Goal: Task Accomplishment & Management: Complete application form

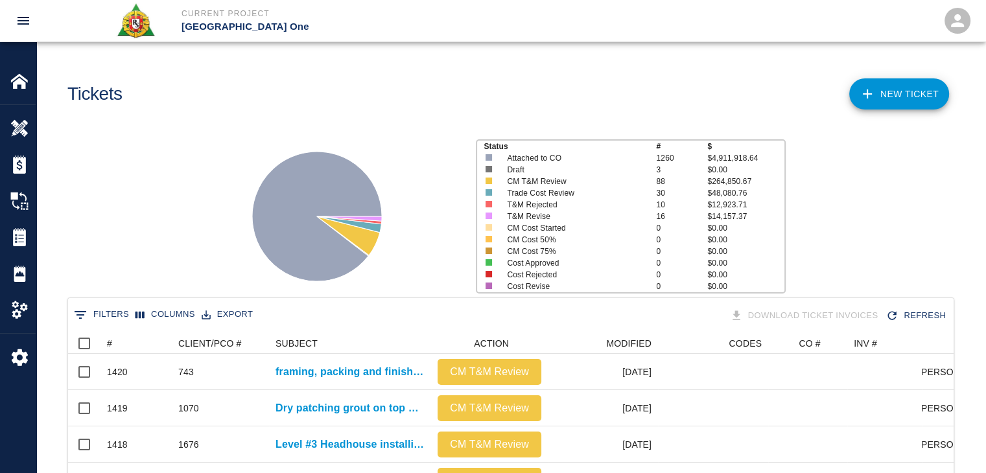
click at [88, 310] on icon "Show filters" at bounding box center [81, 315] width 16 height 16
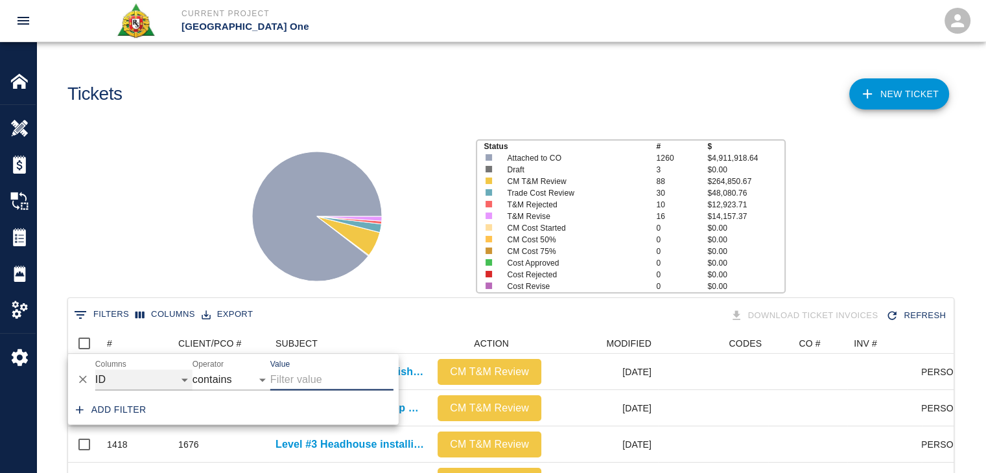
click at [178, 379] on select "ID # CLIENT/PCO # SUBJECT DESCRIPTION ACTION WORK MODIFIED CREATED CODES CO # I…" at bounding box center [143, 380] width 97 height 21
click at [95, 370] on select "ID # CLIENT/PCO # SUBJECT DESCRIPTION ACTION WORK MODIFIED CREATED CODES CO # I…" at bounding box center [143, 380] width 97 height 21
select select "action_id"
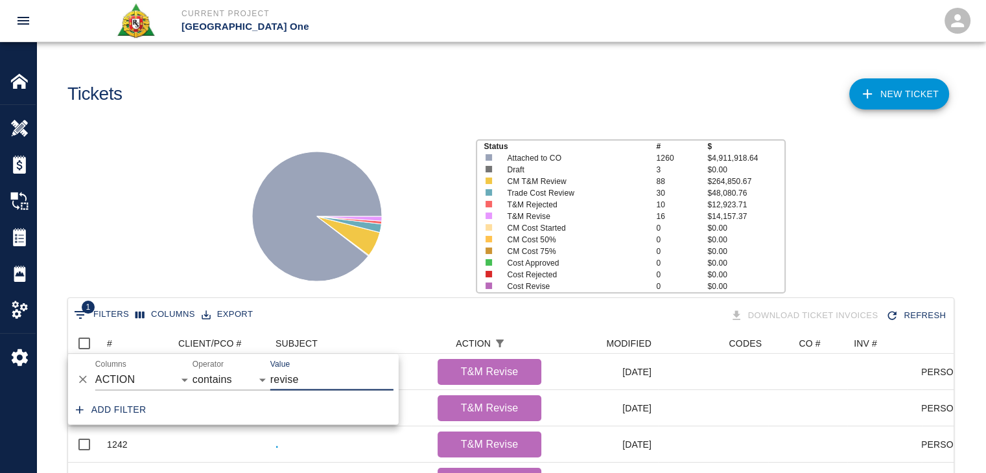
scroll to position [602, 876]
type input "revise"
click at [151, 255] on div "Status # $ Attached to CO 1260 $4,911,918.64 Draft 3 $0.00 CM T&M Review 88 $26…" at bounding box center [506, 211] width 960 height 173
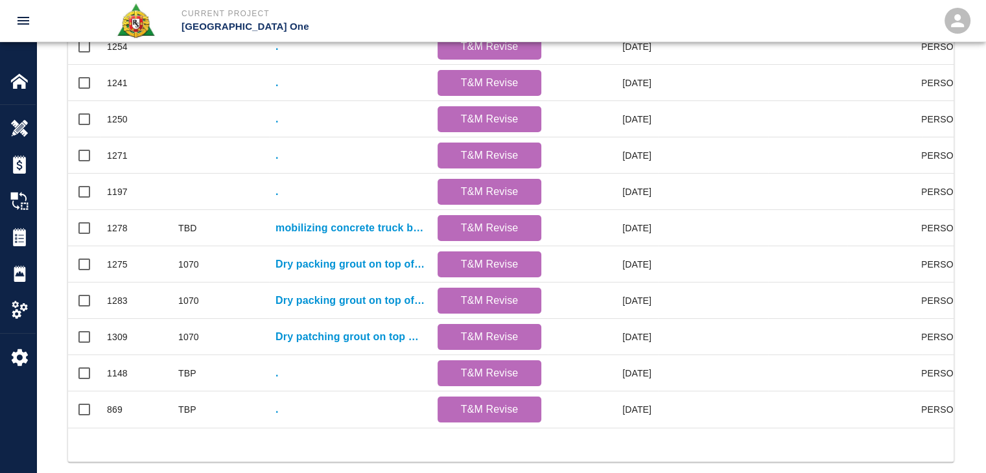
scroll to position [537, 0]
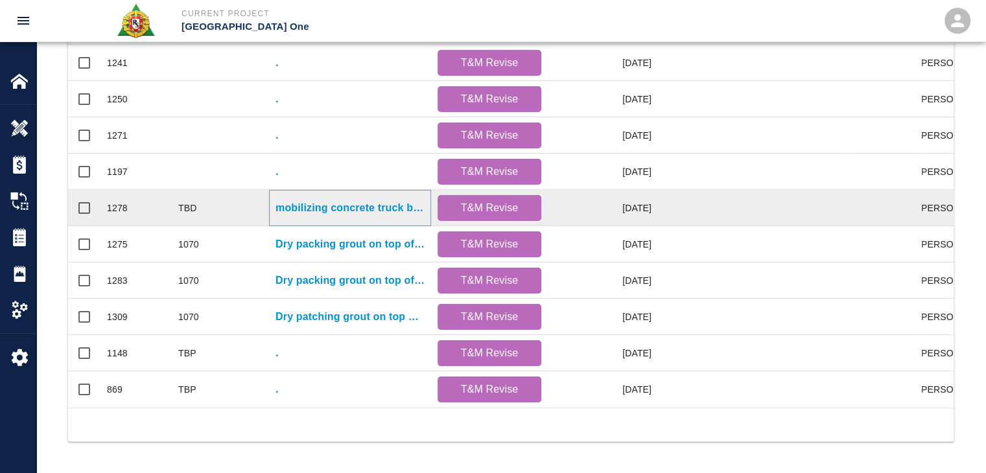
click at [339, 200] on p "mobilizing concrete truck by HH hoist. Discharging concrete into buggies and tr…" at bounding box center [350, 208] width 149 height 16
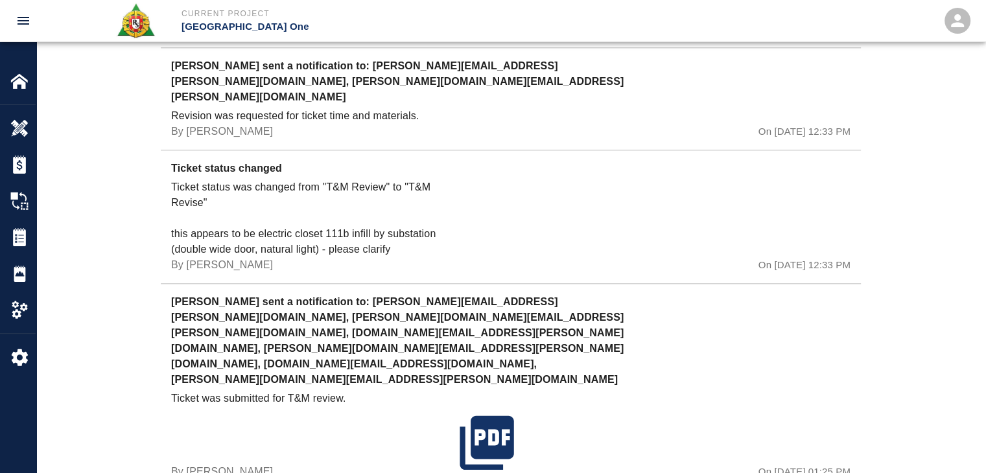
scroll to position [1494, 0]
click at [395, 230] on p "Ticket status was changed from "T&M Review" to "T&M Revise" this appears to be …" at bounding box center [312, 219] width 283 height 78
drag, startPoint x: 438, startPoint y: 216, endPoint x: 260, endPoint y: 211, distance: 178.4
click at [260, 211] on p "Ticket status was changed from "T&M Review" to "T&M Revise" this appears to be …" at bounding box center [312, 219] width 283 height 78
copy p "electric closet 111b infill by substation"
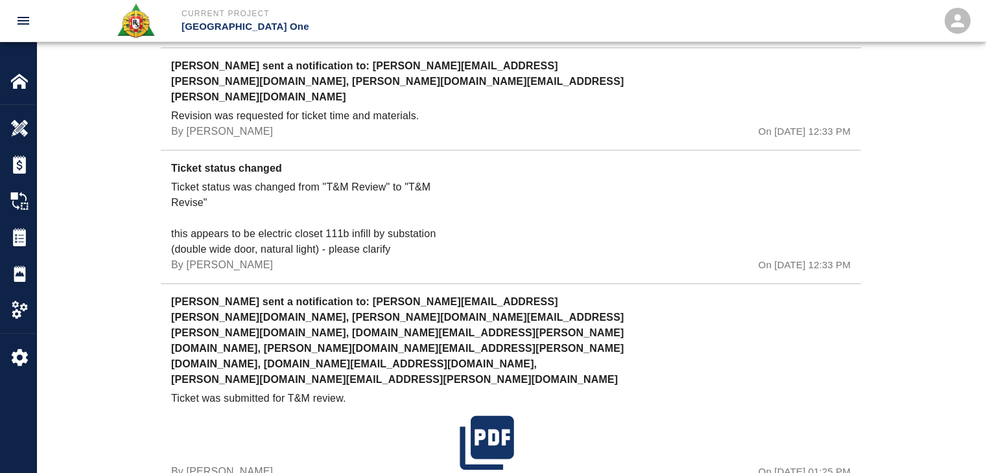
click at [490, 234] on div at bounding box center [568, 226] width 226 height 93
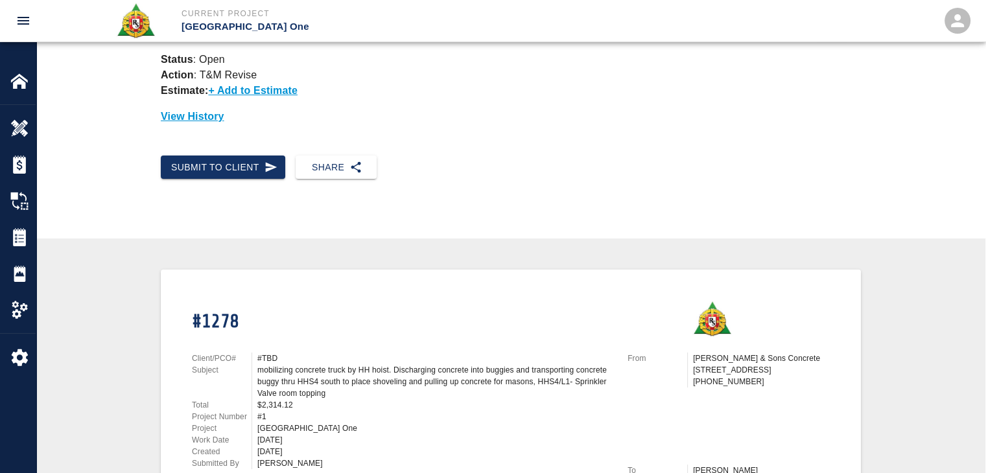
scroll to position [0, 0]
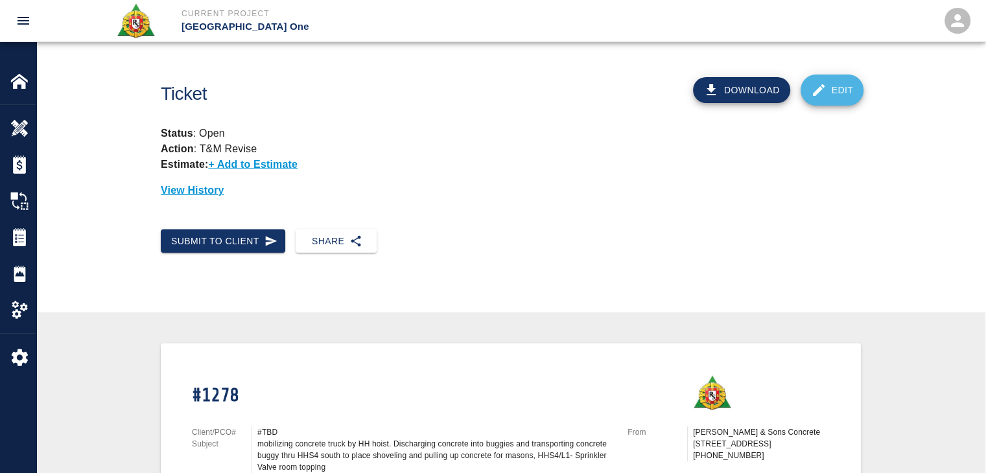
click at [844, 86] on link "Edit" at bounding box center [833, 90] width 64 height 31
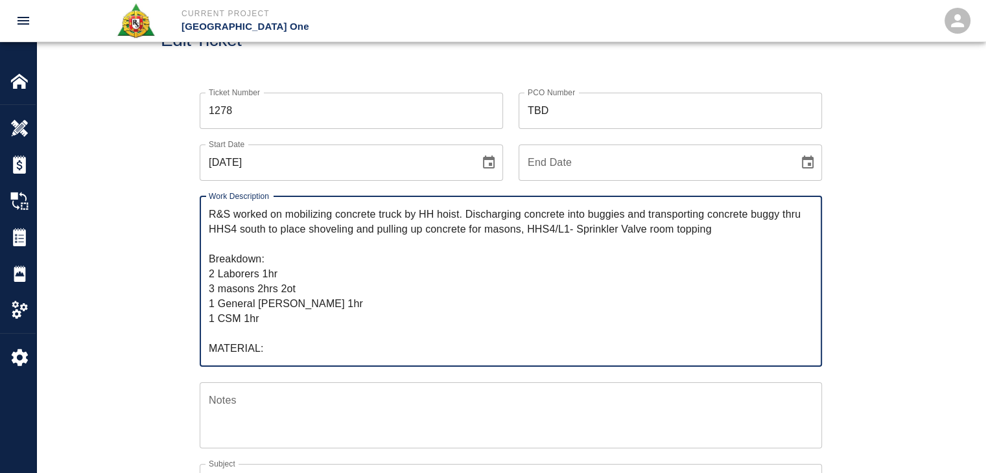
scroll to position [54, 0]
click at [729, 226] on textarea "R&S worked on mobilizing concrete truck by HH hoist. Discharging concrete into …" at bounding box center [511, 280] width 604 height 149
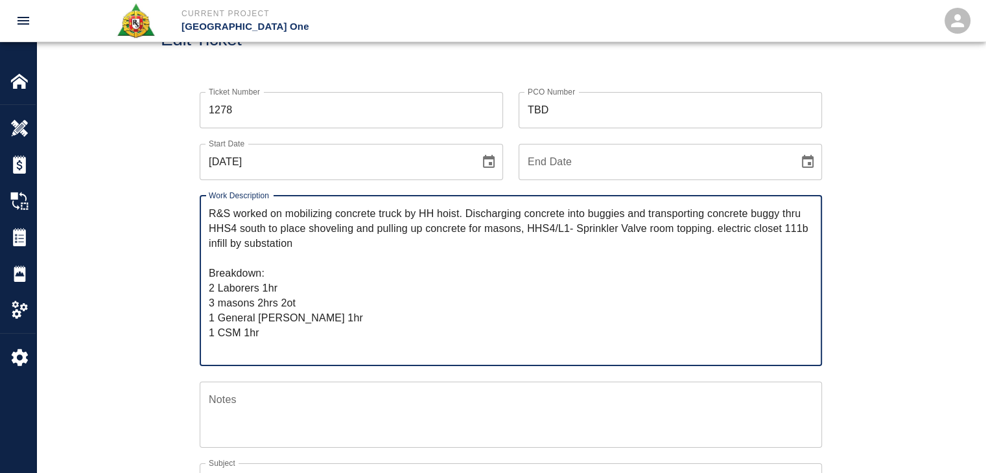
click at [724, 226] on textarea "R&S worked on mobilizing concrete truck by HH hoist. Discharging concrete into …" at bounding box center [511, 280] width 604 height 149
click at [625, 224] on textarea "R&S worked on mobilizing concrete truck by HH hoist. Discharging concrete into …" at bounding box center [511, 280] width 604 height 149
click at [701, 234] on textarea "R&S worked on mobilizing concrete truck by HH hoist. Discharging concrete into …" at bounding box center [511, 280] width 604 height 149
click at [764, 233] on textarea "R&S worked on mobilizing concrete truck by HH hoist. Discharging concrete into …" at bounding box center [511, 280] width 604 height 149
click at [715, 223] on textarea "R&S worked on mobilizing concrete truck by HH hoist. Discharging concrete into …" at bounding box center [511, 280] width 604 height 149
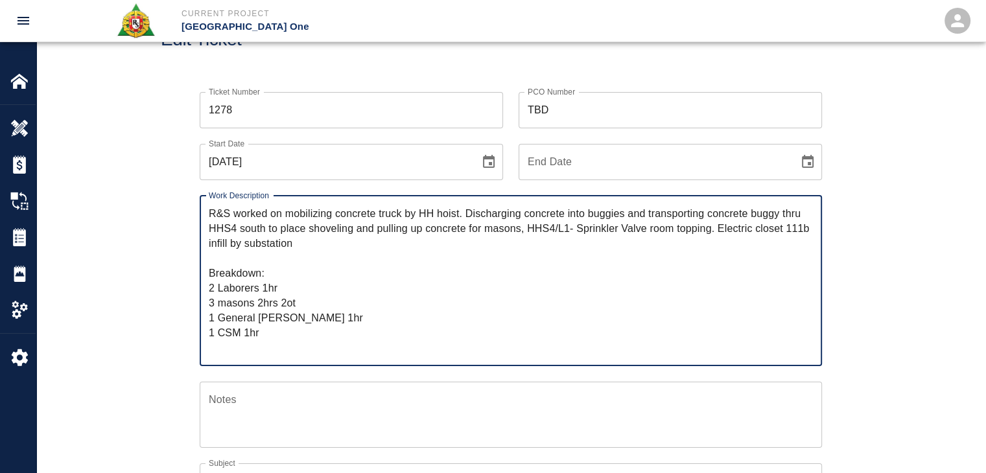
click at [516, 270] on textarea "R&S worked on mobilizing concrete truck by HH hoist. Discharging concrete into …" at bounding box center [511, 280] width 604 height 149
click at [587, 245] on textarea "R&S worked on mobilizing concrete truck by HH hoist. Discharging concrete into …" at bounding box center [511, 280] width 604 height 149
click at [617, 237] on textarea "R&S worked on mobilizing concrete truck by HH hoist. Discharging concrete into …" at bounding box center [511, 280] width 604 height 149
click at [641, 226] on textarea "R&S worked on mobilizing concrete truck by HH hoist. Discharging concrete into …" at bounding box center [511, 280] width 604 height 149
click at [664, 225] on textarea "R&S worked on mobilizing concrete truck by HH hoist. Discharging concrete into …" at bounding box center [511, 280] width 604 height 149
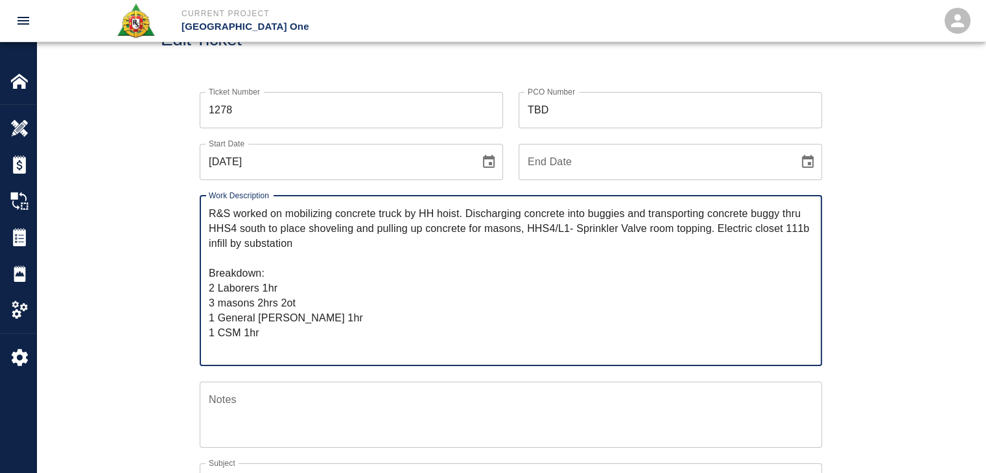
click at [678, 226] on textarea "R&S worked on mobilizing concrete truck by HH hoist. Discharging concrete into …" at bounding box center [511, 280] width 604 height 149
click at [700, 230] on textarea "R&S worked on mobilizing concrete truck by HH hoist. Discharging concrete into …" at bounding box center [511, 280] width 604 height 149
drag, startPoint x: 715, startPoint y: 231, endPoint x: 529, endPoint y: 224, distance: 186.3
click at [529, 224] on textarea "R&S worked on mobilizing concrete truck by HH hoist. Discharging concrete into …" at bounding box center [511, 280] width 604 height 149
click at [605, 232] on textarea "R&S worked on mobilizing concrete truck by HH hoist. Discharging concrete into …" at bounding box center [511, 280] width 604 height 149
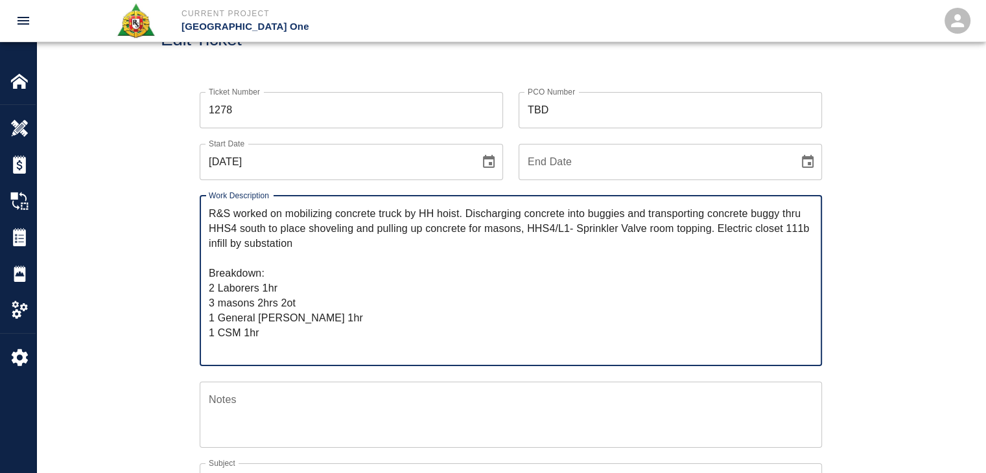
click at [715, 229] on textarea "R&S worked on mobilizing concrete truck by HH hoist. Discharging concrete into …" at bounding box center [511, 280] width 604 height 149
click at [608, 229] on textarea "R&S worked on mobilizing concrete truck by HH hoist. Discharging concrete into …" at bounding box center [511, 280] width 604 height 149
drag, startPoint x: 717, startPoint y: 232, endPoint x: 526, endPoint y: 226, distance: 190.8
click at [526, 226] on textarea "R&S worked on mobilizing concrete truck by HH hoist. Discharging concrete into …" at bounding box center [511, 280] width 604 height 149
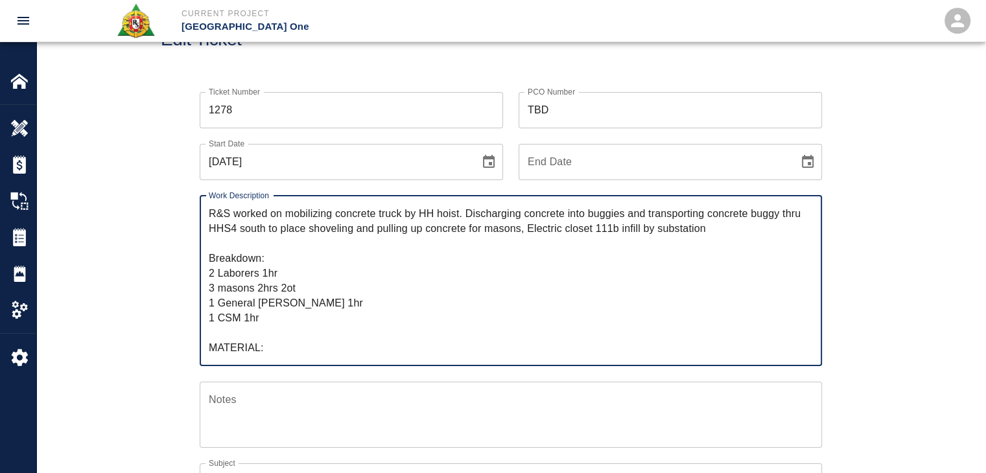
click at [713, 226] on textarea "R&S worked on mobilizing concrete truck by HH hoist. Discharging concrete into …" at bounding box center [511, 280] width 604 height 149
drag, startPoint x: 725, startPoint y: 232, endPoint x: 284, endPoint y: 218, distance: 441.2
click at [284, 218] on textarea "R&S worked on mobilizing concrete truck by HH hoist. Discharging concrete into …" at bounding box center [511, 280] width 604 height 149
click at [218, 296] on textarea "R&S worked on mobilizing concrete truck by HH hoist. Discharging concrete into …" at bounding box center [511, 280] width 604 height 149
type textarea "R&S worked on mobilizing concrete truck by HH hoist. Discharging concrete into …"
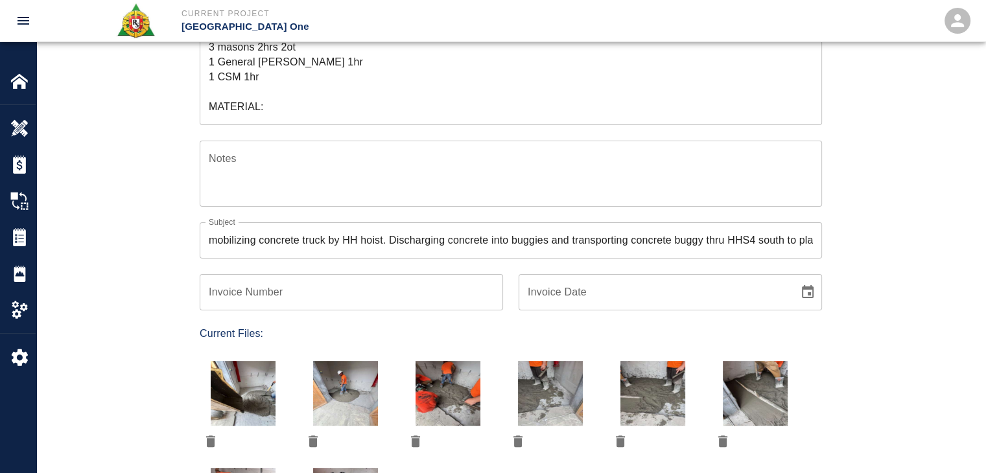
scroll to position [289, 0]
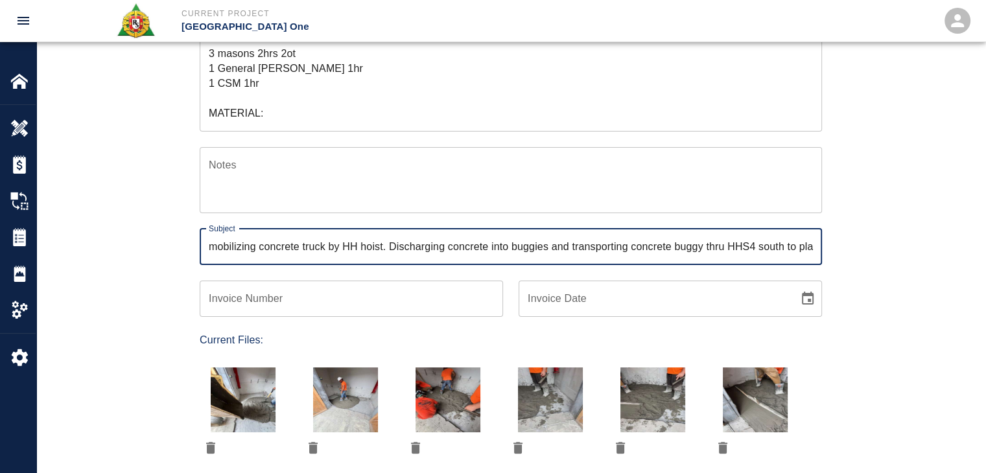
drag, startPoint x: 654, startPoint y: 253, endPoint x: 51, endPoint y: 217, distance: 604.2
click at [51, 217] on div "Ticket Number 1278 Ticket Number PCO Number TBD PCO Number Start Date [DATE] St…" at bounding box center [511, 296] width 950 height 909
type input "rete buggy thru HHS4 south to place shoveling and pulling up concrete for mason…"
drag, startPoint x: 817, startPoint y: 244, endPoint x: 150, endPoint y: 269, distance: 667.2
click at [150, 269] on div "Ticket Number 1278 Ticket Number PCO Number TBD PCO Number Start Date [DATE] St…" at bounding box center [511, 296] width 950 height 909
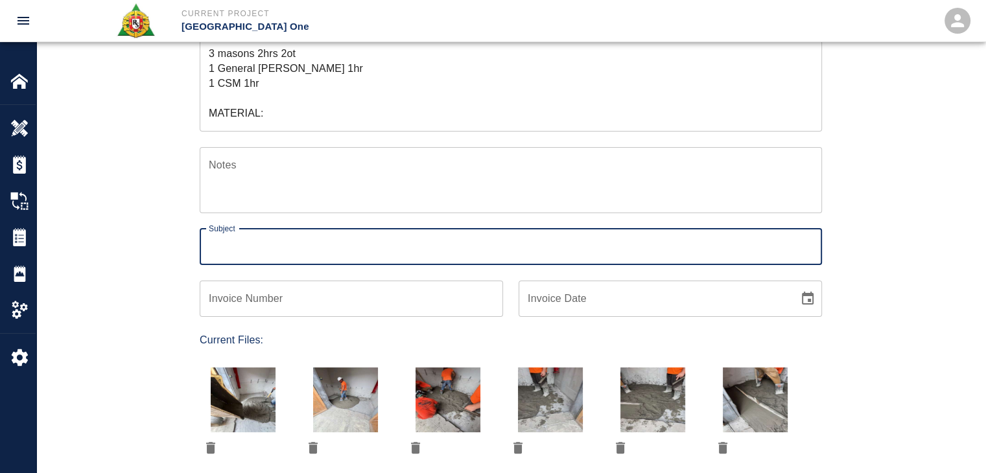
paste input "mobilizing concrete truck by HH hoist. Discharging concrete into buggies and tr…"
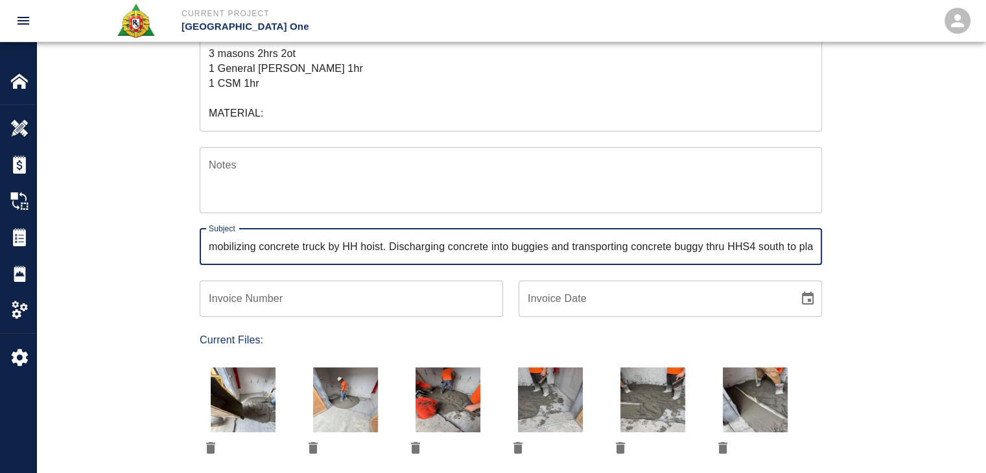
scroll to position [0, 412]
type input "mobilizing concrete truck by HH hoist. Discharging concrete into buggies and tr…"
click at [151, 269] on div "Ticket Number 1278 Ticket Number PCO Number TBD PCO Number Start Date [DATE] St…" at bounding box center [511, 296] width 950 height 909
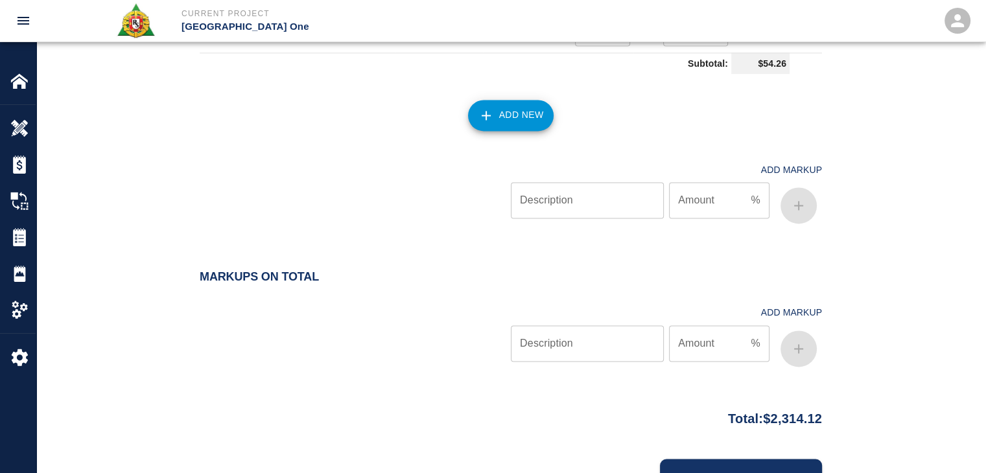
scroll to position [1961, 0]
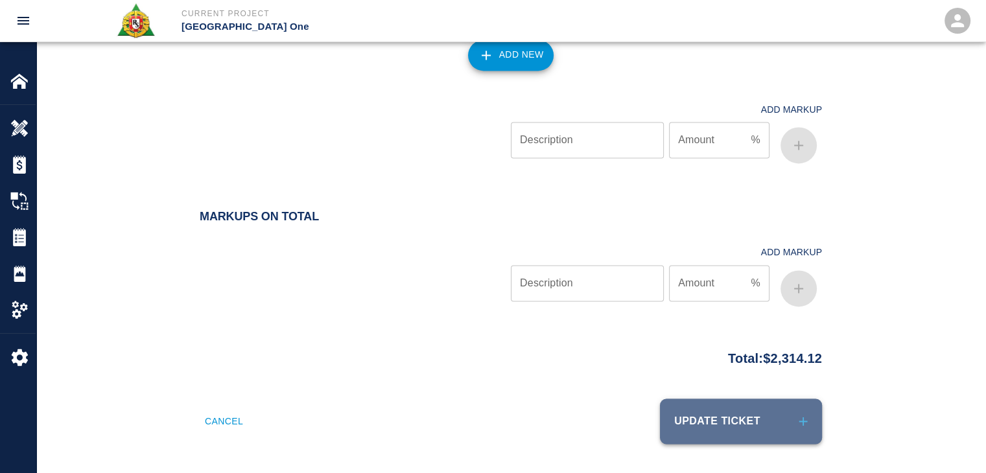
click at [704, 421] on button "Update Ticket" at bounding box center [741, 421] width 162 height 45
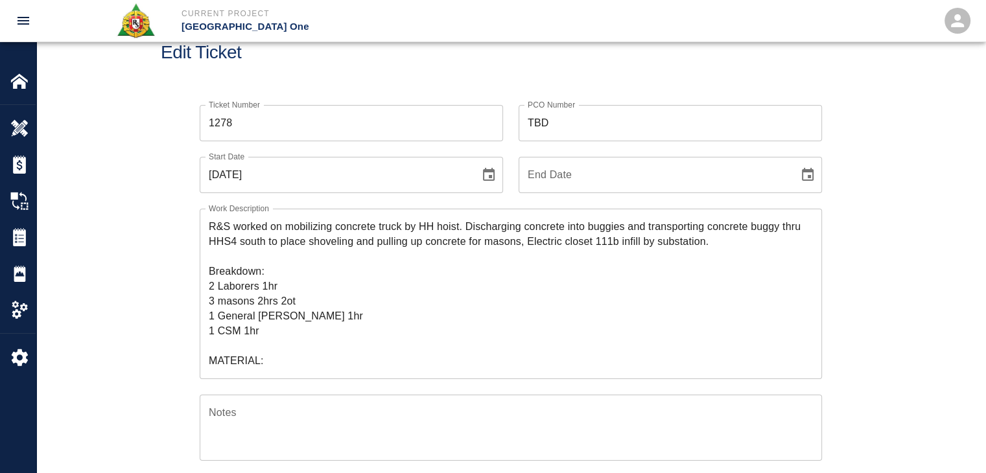
scroll to position [0, 0]
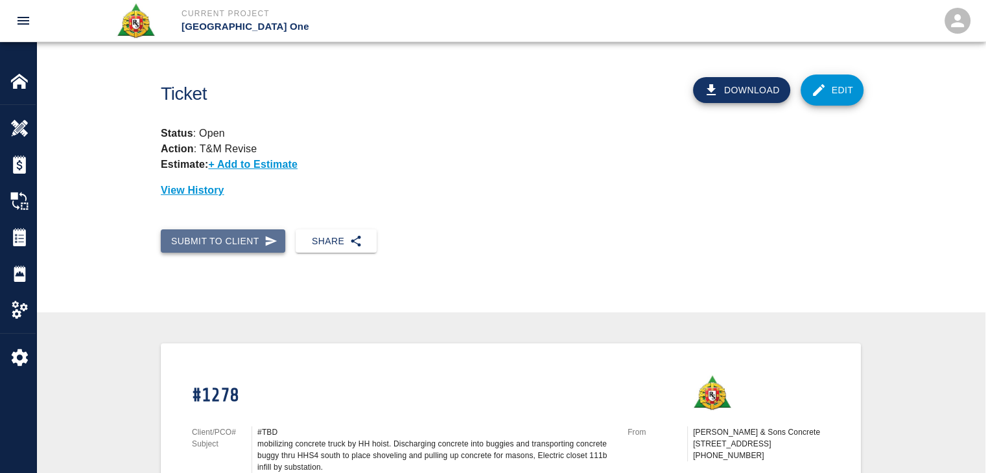
click at [262, 243] on button "Submit to Client" at bounding box center [223, 242] width 125 height 24
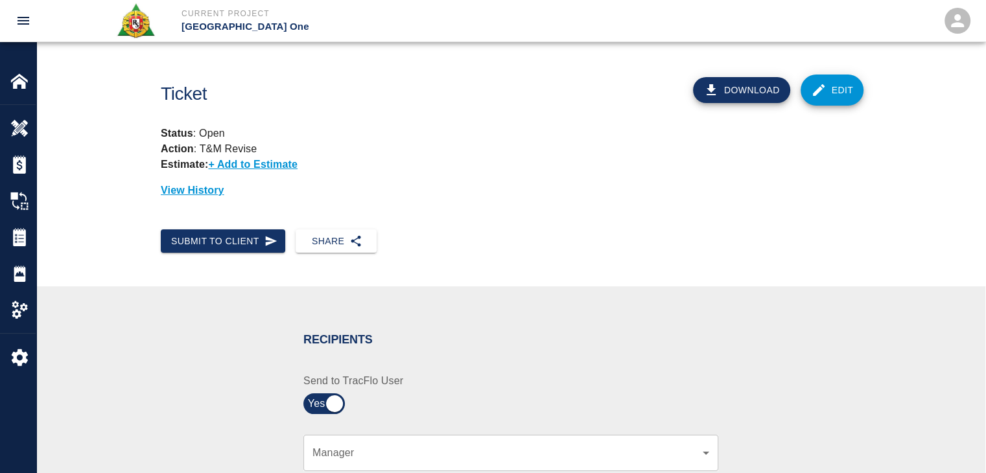
scroll to position [241, 0]
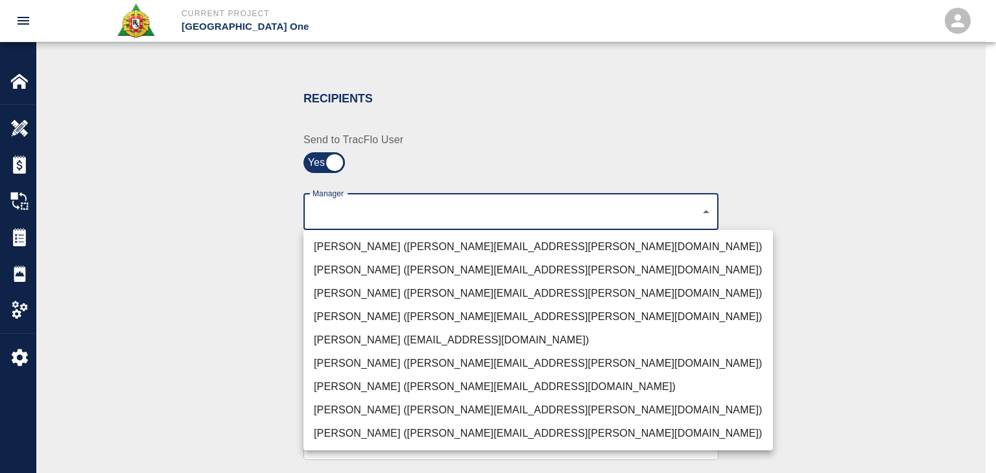
click at [385, 239] on li "[PERSON_NAME] ([PERSON_NAME][EMAIL_ADDRESS][PERSON_NAME][DOMAIN_NAME])" at bounding box center [539, 246] width 470 height 23
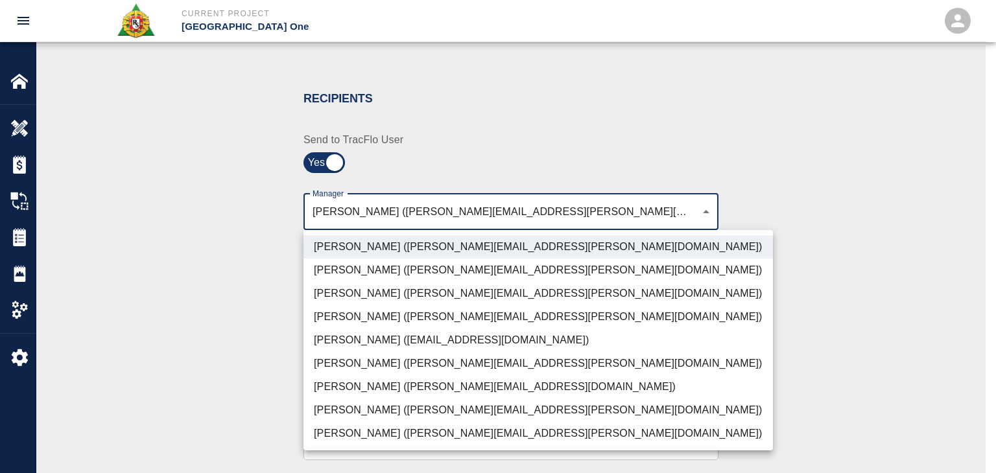
click at [376, 296] on li "[PERSON_NAME] ([PERSON_NAME][EMAIL_ADDRESS][PERSON_NAME][DOMAIN_NAME])" at bounding box center [539, 293] width 470 height 23
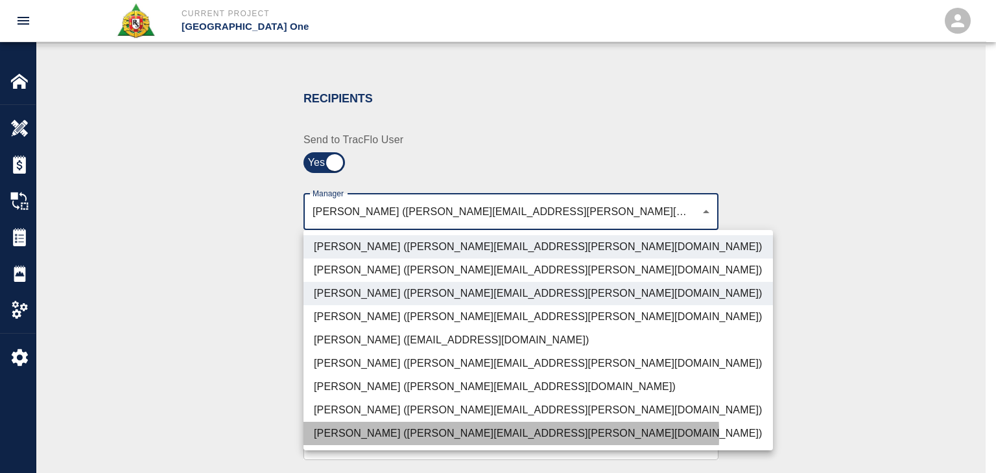
click at [359, 435] on li "[PERSON_NAME] ([PERSON_NAME][EMAIL_ADDRESS][PERSON_NAME][DOMAIN_NAME])" at bounding box center [539, 433] width 470 height 23
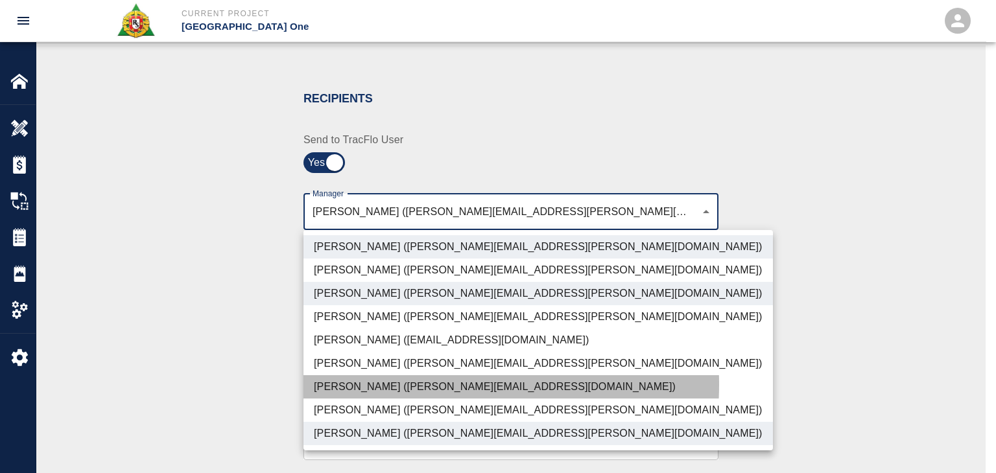
click at [355, 385] on li "[PERSON_NAME] ([PERSON_NAME][EMAIL_ADDRESS][DOMAIN_NAME])" at bounding box center [539, 387] width 470 height 23
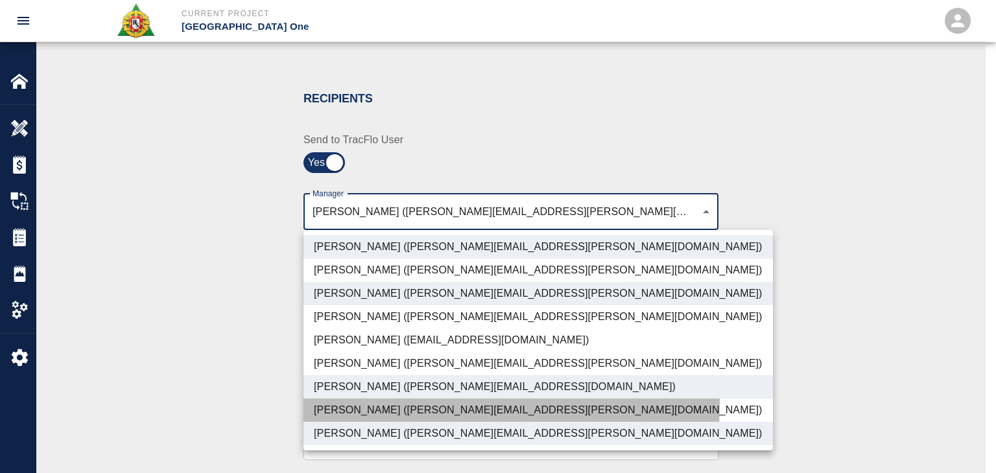
click at [373, 403] on li "[PERSON_NAME] ([PERSON_NAME][EMAIL_ADDRESS][PERSON_NAME][DOMAIN_NAME])" at bounding box center [539, 410] width 470 height 23
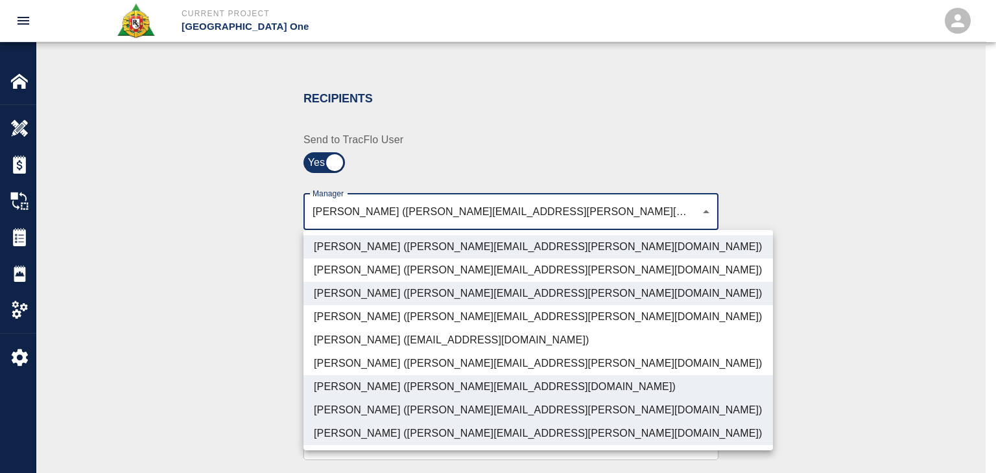
click at [374, 405] on li "[PERSON_NAME] ([PERSON_NAME][EMAIL_ADDRESS][PERSON_NAME][DOMAIN_NAME])" at bounding box center [539, 410] width 470 height 23
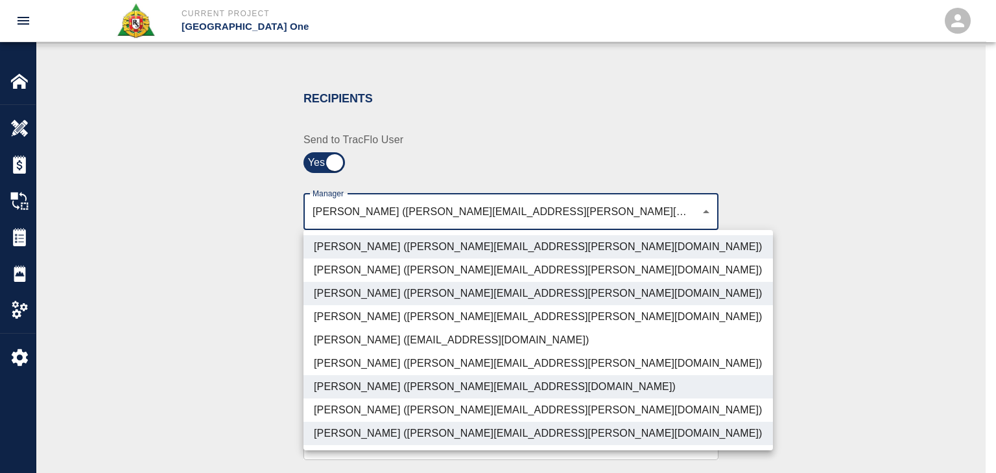
click at [351, 405] on li "[PERSON_NAME] ([PERSON_NAME][EMAIL_ADDRESS][PERSON_NAME][DOMAIN_NAME])" at bounding box center [539, 410] width 470 height 23
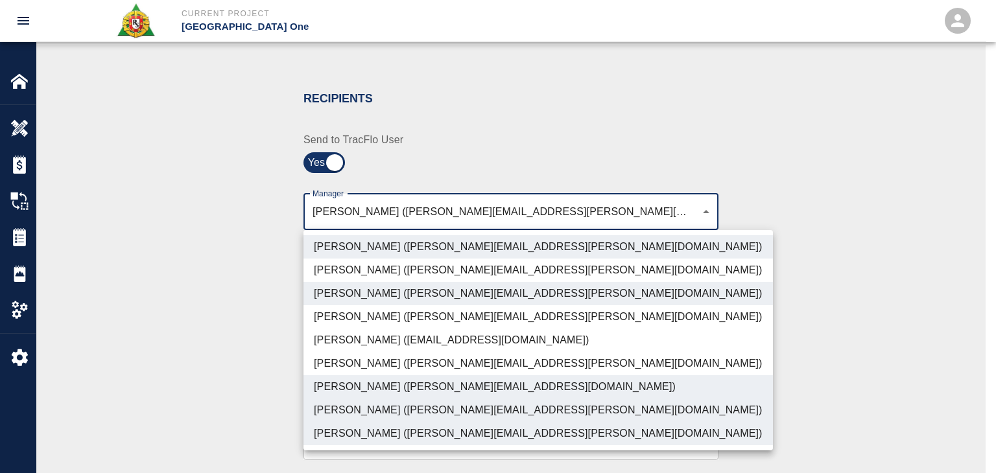
click at [342, 382] on li "[PERSON_NAME] ([PERSON_NAME][EMAIL_ADDRESS][DOMAIN_NAME])" at bounding box center [539, 387] width 470 height 23
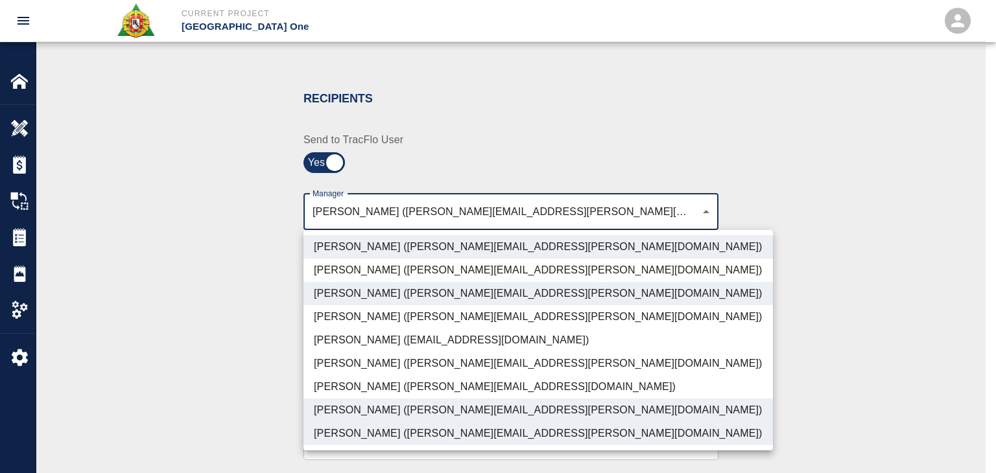
click at [369, 430] on li "[PERSON_NAME] ([PERSON_NAME][EMAIL_ADDRESS][PERSON_NAME][DOMAIN_NAME])" at bounding box center [539, 433] width 470 height 23
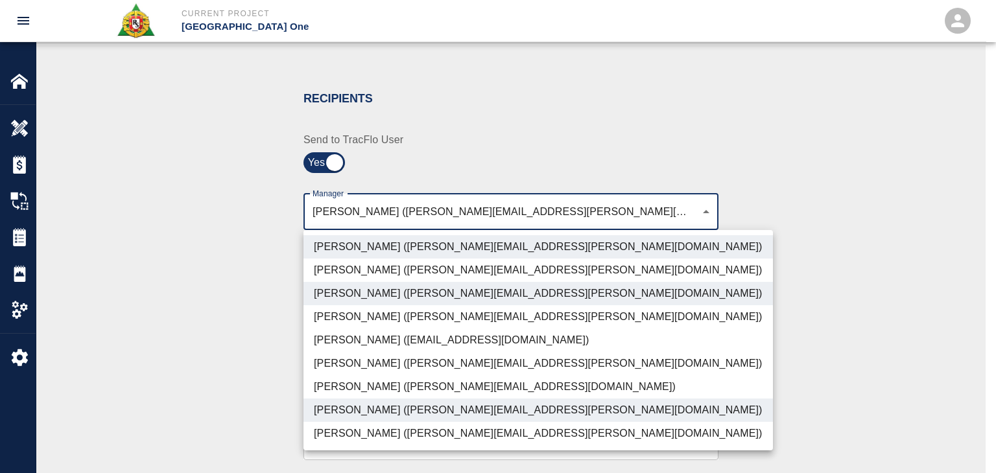
click at [372, 248] on li "[PERSON_NAME] ([PERSON_NAME][EMAIL_ADDRESS][PERSON_NAME][DOMAIN_NAME])" at bounding box center [539, 246] width 470 height 23
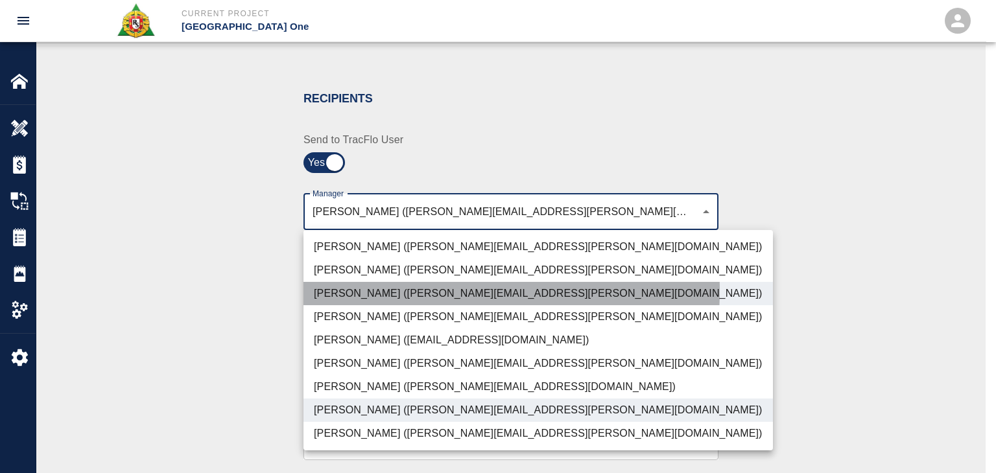
click at [392, 291] on li "[PERSON_NAME] ([PERSON_NAME][EMAIL_ADDRESS][PERSON_NAME][DOMAIN_NAME])" at bounding box center [539, 293] width 470 height 23
type input "b38a77e7-14a9-4fe5-854d-de5ae580779f"
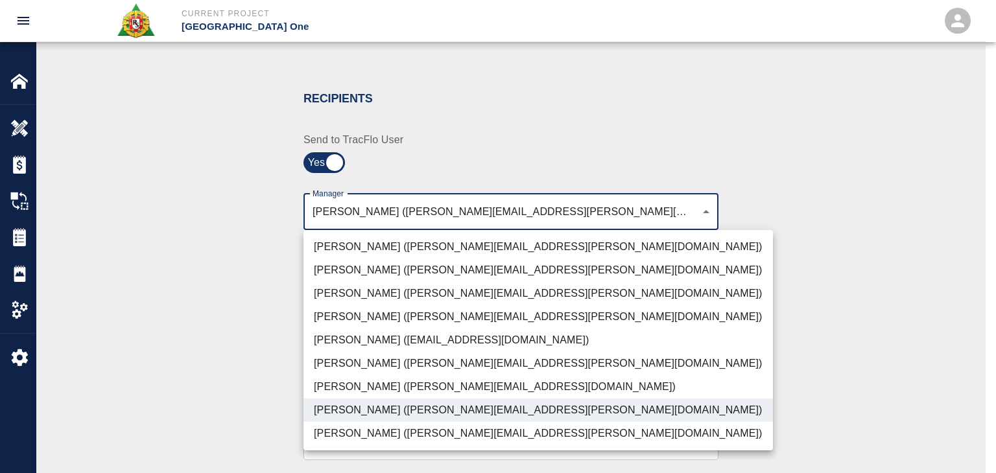
click at [195, 335] on div at bounding box center [498, 236] width 996 height 473
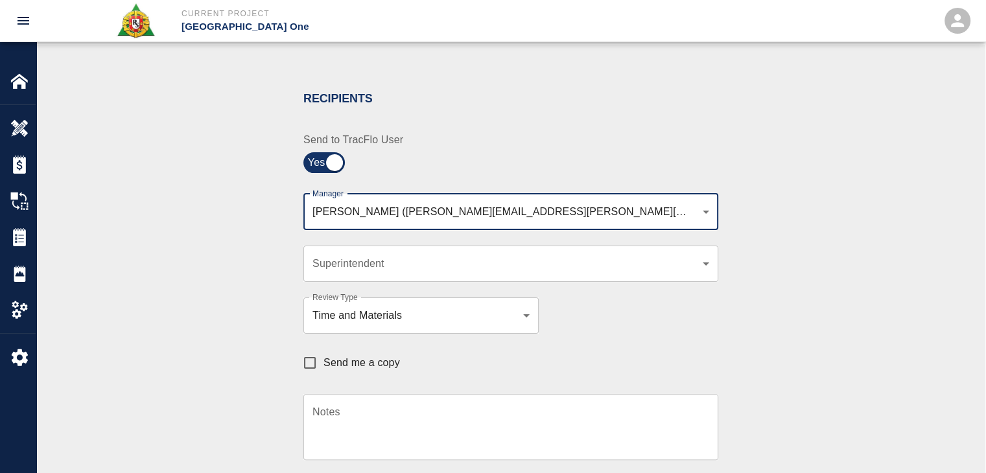
click at [313, 365] on input "Send me a copy" at bounding box center [309, 363] width 27 height 27
checkbox input "true"
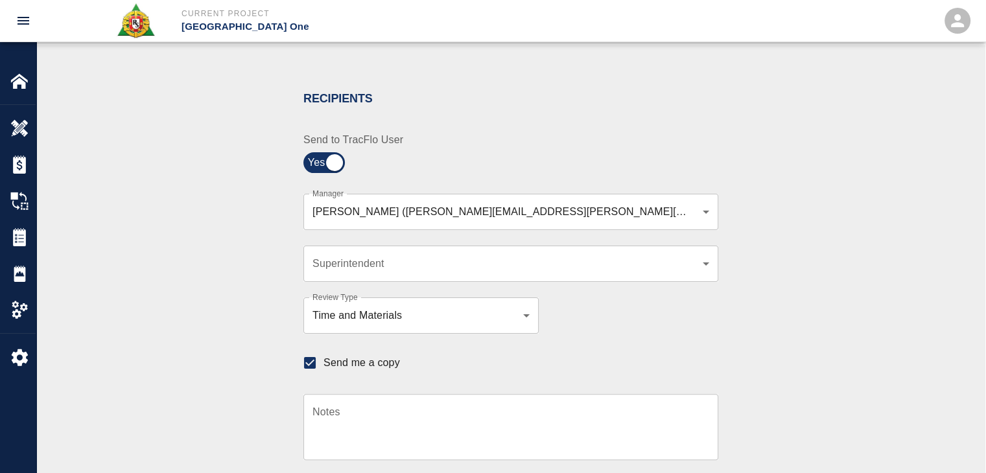
scroll to position [496, 0]
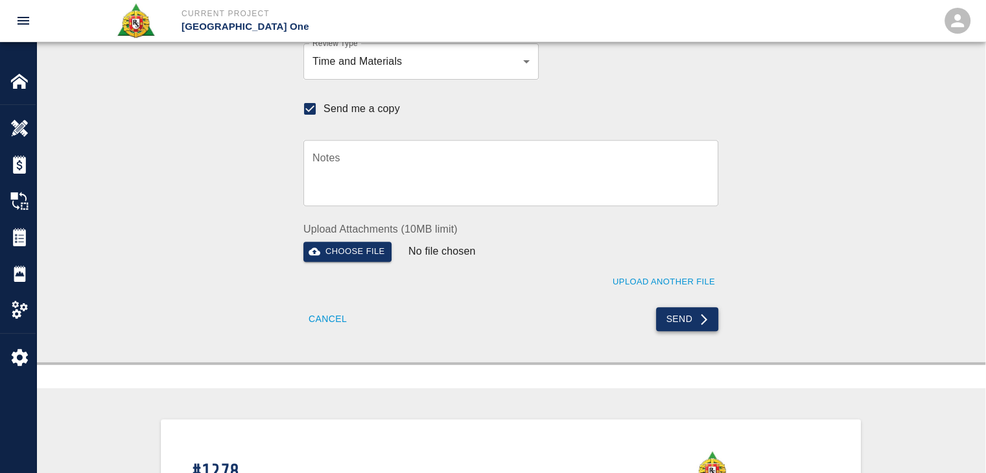
click at [675, 320] on button "Send" at bounding box center [687, 319] width 63 height 24
checkbox input "false"
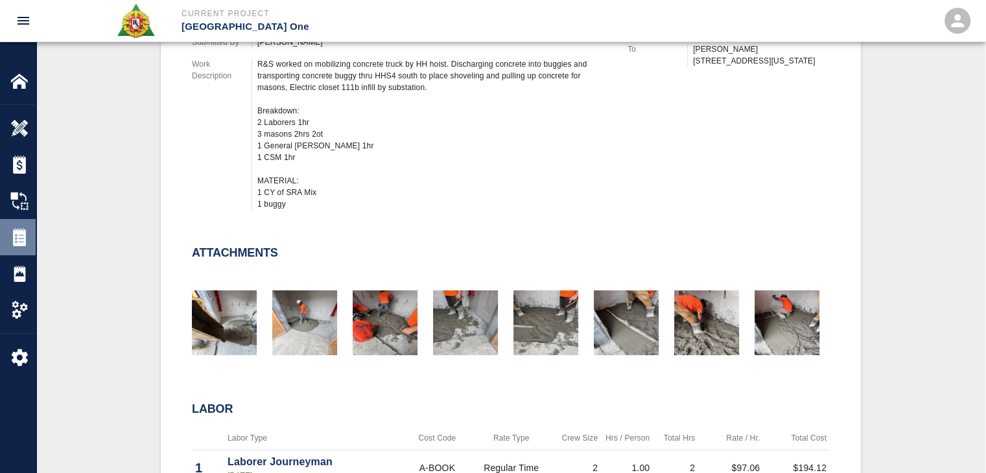
click at [13, 237] on img at bounding box center [19, 237] width 18 height 18
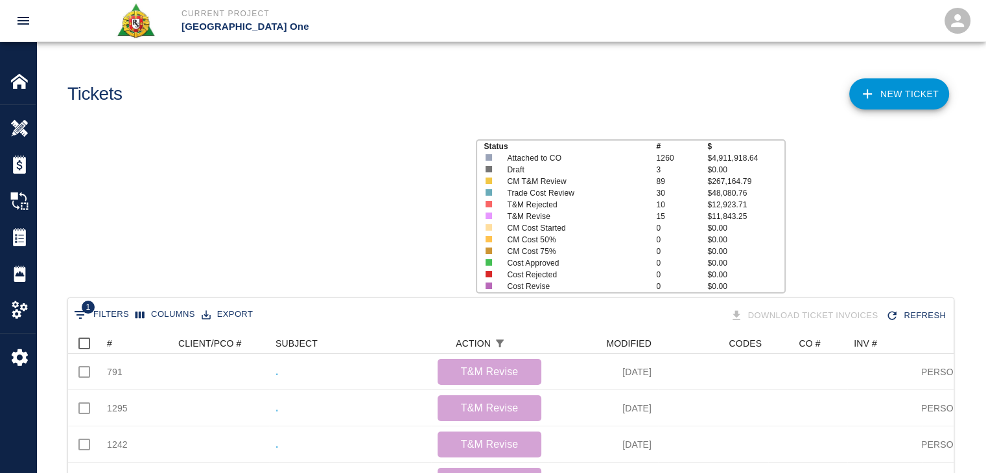
scroll to position [566, 876]
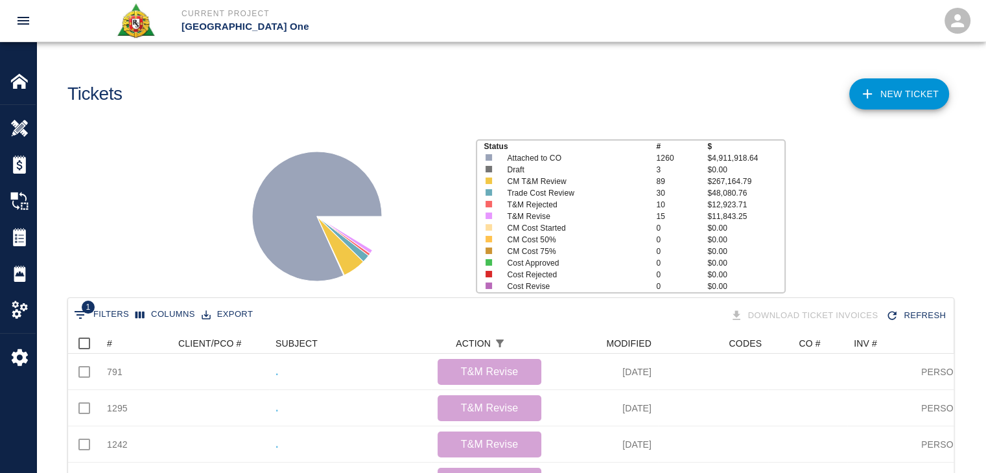
click at [88, 314] on button "1 Filters" at bounding box center [102, 315] width 62 height 21
select select "action_id"
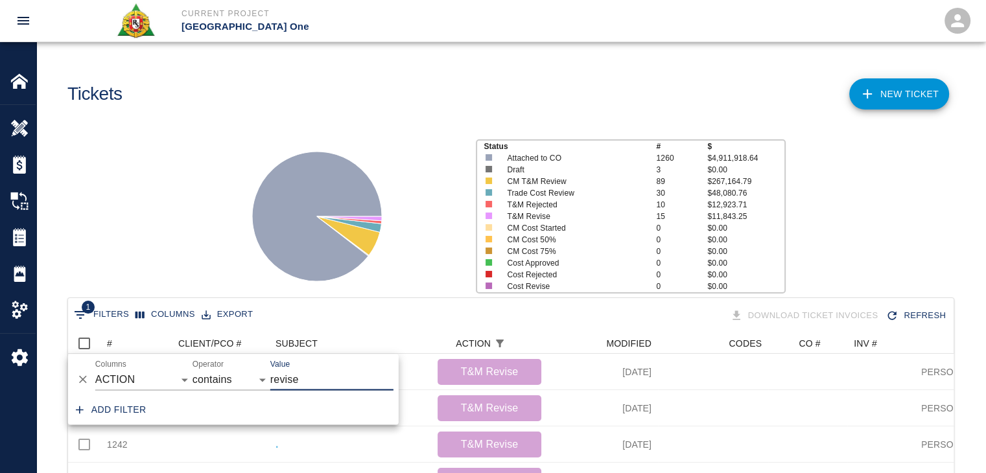
click at [86, 384] on icon "Delete" at bounding box center [83, 380] width 13 height 13
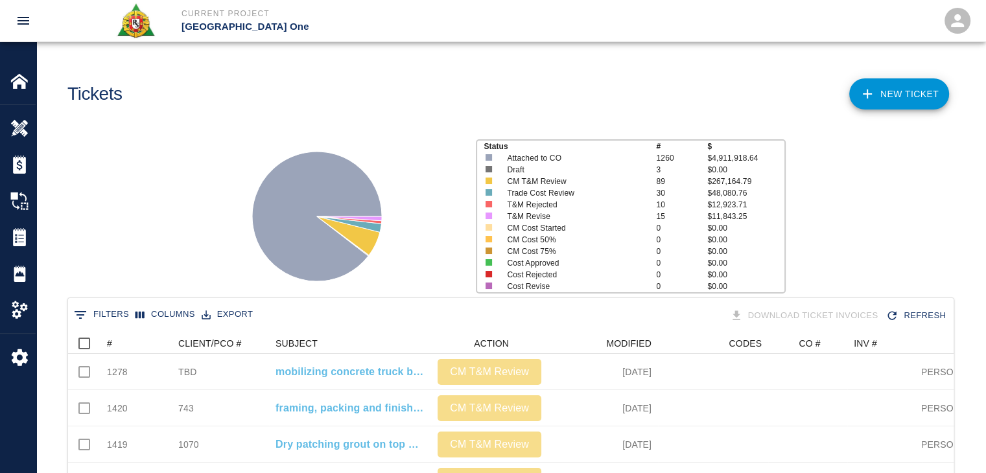
scroll to position [747, 876]
click at [166, 205] on div "Status # $ Attached to CO 1260 $4,911,918.64 Draft 3 $0.00 CM T&M Review 89 $26…" at bounding box center [506, 211] width 960 height 173
click at [896, 91] on link "NEW TICKET" at bounding box center [900, 93] width 100 height 31
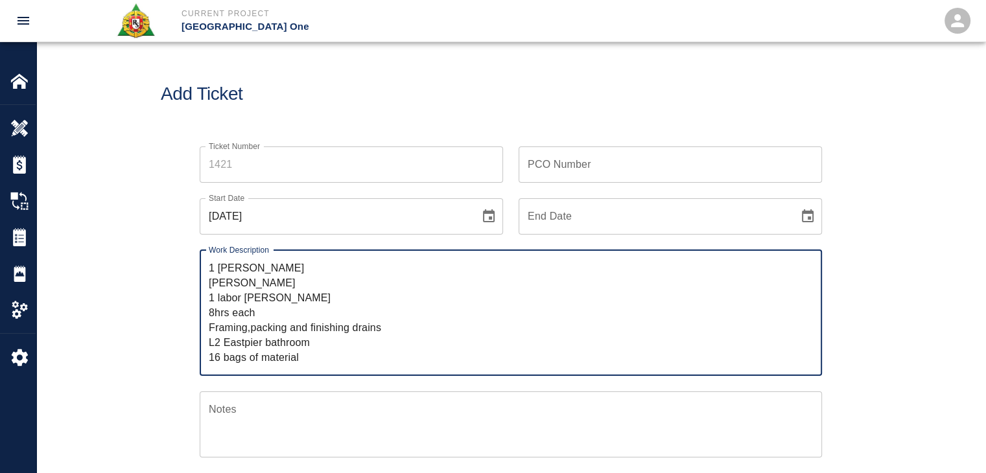
click at [209, 270] on textarea "1 [PERSON_NAME] [PERSON_NAME] 1 labor [PERSON_NAME] 8hrs each Framing,packing a…" at bounding box center [511, 313] width 604 height 104
type textarea "1 [PERSON_NAME] [PERSON_NAME] 1 labor [PERSON_NAME] 8hrs each Framing,packing a…"
click at [488, 217] on icon "Choose date, selected date is Oct 6, 2025" at bounding box center [489, 217] width 16 height 16
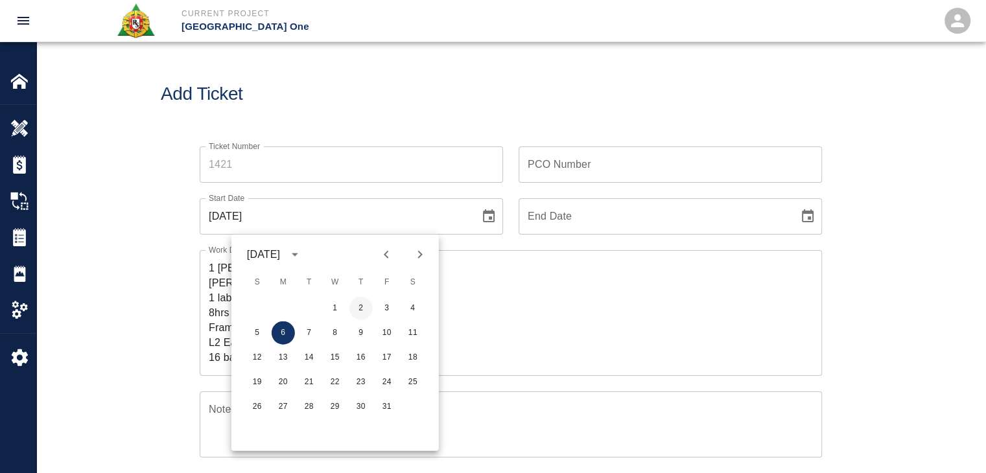
click at [359, 303] on button "2" at bounding box center [361, 308] width 23 height 23
type input "[DATE]"
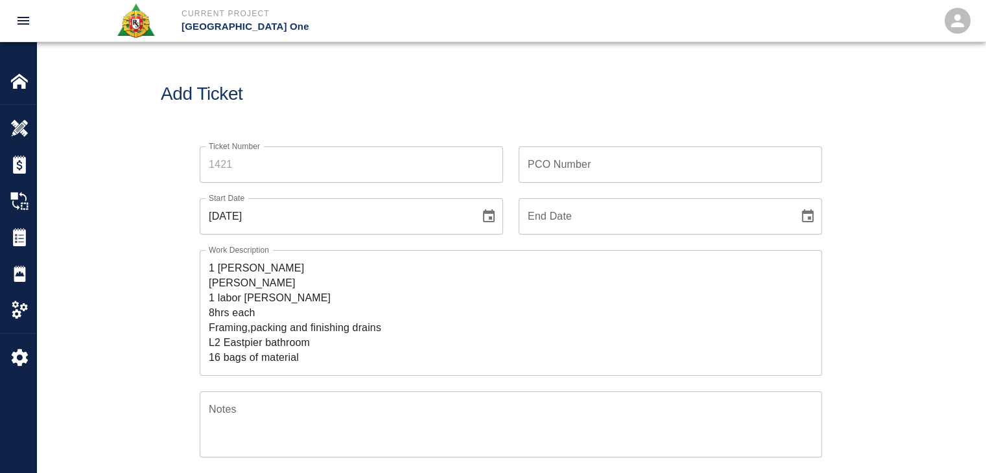
click at [145, 263] on div "Ticket Number Ticket Number PCO Number PCO Number Start Date [DATE] Start Date …" at bounding box center [511, 436] width 950 height 610
click at [334, 174] on input "Ticket Number" at bounding box center [352, 165] width 304 height 36
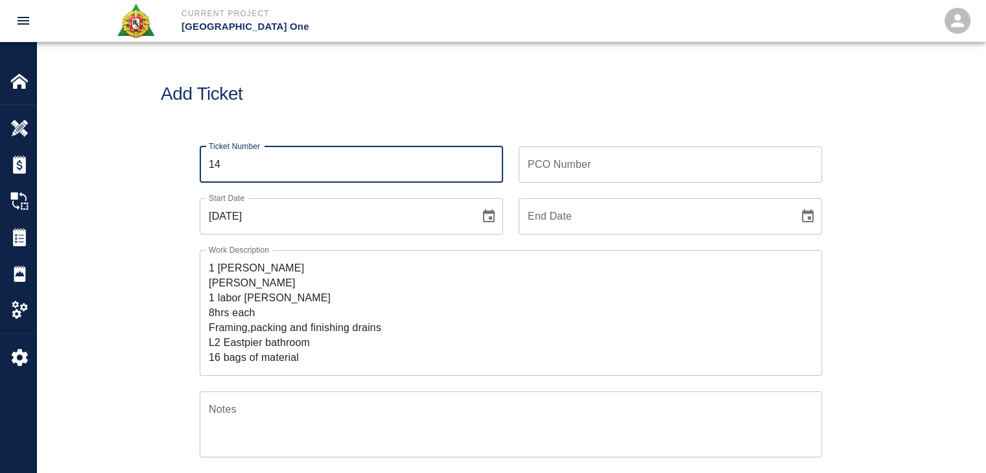
type input "1"
type input "1421"
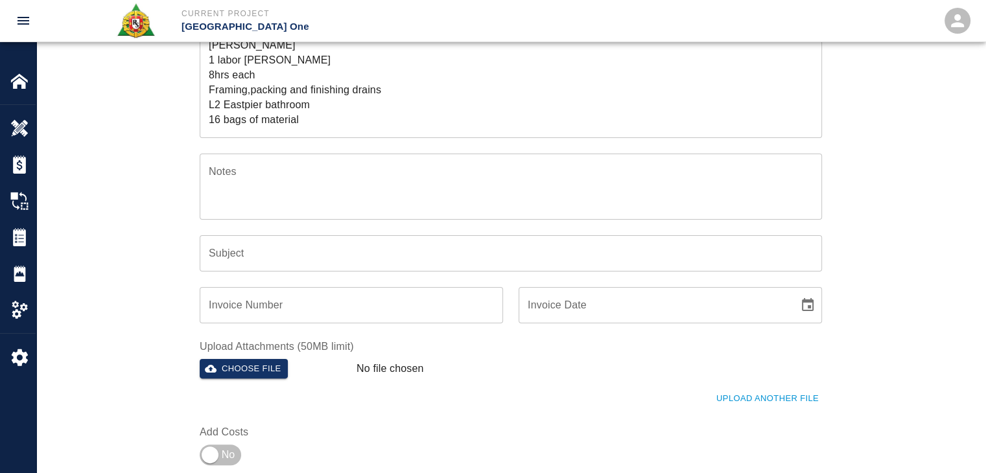
scroll to position [313, 0]
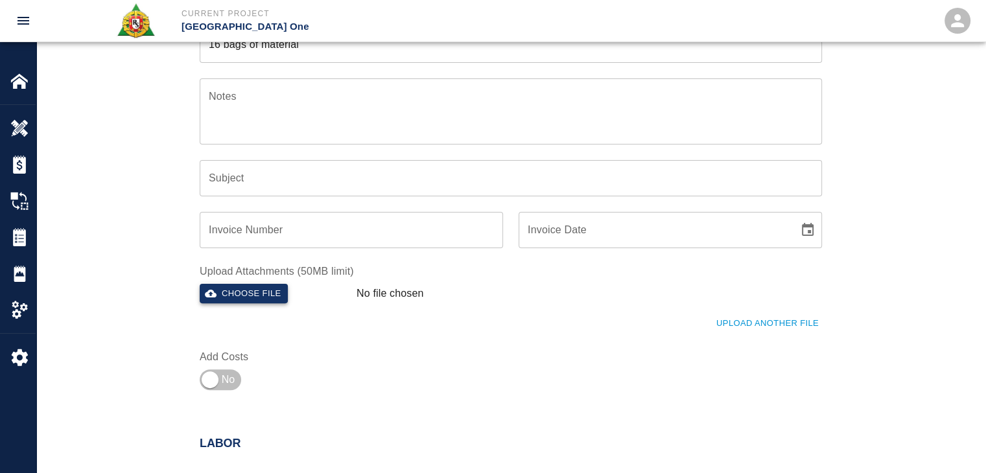
click at [248, 302] on button "Choose file" at bounding box center [244, 294] width 88 height 20
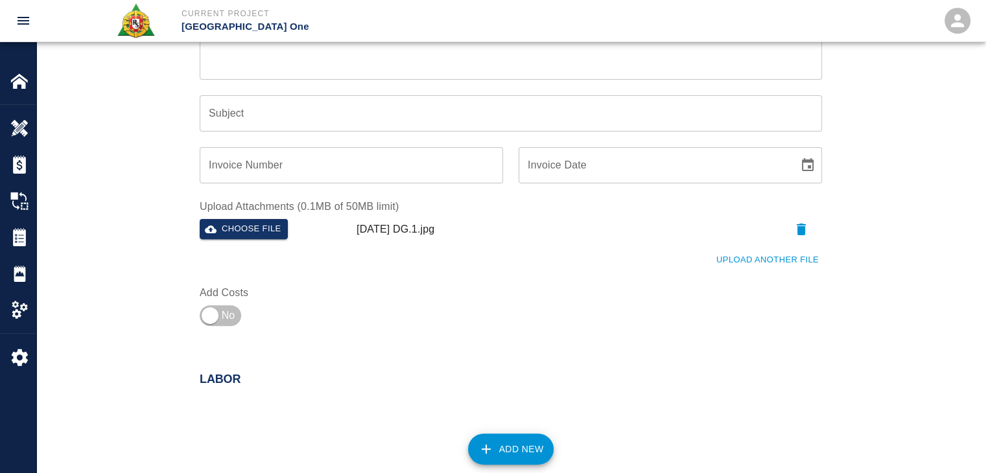
scroll to position [379, 0]
click at [766, 267] on button "Upload Another File" at bounding box center [767, 260] width 109 height 20
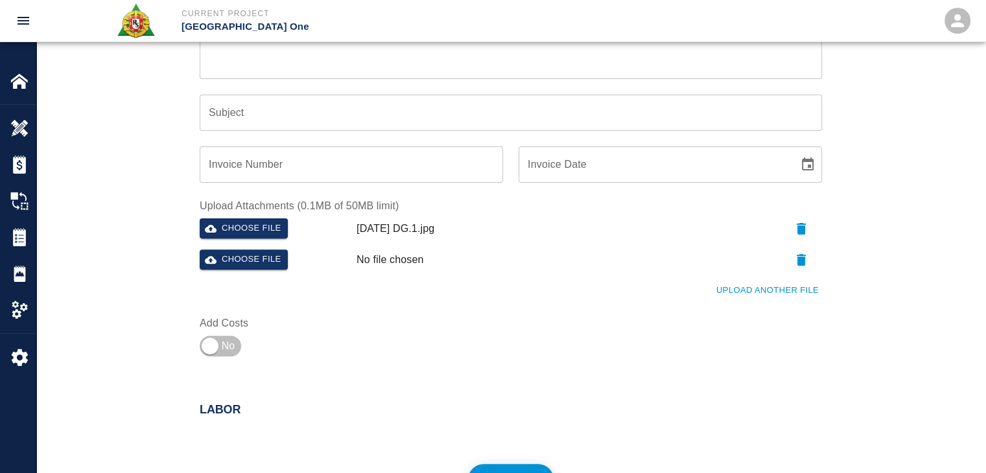
click at [780, 296] on button "Upload Another File" at bounding box center [767, 291] width 109 height 20
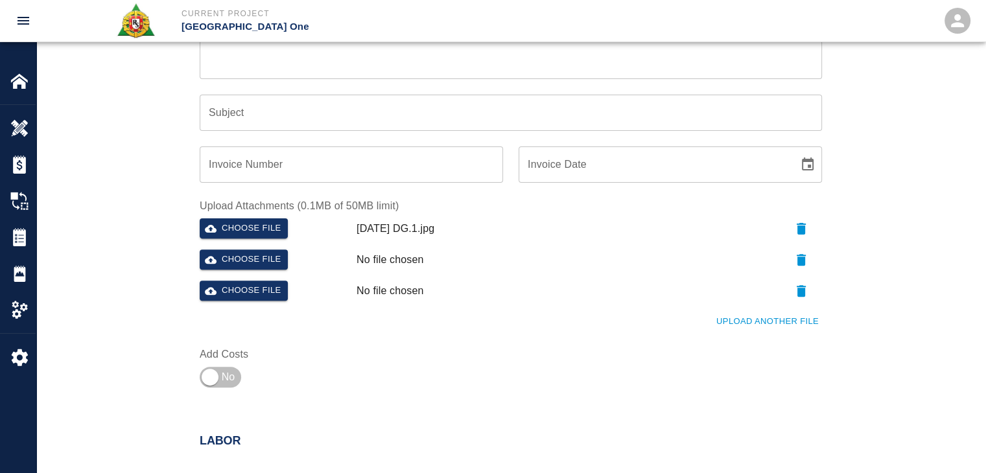
click at [741, 322] on button "Upload Another File" at bounding box center [767, 322] width 109 height 20
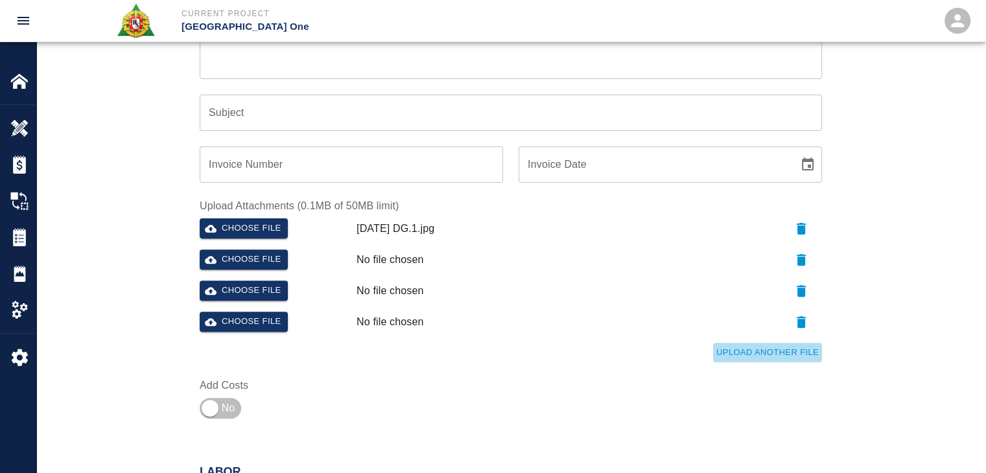
click at [747, 356] on button "Upload Another File" at bounding box center [767, 353] width 109 height 20
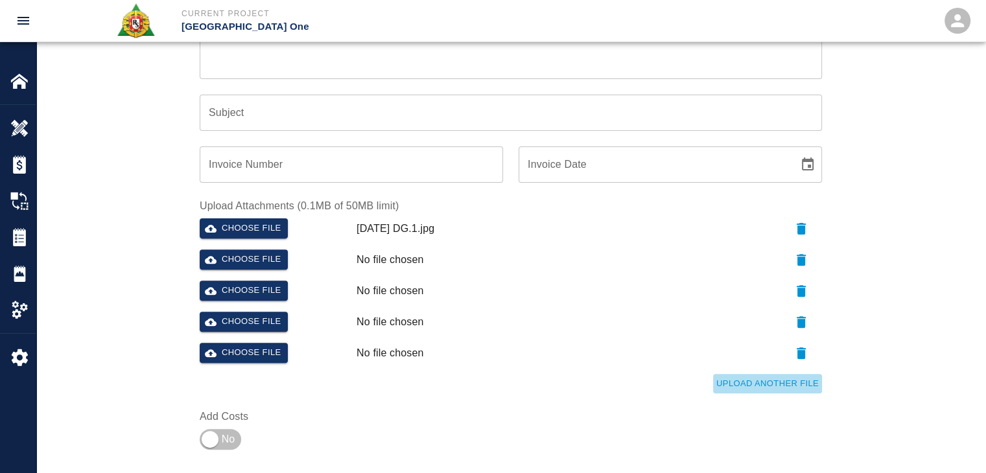
click at [756, 385] on button "Upload Another File" at bounding box center [767, 384] width 109 height 20
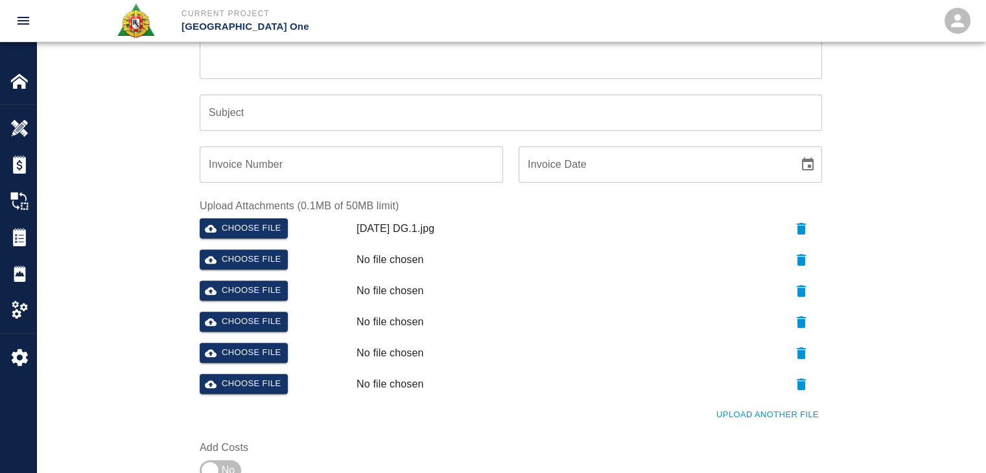
click at [733, 407] on button "Upload Another File" at bounding box center [767, 415] width 109 height 20
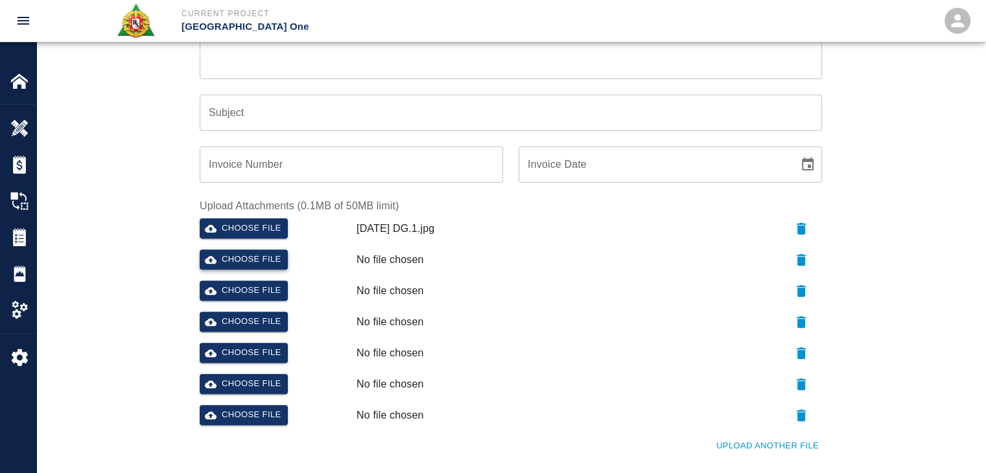
click at [260, 254] on button "Choose file" at bounding box center [244, 260] width 88 height 20
click at [228, 288] on button "Choose file" at bounding box center [244, 291] width 88 height 20
click at [228, 316] on button "Choose file" at bounding box center [244, 322] width 88 height 20
click at [243, 353] on button "Choose file" at bounding box center [244, 353] width 88 height 20
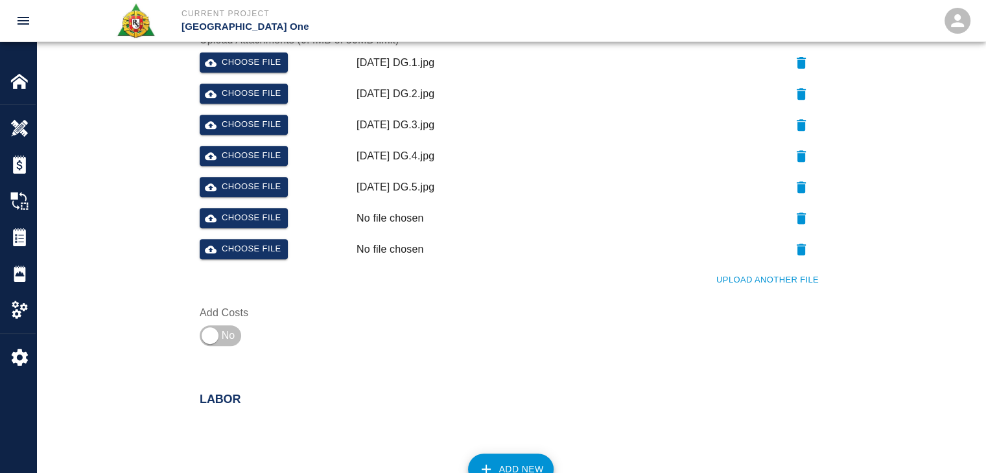
scroll to position [553, 0]
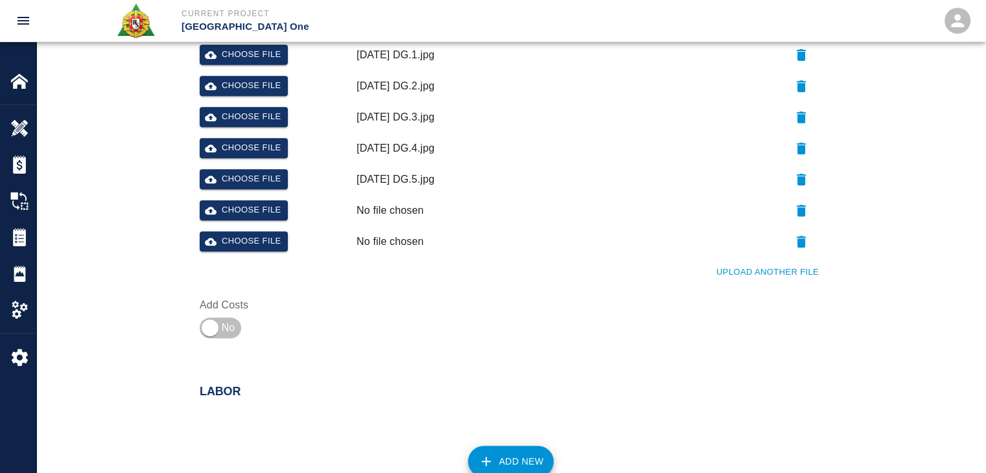
click at [713, 265] on button "Upload Another File" at bounding box center [767, 273] width 109 height 20
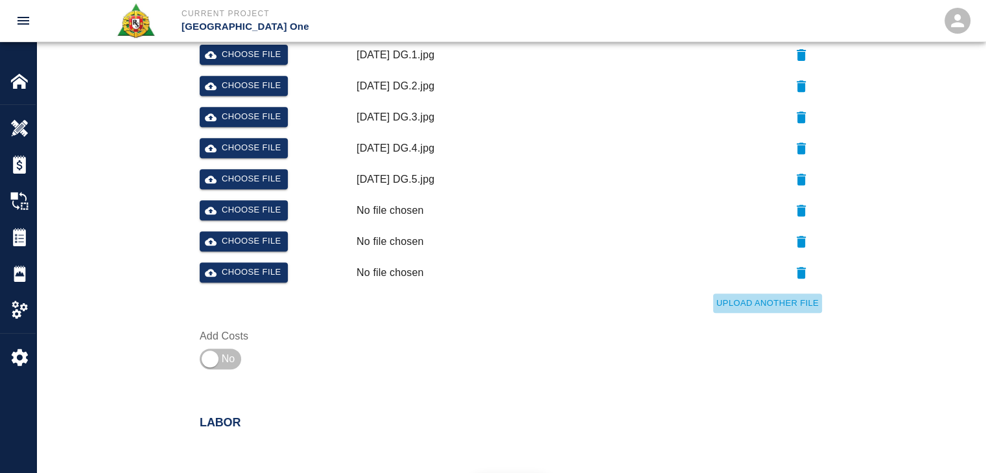
click at [724, 299] on button "Upload Another File" at bounding box center [767, 304] width 109 height 20
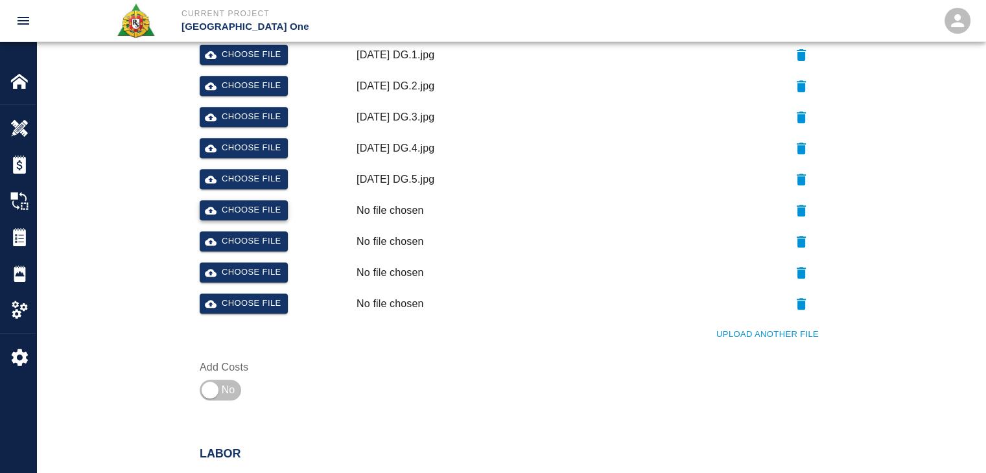
click at [234, 213] on button "Choose file" at bounding box center [244, 210] width 88 height 20
click at [249, 238] on button "Choose file" at bounding box center [244, 242] width 88 height 20
click at [232, 275] on button "Choose file" at bounding box center [244, 273] width 88 height 20
click at [737, 328] on button "Upload Another File" at bounding box center [767, 335] width 109 height 20
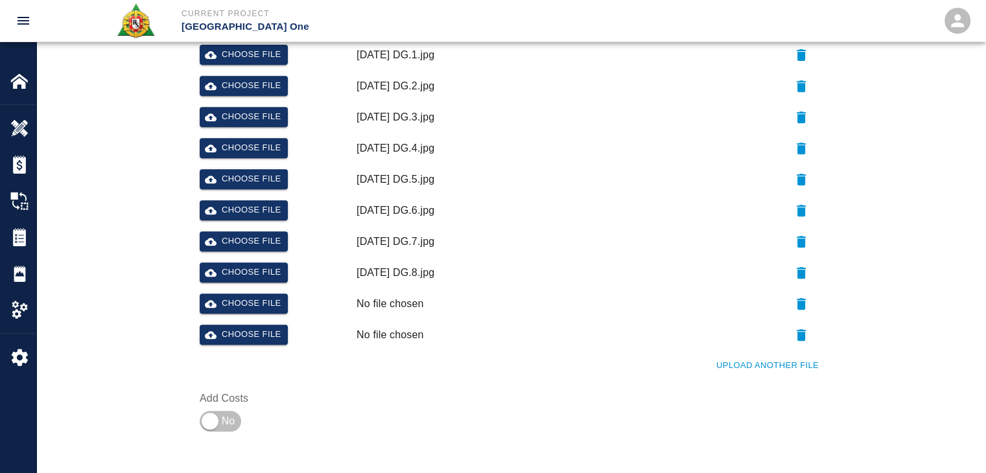
click at [750, 364] on button "Upload Another File" at bounding box center [767, 366] width 109 height 20
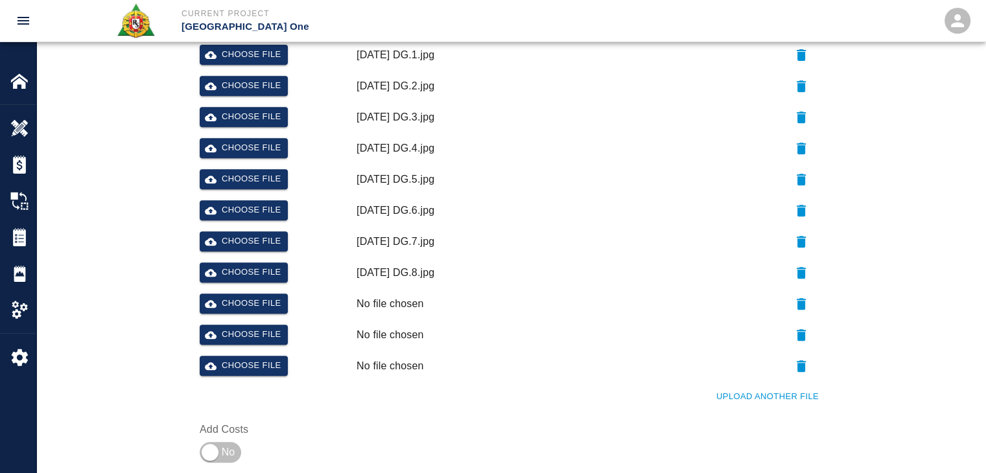
click at [739, 392] on button "Upload Another File" at bounding box center [767, 397] width 109 height 20
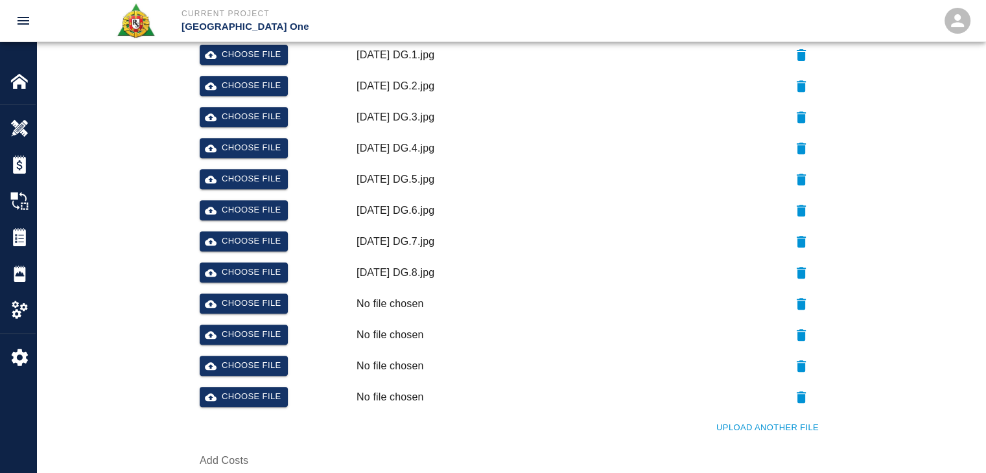
scroll to position [630, 0]
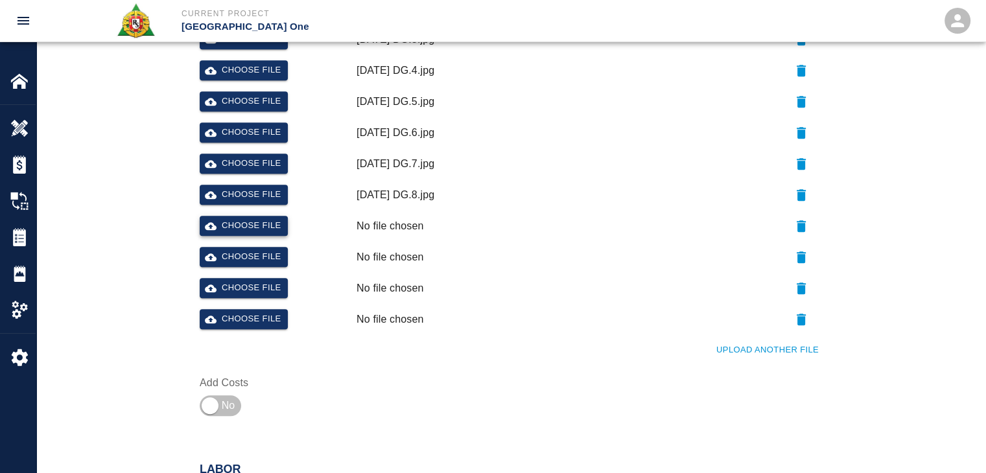
click at [259, 233] on button "Choose file" at bounding box center [244, 226] width 88 height 20
click at [222, 264] on button "Choose file" at bounding box center [244, 257] width 88 height 20
click at [223, 279] on button "Choose file" at bounding box center [244, 288] width 88 height 20
click at [796, 320] on icon "button" at bounding box center [802, 320] width 16 height 16
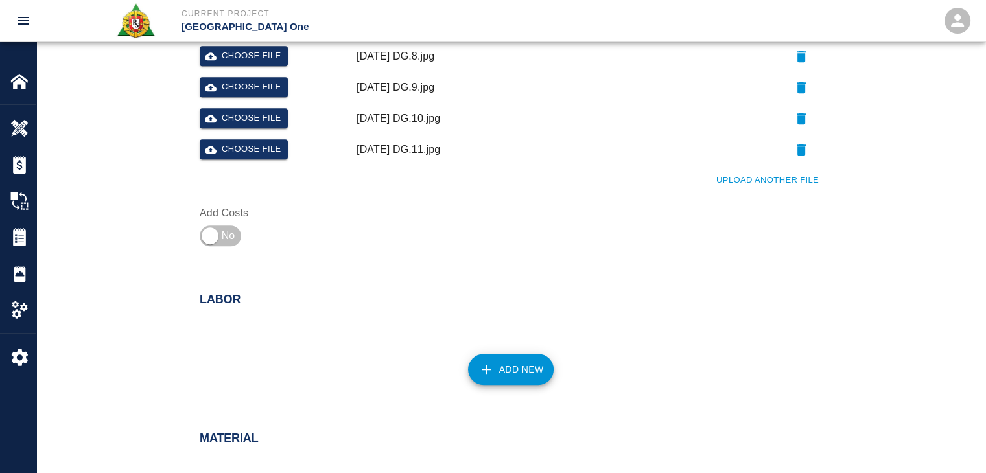
scroll to position [768, 0]
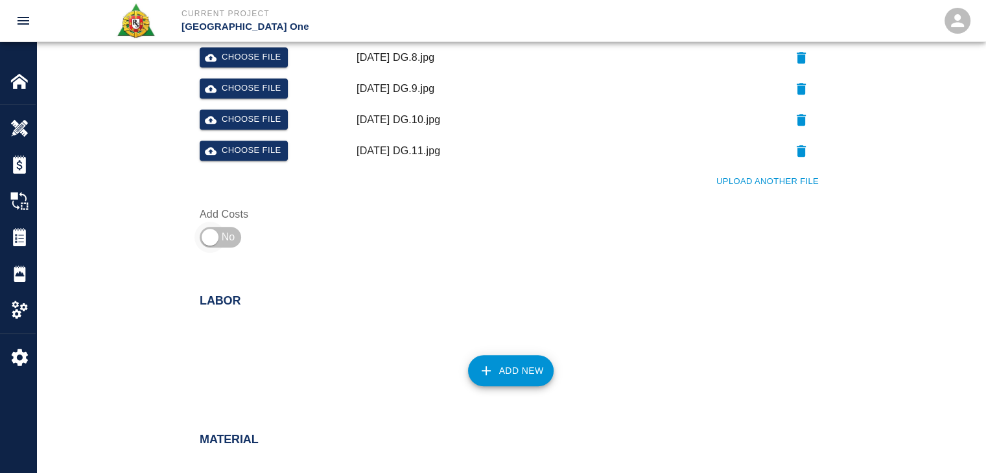
click at [211, 250] on input "checkbox" at bounding box center [209, 237] width 93 height 31
checkbox input "true"
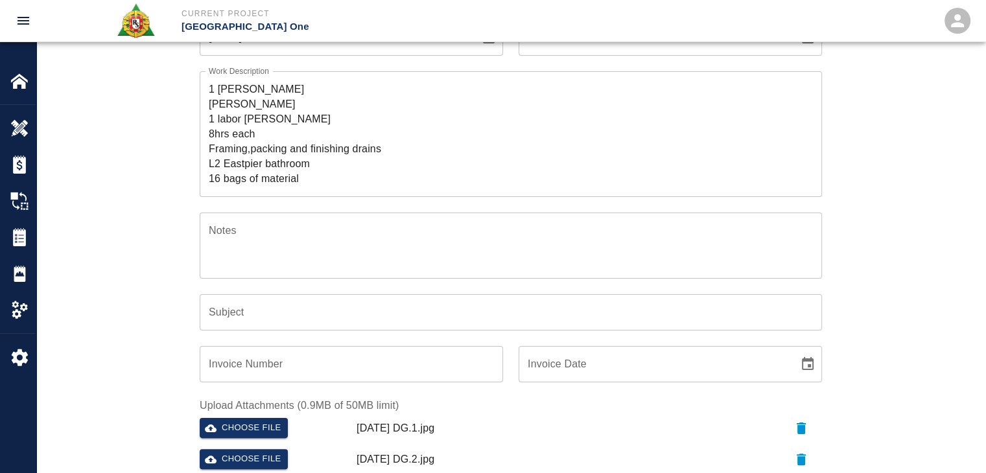
scroll to position [0, 0]
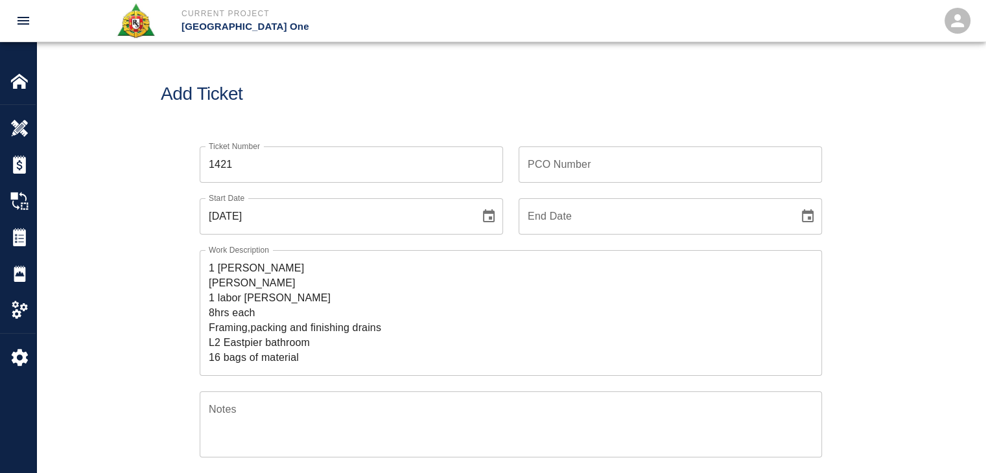
click at [209, 267] on textarea "1 [PERSON_NAME] [PERSON_NAME] 1 labor [PERSON_NAME] 8hrs each Framing,packing a…" at bounding box center [511, 313] width 604 height 104
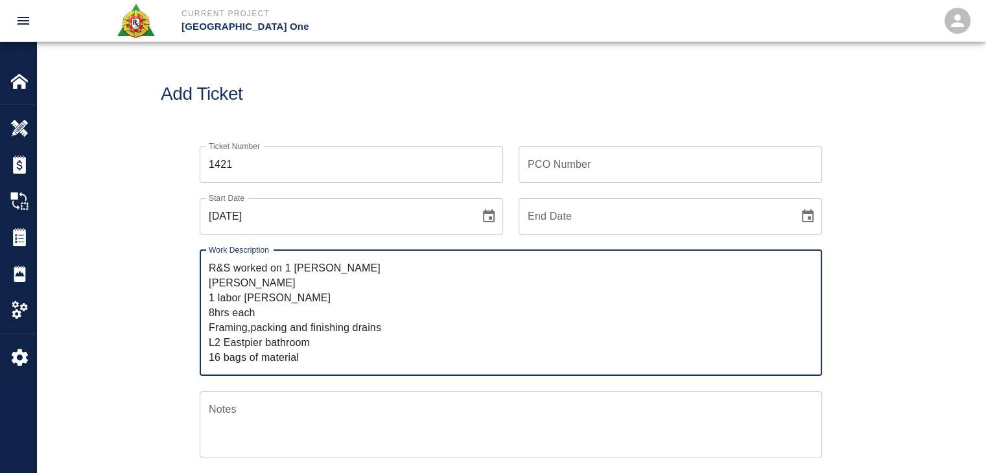
drag, startPoint x: 314, startPoint y: 346, endPoint x: 200, endPoint y: 331, distance: 115.1
click at [200, 331] on div "R&S worked on 1 [PERSON_NAME] [PERSON_NAME] 1 labor [PERSON_NAME] 8hrs each Fra…" at bounding box center [511, 313] width 623 height 126
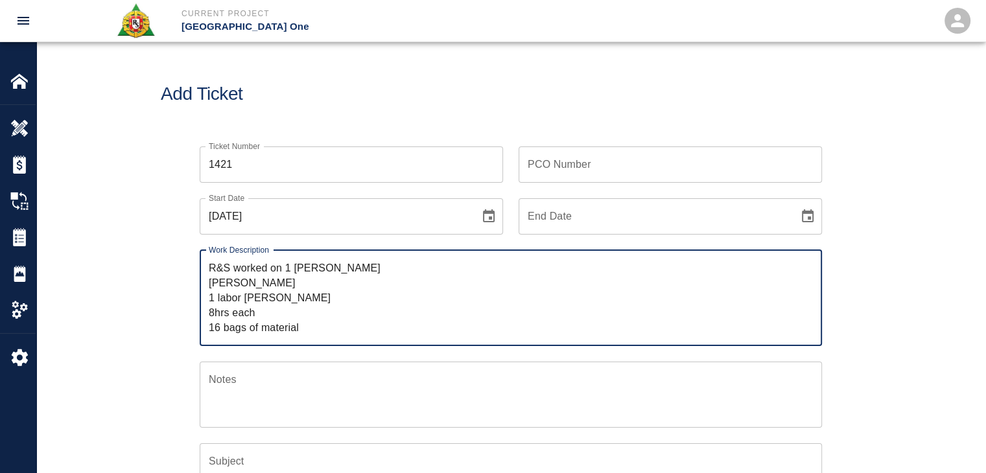
click at [288, 270] on textarea "R&S worked on 1 [PERSON_NAME] [PERSON_NAME] 1 labor [PERSON_NAME] 8hrs each 16 …" at bounding box center [511, 298] width 604 height 75
click at [283, 269] on textarea "R&S worked on 1 [PERSON_NAME] [PERSON_NAME] 1 labor [PERSON_NAME] 8hrs each 16 …" at bounding box center [511, 298] width 604 height 75
paste textarea "Framing,packing and finishing drains L2 Eastpier bathroom"
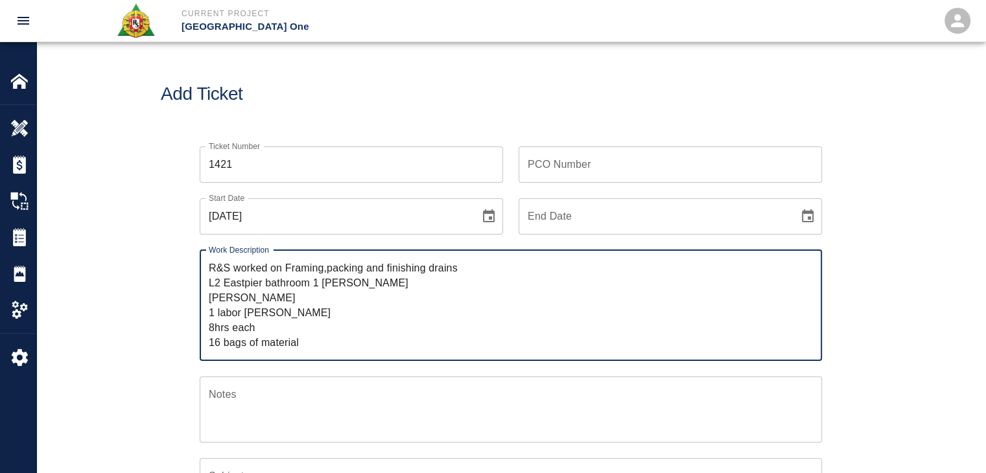
click at [287, 265] on textarea "R&S worked on Framing,packing and finishing drains L2 Eastpier bathroom 1 [PERS…" at bounding box center [511, 306] width 604 height 90
click at [324, 270] on textarea "R&S worked on framing,packing and finishing drains L2 Eastpier bathroom 1 [PERS…" at bounding box center [511, 306] width 604 height 90
click at [395, 275] on textarea "R&S worked on framing, packing and finishing drains L2 Eastpier bathroom 1 [PER…" at bounding box center [511, 306] width 604 height 90
click at [440, 261] on textarea "R&S worked on framing, packing and finishing drains L2 Eastpier bathroom 1 [PER…" at bounding box center [511, 306] width 604 height 90
click at [384, 263] on textarea "R&S worked on framing, packing and finishing drains L2 Eastpier bathroom 1 [PER…" at bounding box center [511, 306] width 604 height 90
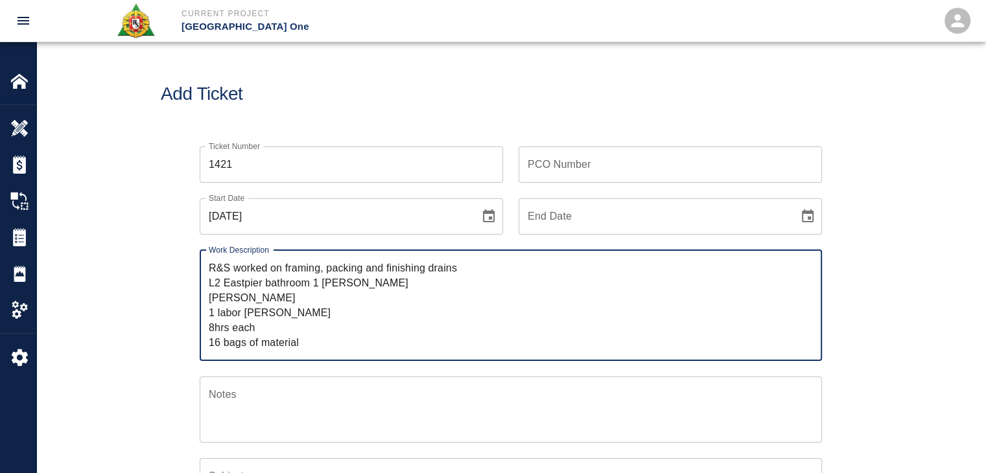
click at [368, 271] on textarea "R&S worked on framing, packing and finishing drains L2 Eastpier bathroom 1 [PER…" at bounding box center [511, 306] width 604 height 90
click at [463, 273] on textarea "R&S worked on framing, packing, and finishing drains L2 Eastpier bathroom 1 [PE…" at bounding box center [511, 306] width 604 height 90
click at [209, 288] on textarea "R&S worked on framing, packing, and finishing drains L2 Eastpier bathroom 1 [PE…" at bounding box center [511, 306] width 604 height 90
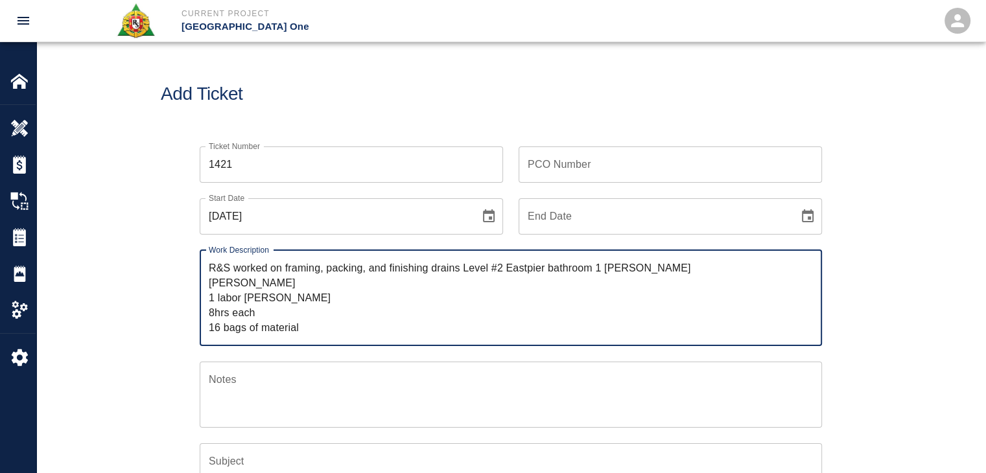
click at [526, 271] on textarea "R&S worked on framing, packing, and finishing drains Level #2 Eastpier bathroom…" at bounding box center [511, 298] width 604 height 75
click at [602, 269] on textarea "R&S worked on framing, packing, and finishing drains Level #2 East pier bathroo…" at bounding box center [511, 298] width 604 height 75
click at [598, 268] on textarea "R&S worked on framing, packing, and finishing drains Level #2 East pier bathroo…" at bounding box center [511, 298] width 604 height 75
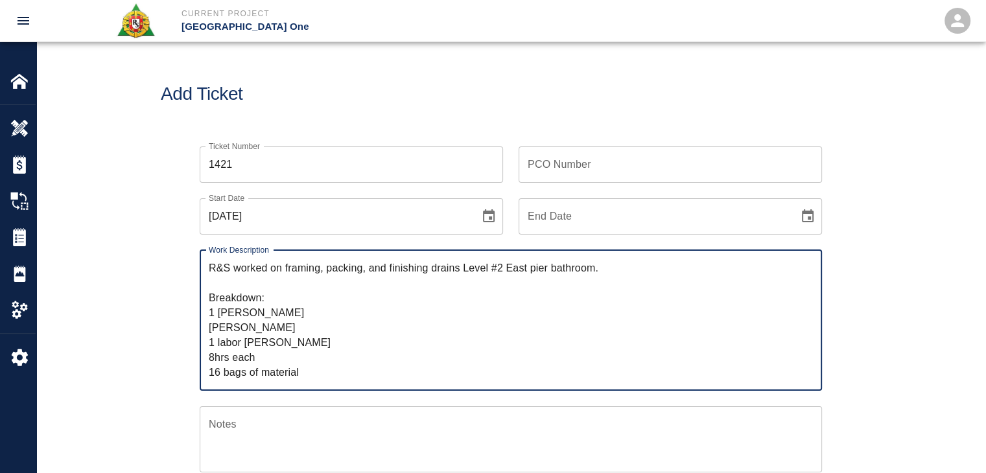
drag, startPoint x: 261, startPoint y: 359, endPoint x: 197, endPoint y: 357, distance: 64.9
click at [197, 357] on div "Work Description R&S worked on framing, packing, and finishing drains Level #2 …" at bounding box center [503, 313] width 638 height 156
click at [254, 317] on textarea "R&S worked on framing, packing, and finishing drains Level #2 East pier bathroo…" at bounding box center [511, 320] width 604 height 119
paste textarea "8hrs each"
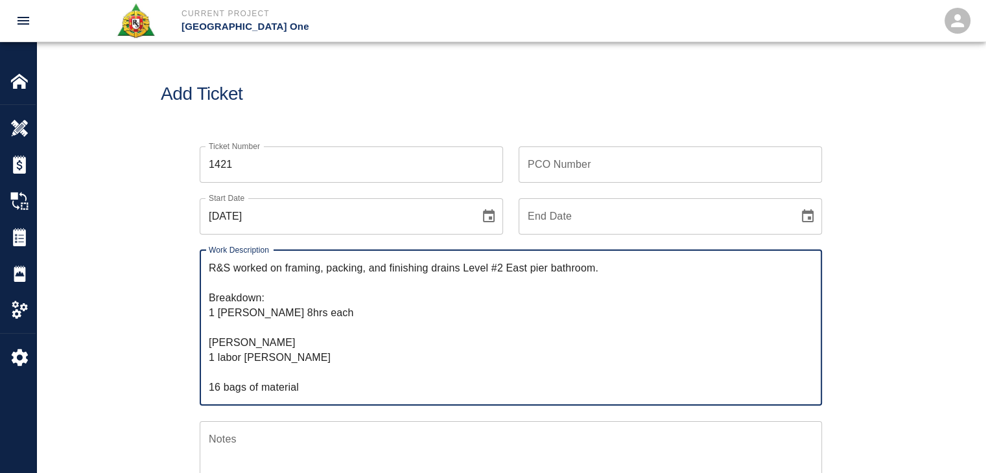
paste textarea "8hrs each"
drag, startPoint x: 243, startPoint y: 359, endPoint x: 193, endPoint y: 352, distance: 50.4
click at [193, 352] on div "Work Description R&S worked on framing, packing, and finishing drains Level #2 …" at bounding box center [503, 320] width 638 height 171
click at [209, 328] on textarea "R&S worked on framing, packing, and finishing drains Level #2 East pier bathroo…" at bounding box center [511, 328] width 604 height 134
paste textarea "1 labor"
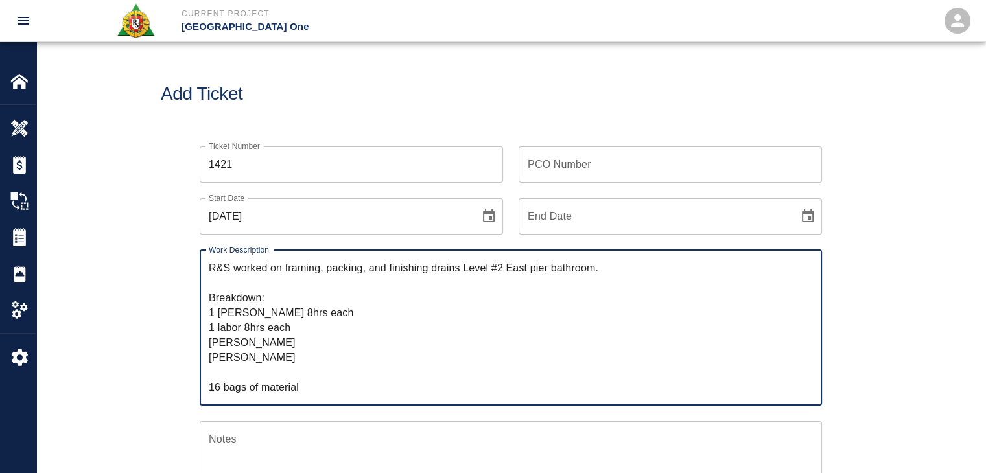
click at [301, 325] on textarea "R&S worked on framing, packing, and finishing drains Level #2 East pier bathroo…" at bounding box center [511, 328] width 604 height 134
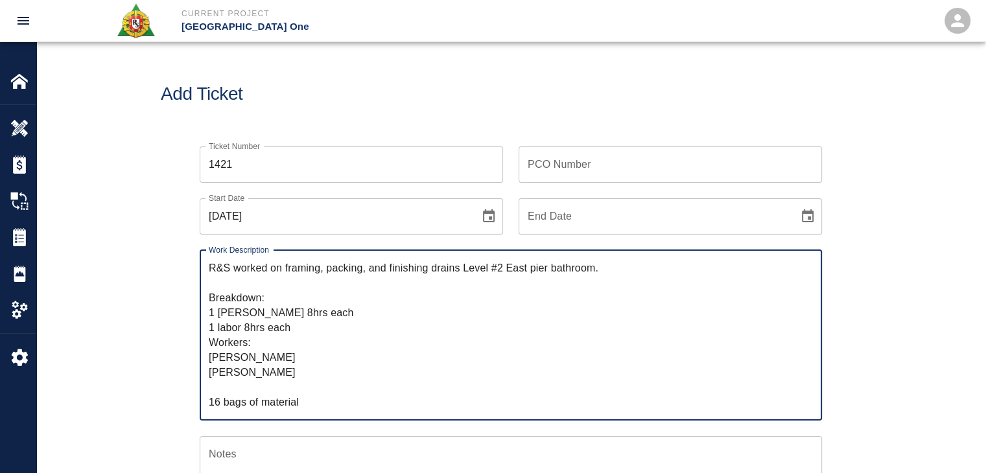
click at [243, 389] on textarea "R&S worked on framing, packing, and finishing drains Level #2 East pier bathroo…" at bounding box center [511, 335] width 604 height 149
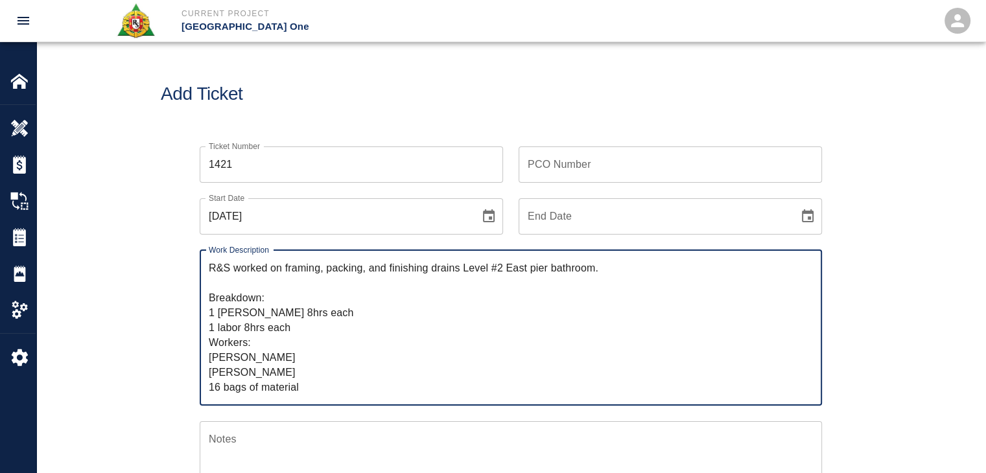
drag, startPoint x: 305, startPoint y: 389, endPoint x: 205, endPoint y: 398, distance: 100.9
click at [205, 398] on div "R&S worked on framing, packing, and finishing drains Level #2 East pier bathroo…" at bounding box center [511, 328] width 623 height 156
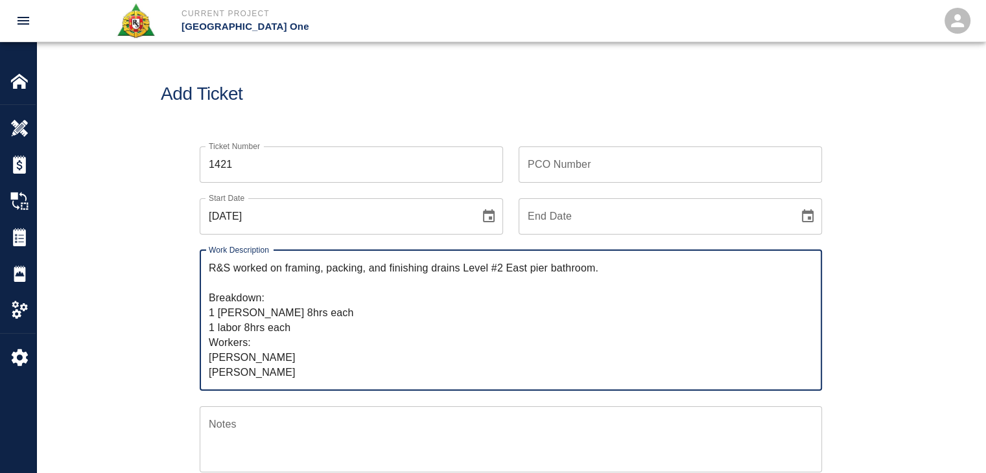
click at [298, 326] on textarea "R&S worked on framing, packing, and finishing drains Level #2 East pier bathroo…" at bounding box center [511, 320] width 604 height 119
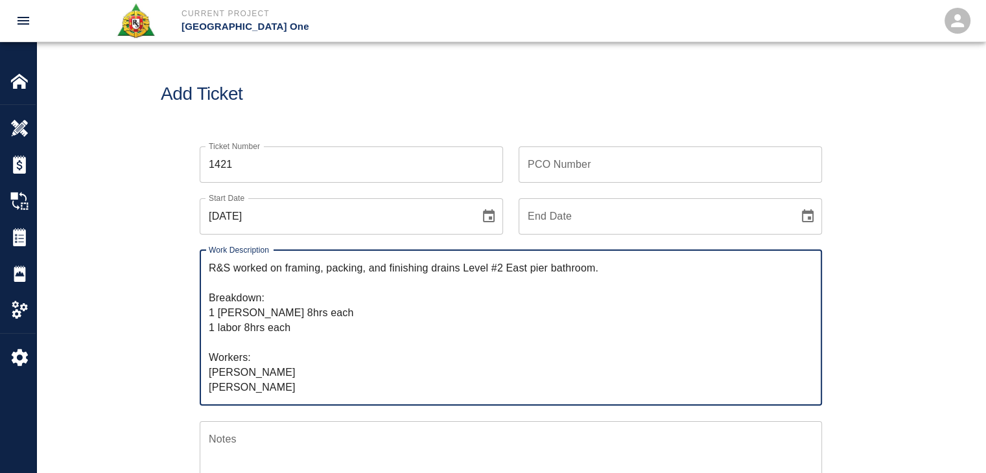
paste textarea "16 bags of material"
type textarea "R&S worked on framing, packing, and finishing drains Level #2 East pier bathroo…"
click at [490, 112] on div "Add Ticket" at bounding box center [511, 94] width 950 height 104
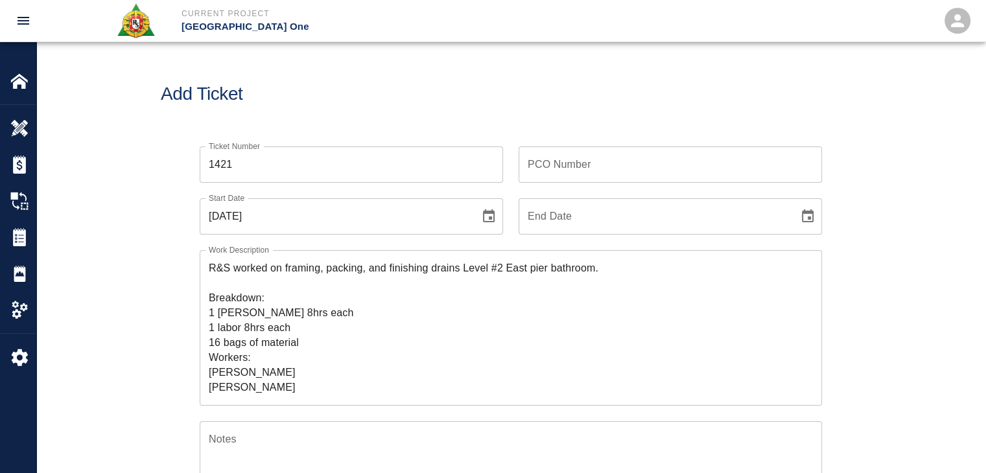
click at [546, 176] on input "PCO Number" at bounding box center [671, 165] width 304 height 36
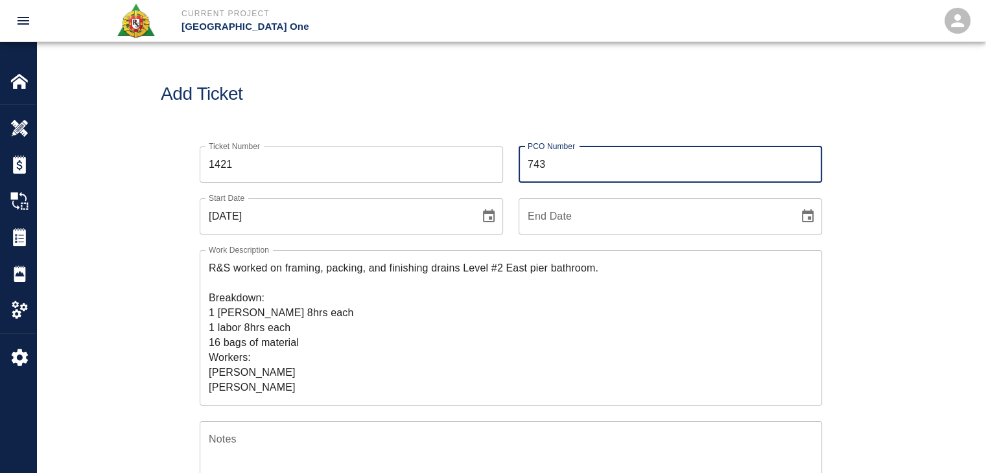
type input "743"
click at [518, 145] on div "PCO Number 743 PCO Number" at bounding box center [662, 157] width 319 height 52
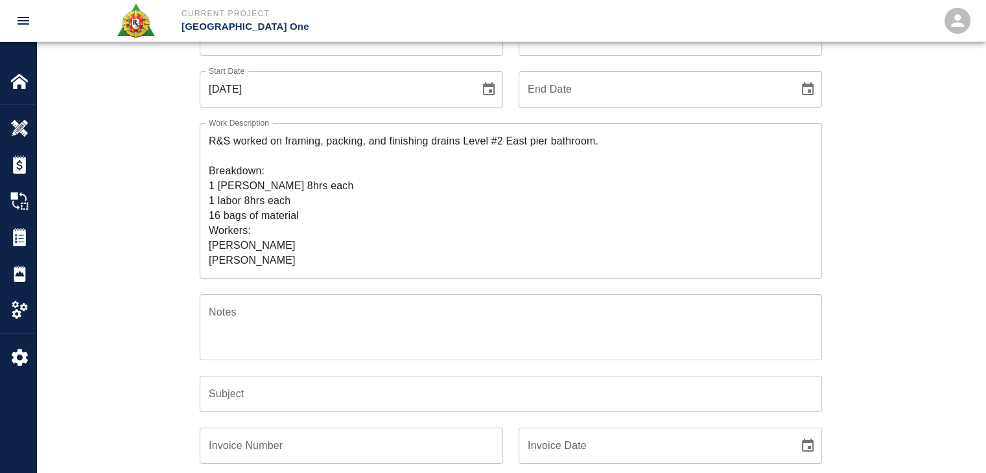
scroll to position [127, 0]
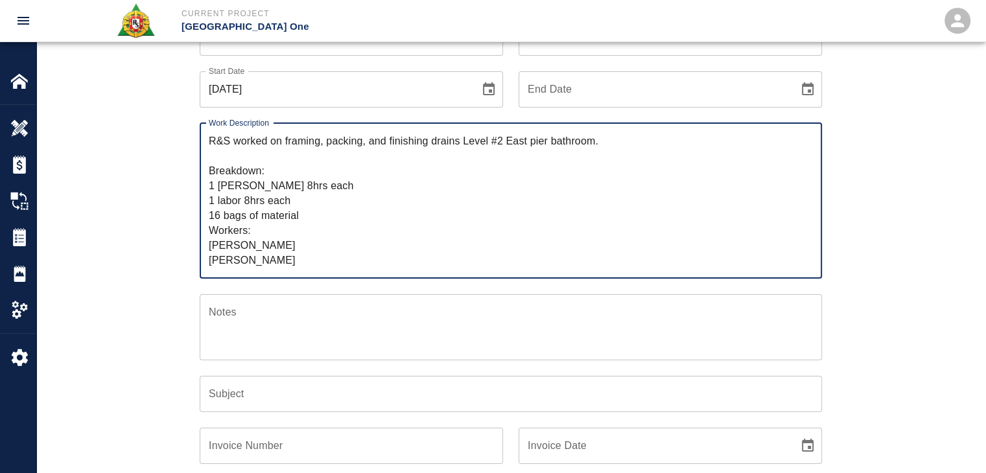
drag, startPoint x: 628, startPoint y: 139, endPoint x: 283, endPoint y: 146, distance: 344.5
click at [283, 146] on textarea "R&S worked on framing, packing, and finishing drains Level #2 East pier bathroo…" at bounding box center [511, 201] width 604 height 134
click at [239, 382] on input "Subject" at bounding box center [511, 394] width 623 height 36
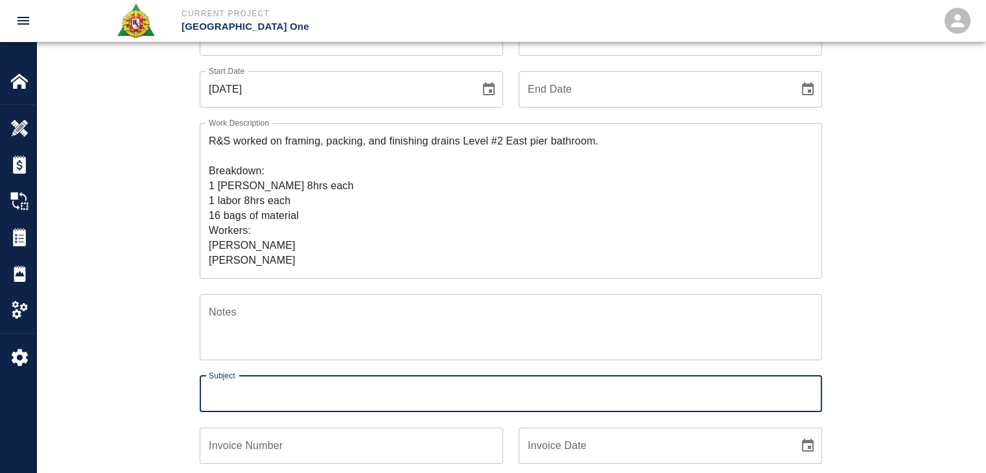
paste input "framing, packing, and finishing drains Level #2 East pier bathroom."
type input "framing, packing, and finishing drains Level #2 East pier bathroom."
click at [139, 385] on div "Ticket Number 1421 Ticket Number PCO Number 743 PCO Number Start Date [DATE] St…" at bounding box center [511, 479] width 950 height 951
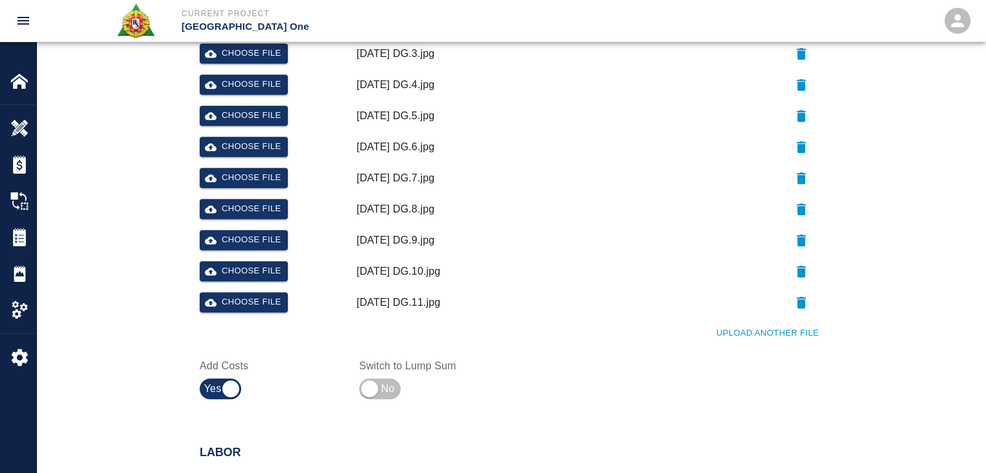
scroll to position [739, 0]
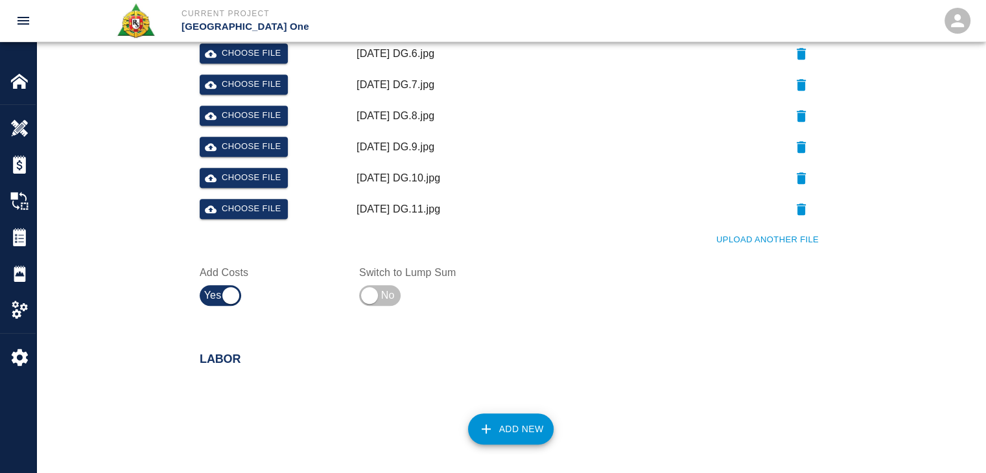
click at [721, 232] on button "Upload Another File" at bounding box center [767, 240] width 109 height 20
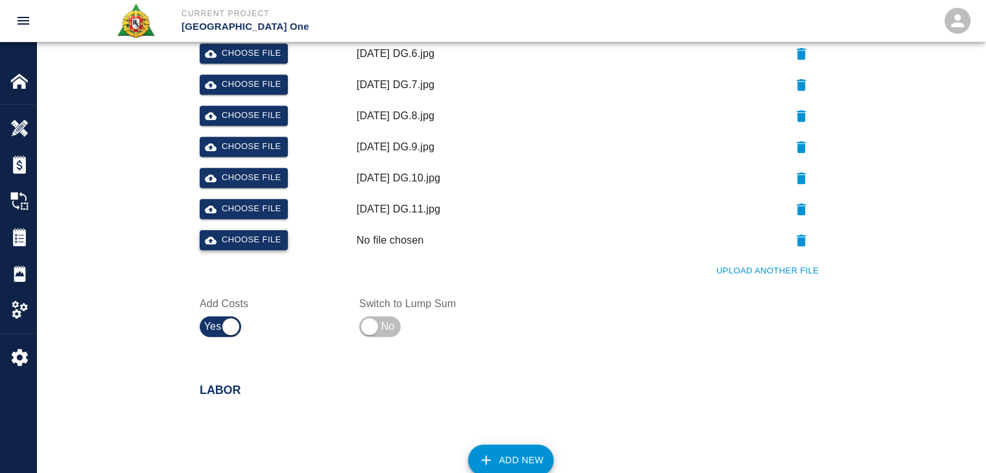
click at [263, 245] on button "Choose file" at bounding box center [244, 240] width 88 height 20
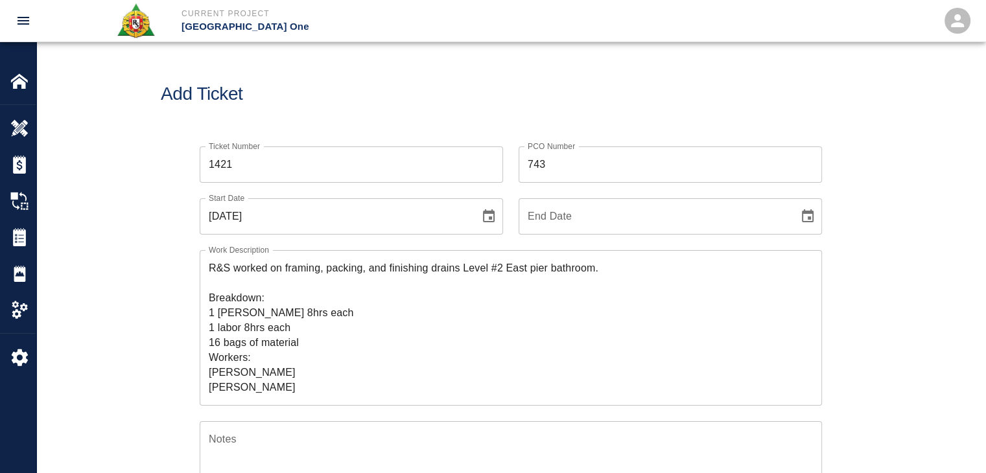
scroll to position [83, 0]
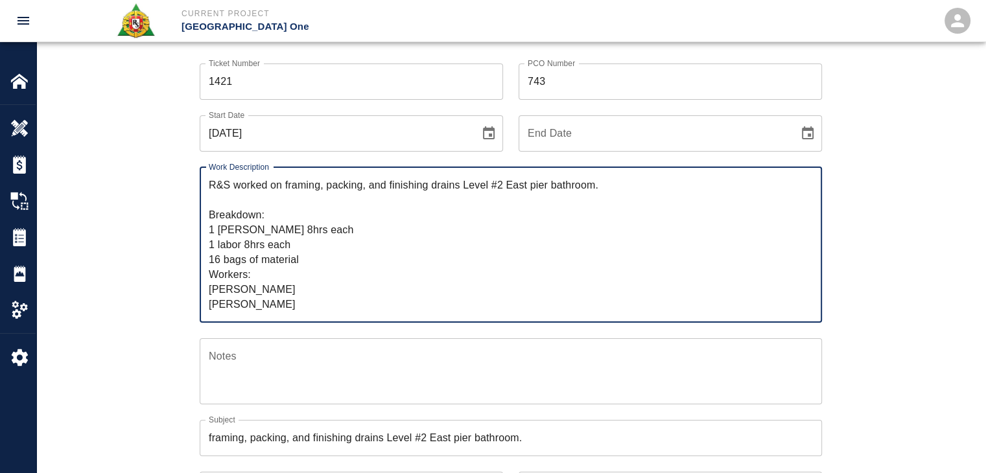
drag, startPoint x: 319, startPoint y: 303, endPoint x: 134, endPoint y: 158, distance: 235.1
click at [417, 205] on textarea "R&S worked on framing, packing, and finishing drains Level #2 East pier bathroo…" at bounding box center [511, 245] width 604 height 134
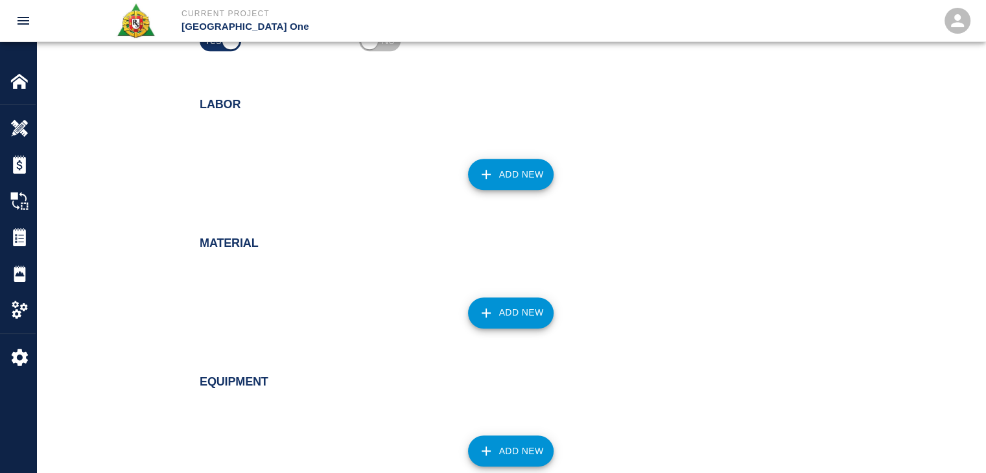
scroll to position [1027, 0]
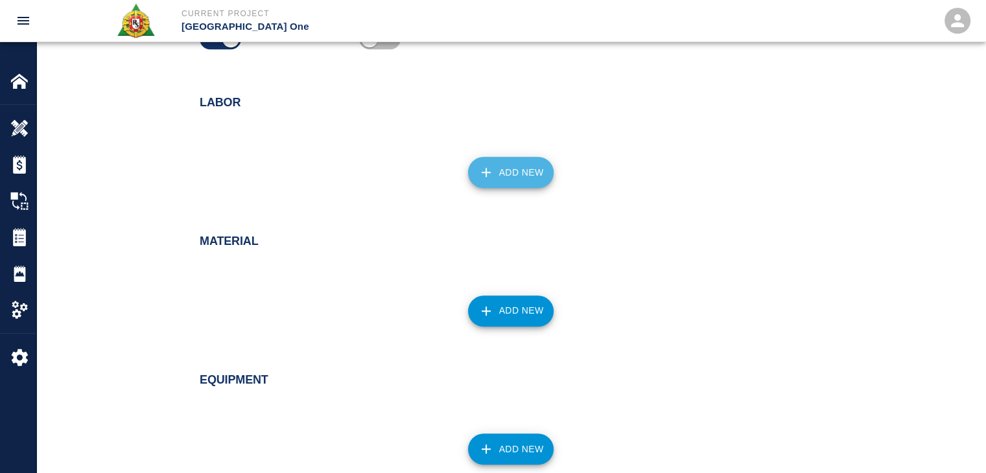
click at [519, 162] on button "Add New" at bounding box center [511, 172] width 86 height 31
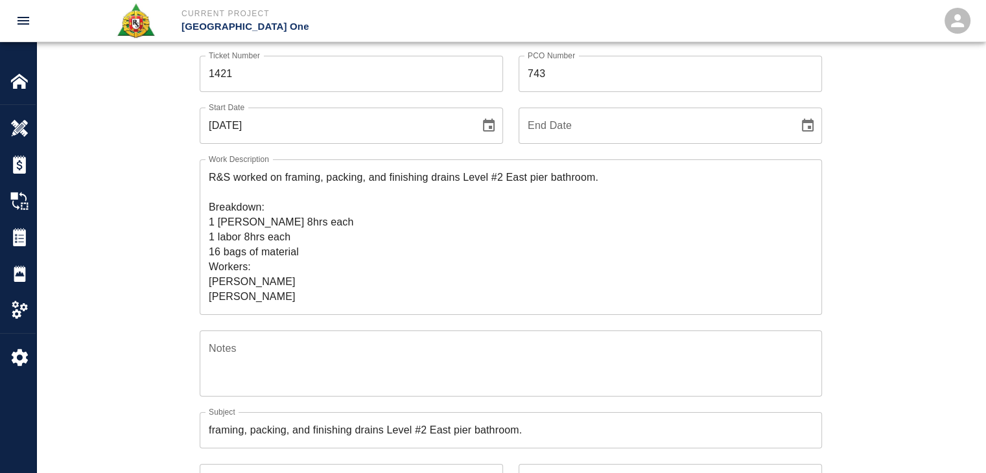
scroll to position [90, 0]
click at [317, 230] on textarea "R&S worked on framing, packing, and finishing drains Level #2 East pier bathroo…" at bounding box center [511, 238] width 604 height 134
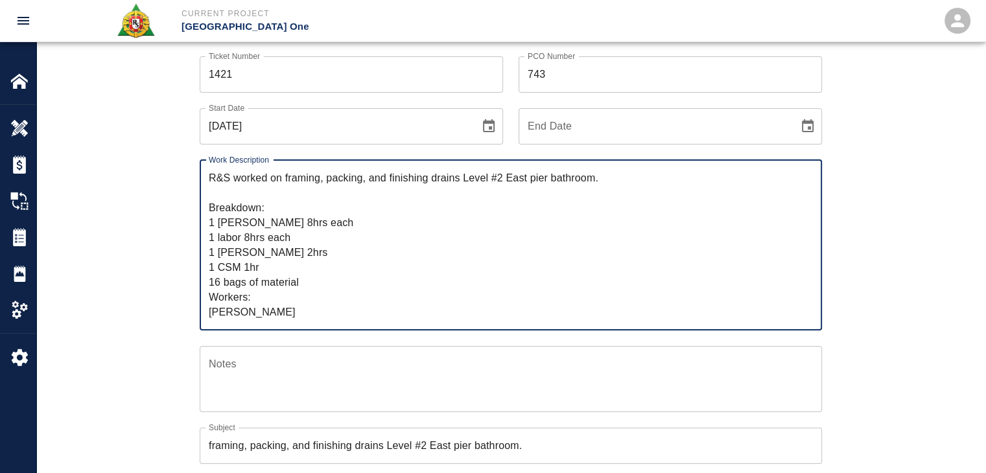
type textarea "R&S worked on framing, packing, and finishing drains Level #2 East pier bathroo…"
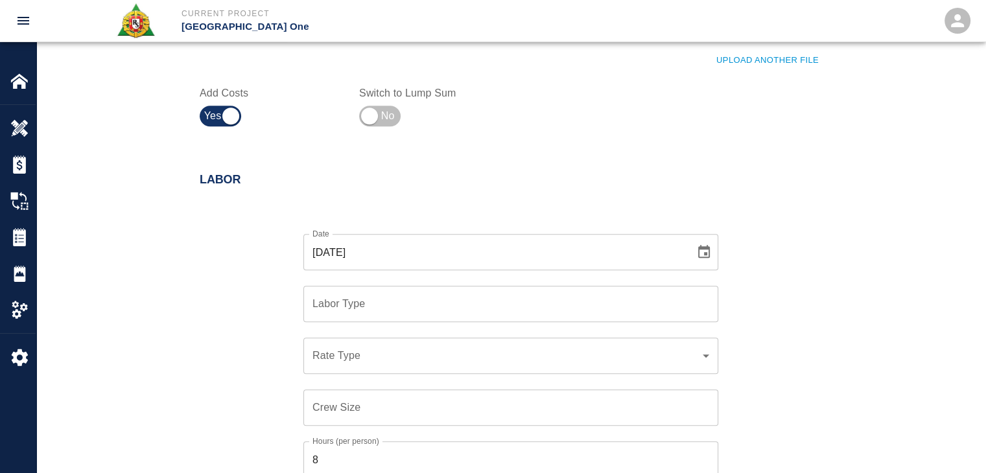
scroll to position [965, 0]
click at [384, 311] on input "Labor Type" at bounding box center [510, 304] width 403 height 25
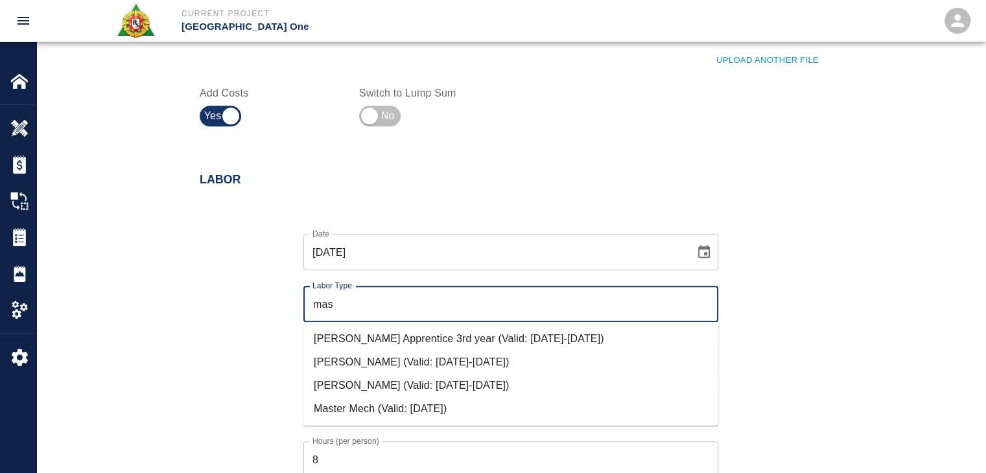
click at [400, 385] on li "[PERSON_NAME] (Valid: [DATE]-[DATE])" at bounding box center [511, 385] width 415 height 23
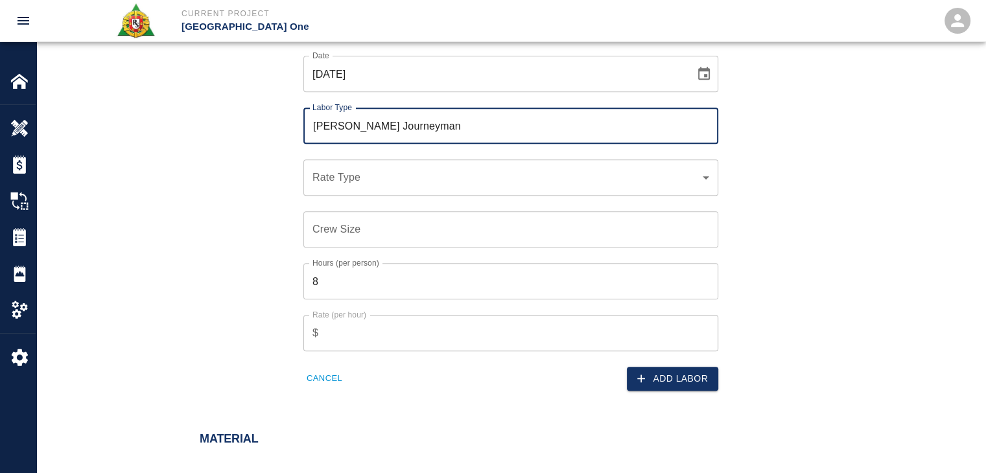
scroll to position [1144, 0]
type input "[PERSON_NAME] Journeyman"
click at [348, 188] on div "​ Rate Type" at bounding box center [511, 177] width 415 height 36
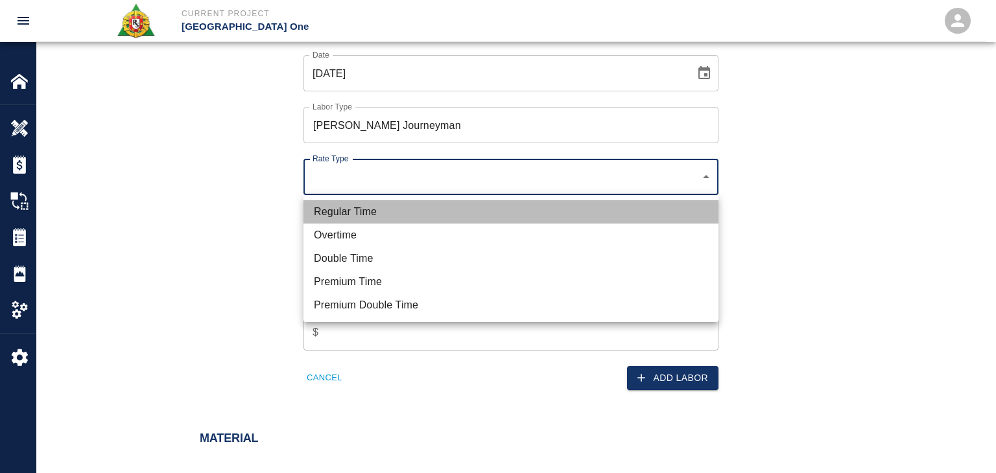
click at [348, 216] on li "Regular Time" at bounding box center [511, 211] width 415 height 23
type input "rate_rt"
type input "112.04"
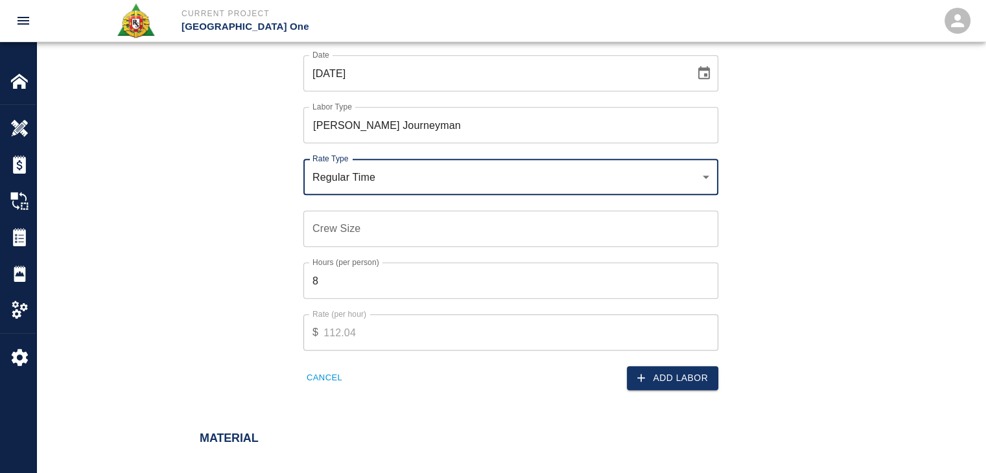
click at [325, 217] on div "Crew Size Crew Size" at bounding box center [511, 229] width 415 height 36
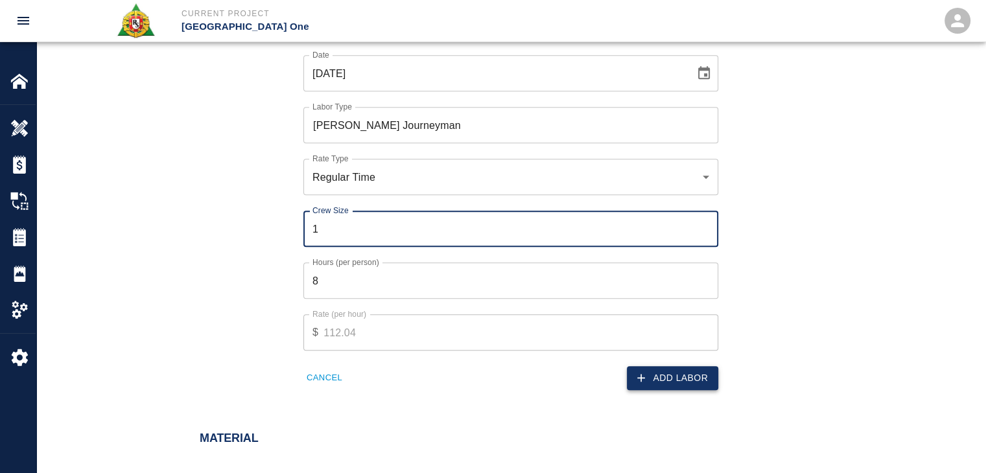
type input "1"
click at [632, 388] on button "Add Labor" at bounding box center [672, 378] width 91 height 24
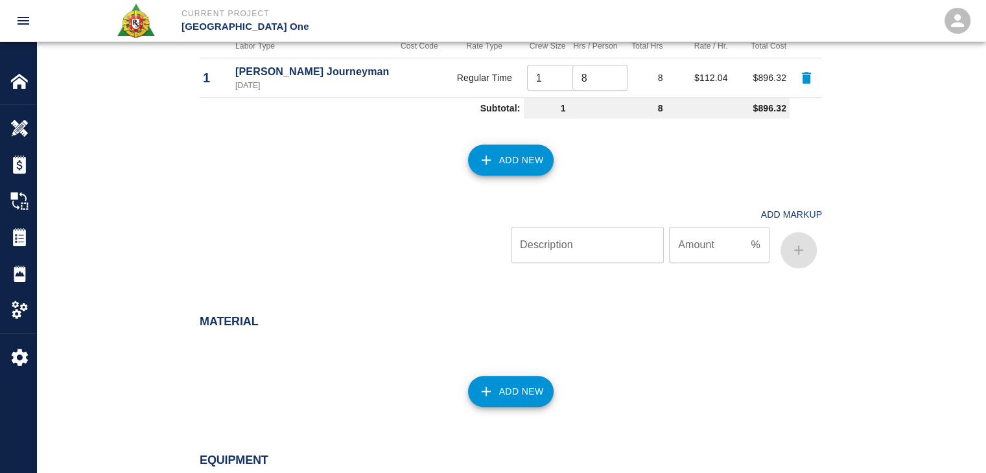
click at [505, 173] on button "Add New" at bounding box center [511, 160] width 86 height 31
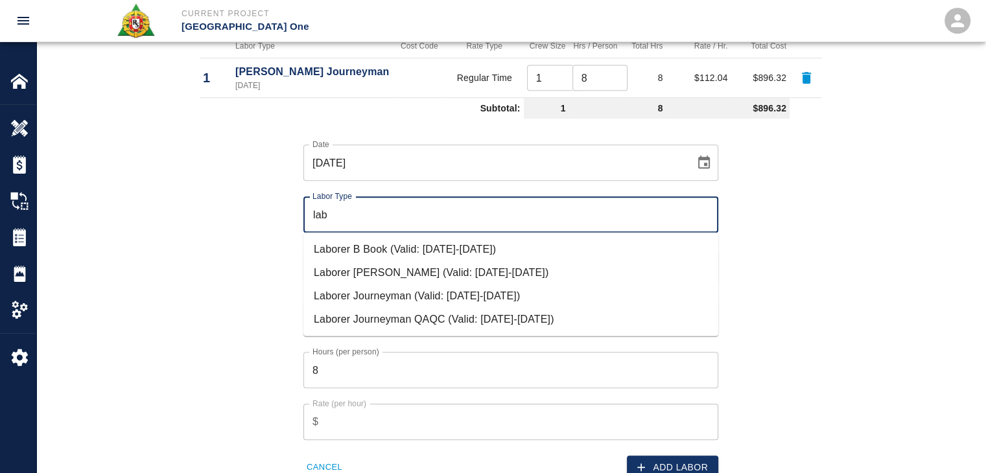
click at [394, 287] on li "Laborer Journeyman (Valid: [DATE]-[DATE])" at bounding box center [511, 295] width 415 height 23
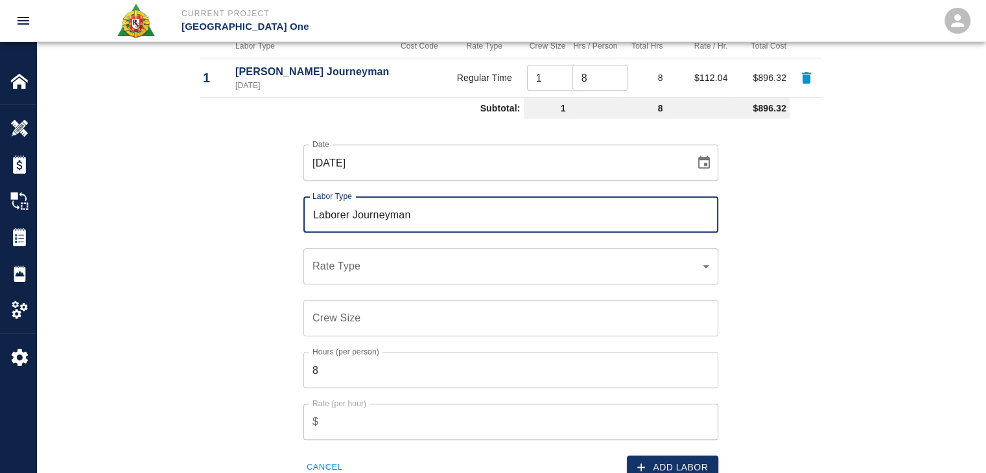
type input "Laborer Journeyman"
click at [353, 257] on div "​ Rate Type" at bounding box center [511, 266] width 415 height 36
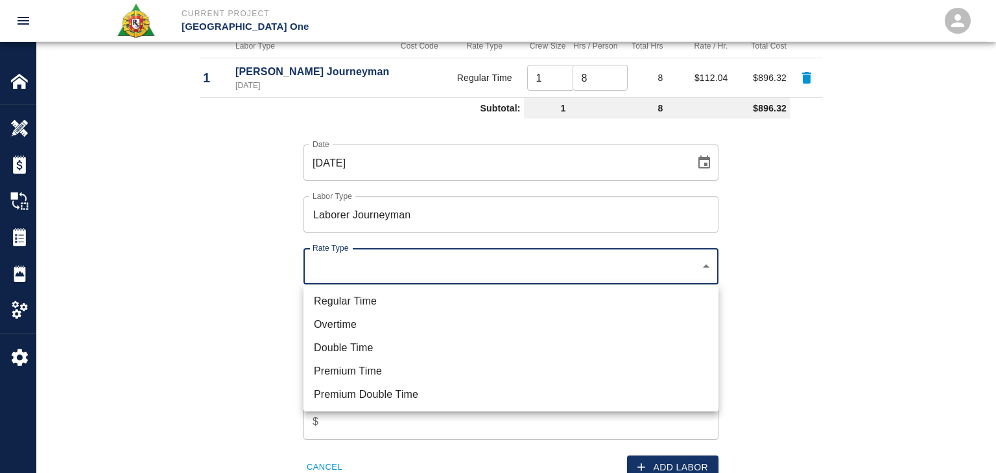
click at [382, 285] on ul "Regular Time Overtime Double Time Premium Time Premium Double Time" at bounding box center [511, 348] width 415 height 127
click at [407, 300] on li "Regular Time" at bounding box center [511, 301] width 415 height 23
type input "rate_rt"
type input "97.06"
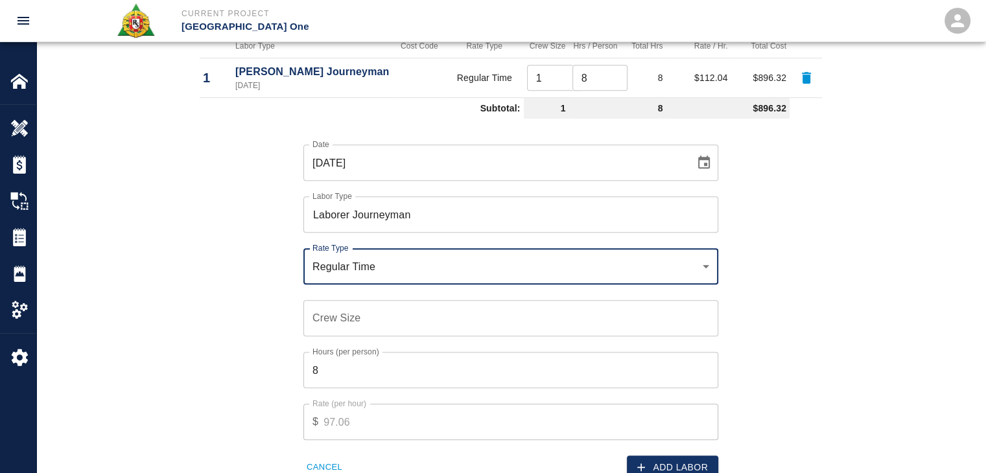
click at [362, 303] on input "Crew Size" at bounding box center [511, 318] width 415 height 36
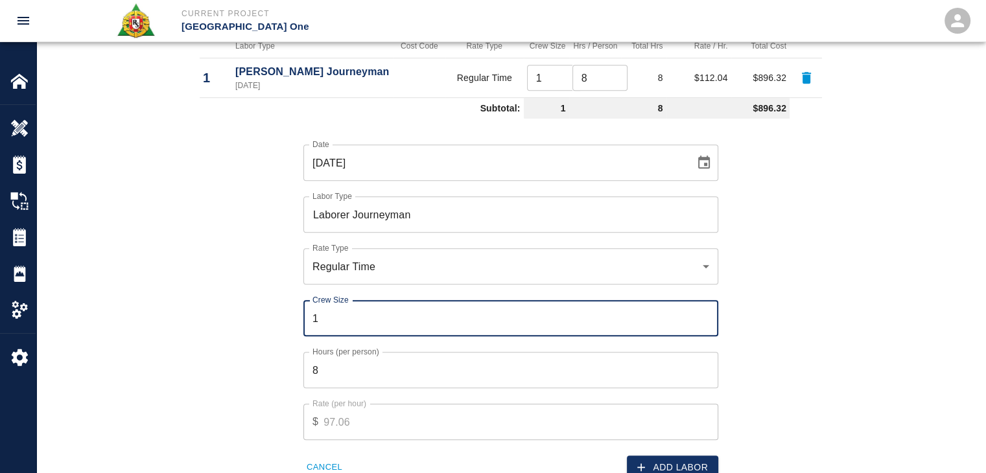
type input "1"
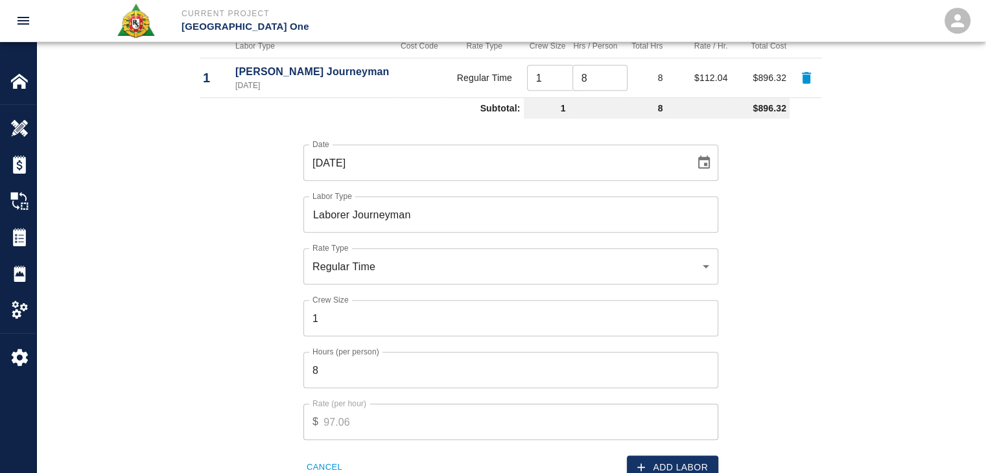
click at [249, 374] on div "Date [DATE] Date Labor Type Laborer Journeyman Labor Type Rate Type Regular Tim…" at bounding box center [503, 302] width 638 height 356
click at [656, 461] on button "Add Labor" at bounding box center [672, 468] width 91 height 24
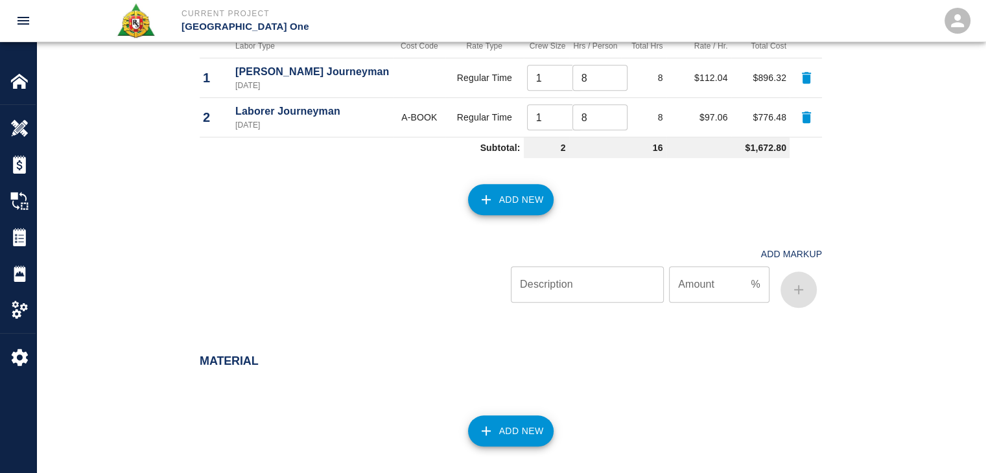
click at [510, 210] on button "Add New" at bounding box center [511, 199] width 86 height 31
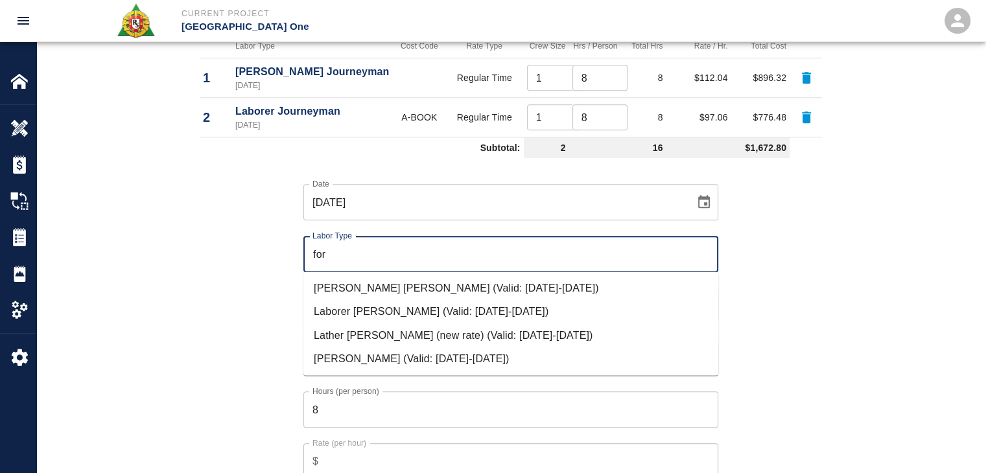
click at [348, 362] on li "[PERSON_NAME] (Valid: [DATE]-[DATE])" at bounding box center [511, 358] width 415 height 23
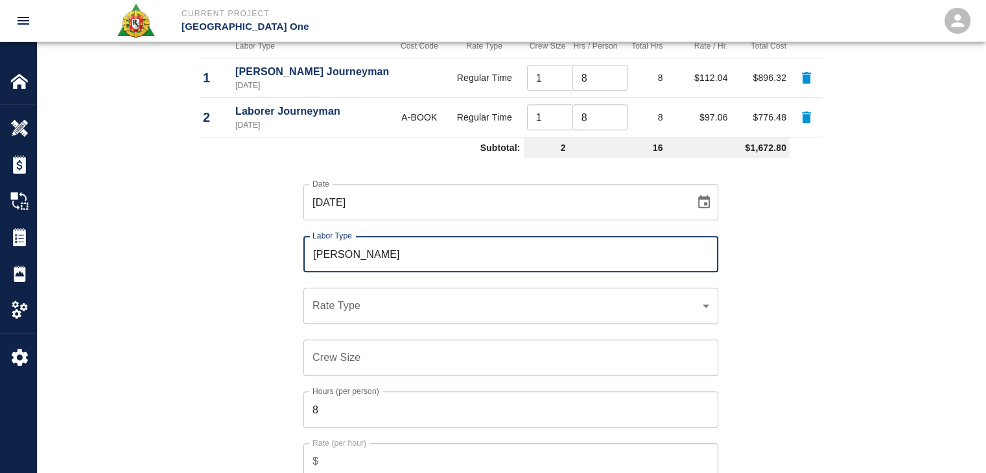
type input "[PERSON_NAME]"
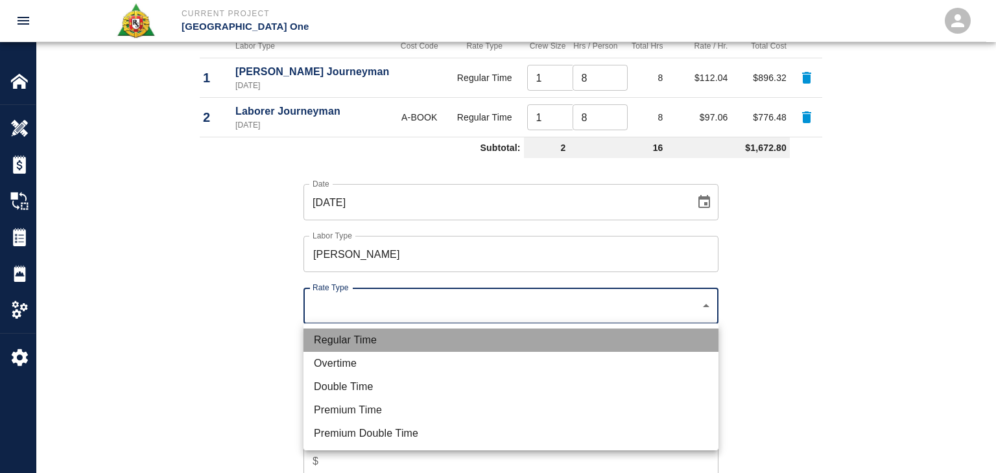
click at [352, 335] on li "Regular Time" at bounding box center [511, 340] width 415 height 23
type input "rate_rt"
type input "114.53"
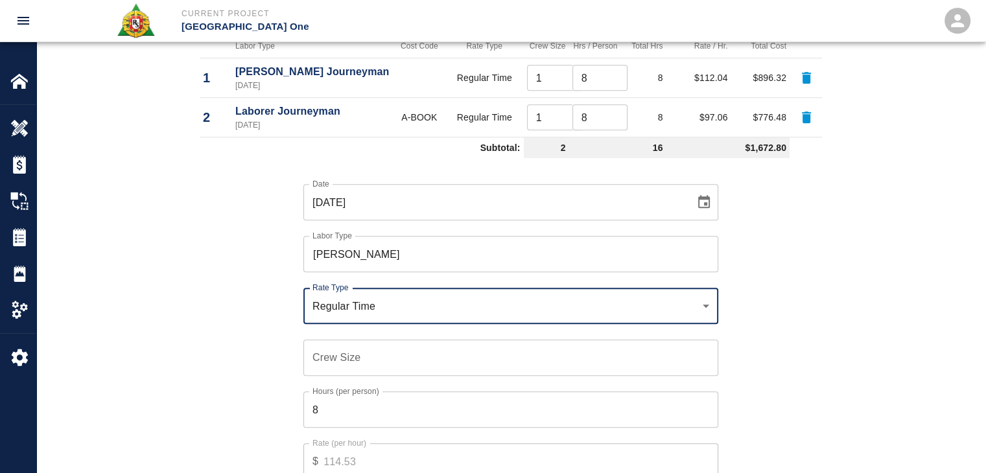
click at [353, 364] on input "Crew Size" at bounding box center [511, 358] width 415 height 36
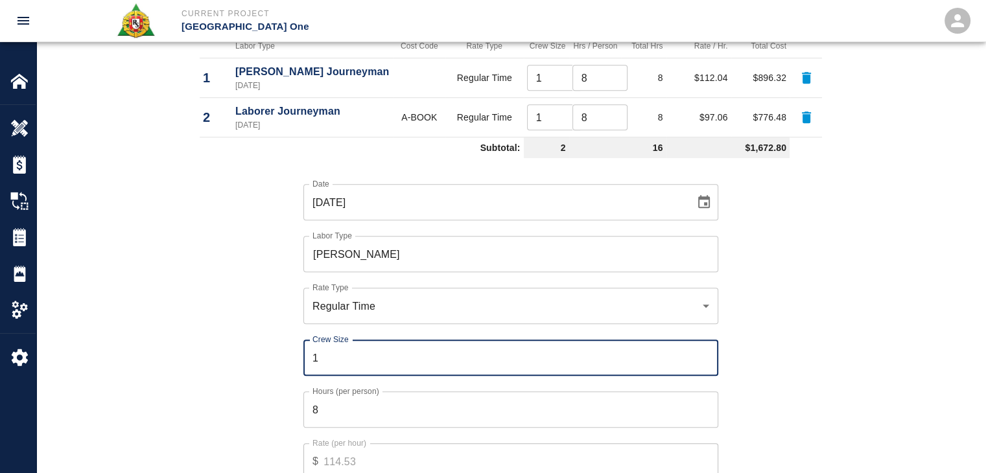
type input "1"
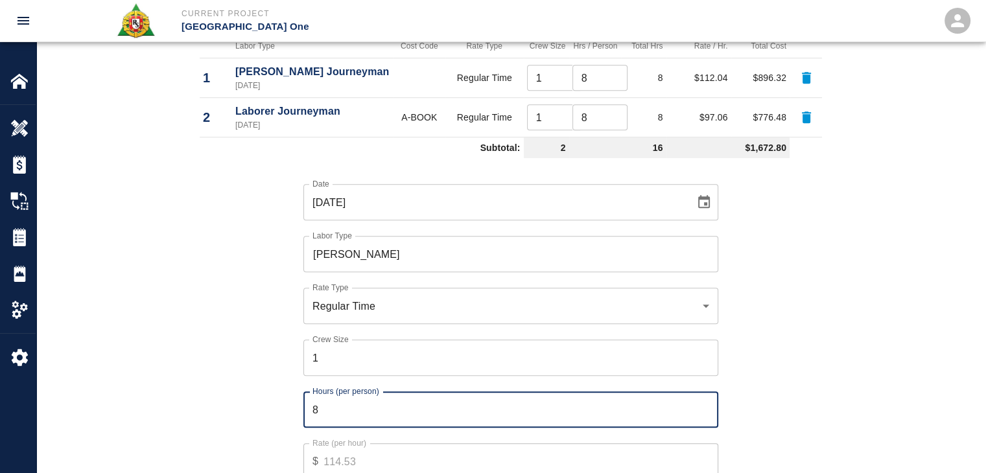
click at [379, 401] on input "8" at bounding box center [511, 410] width 415 height 36
type input "2"
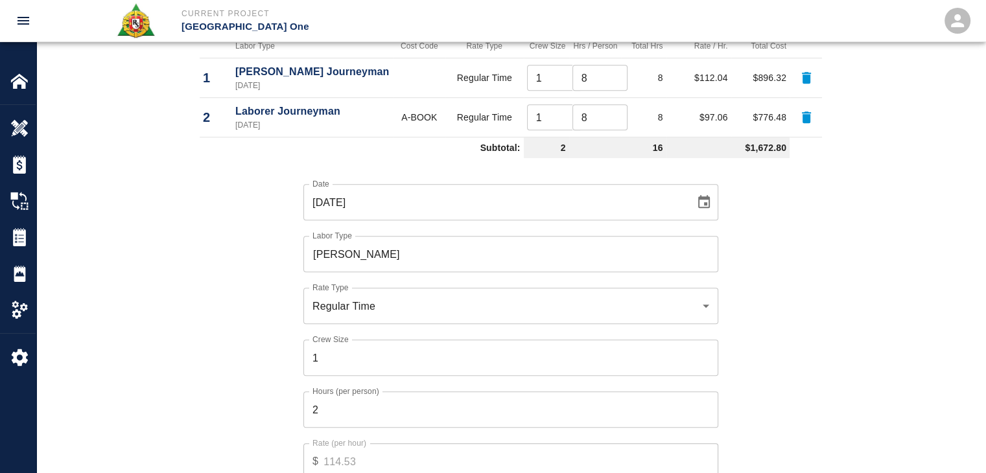
drag, startPoint x: 283, startPoint y: 373, endPoint x: 217, endPoint y: 392, distance: 68.3
click at [217, 392] on div "Date [DATE] Date Labor Type [PERSON_NAME] Labor Type Rate Type Regular Time rat…" at bounding box center [503, 341] width 638 height 356
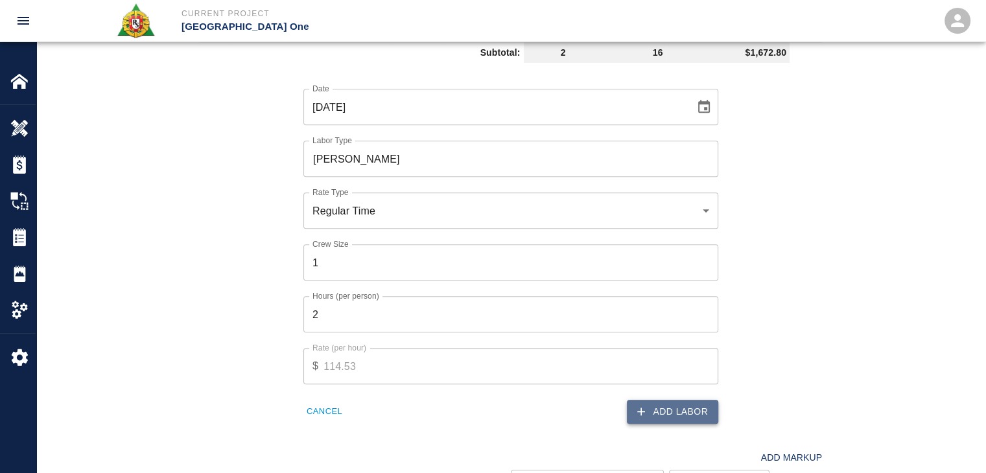
click at [647, 413] on icon "button" at bounding box center [641, 411] width 13 height 13
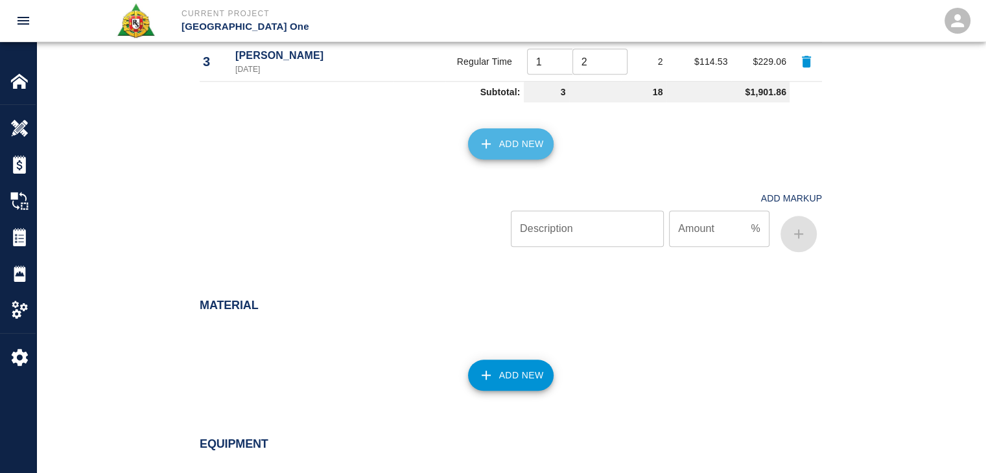
click at [501, 158] on button "Add New" at bounding box center [511, 143] width 86 height 31
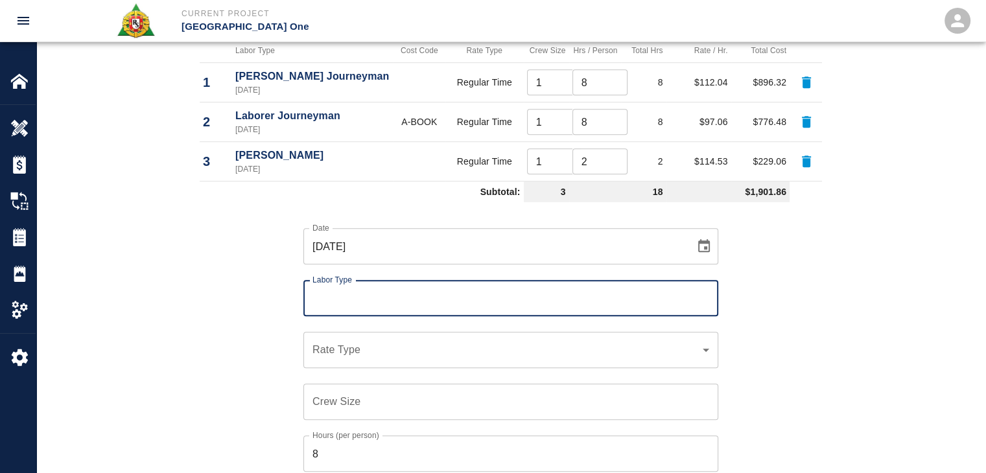
scroll to position [1138, 0]
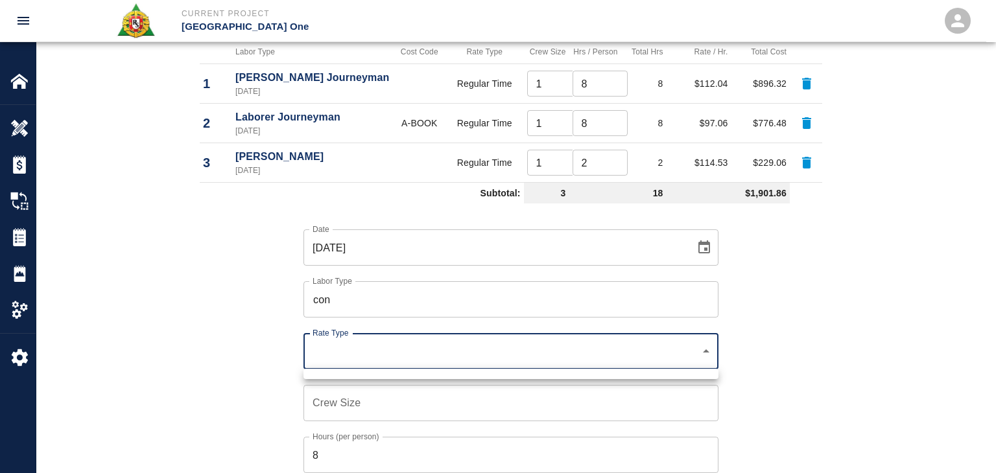
click at [333, 291] on div at bounding box center [498, 236] width 996 height 473
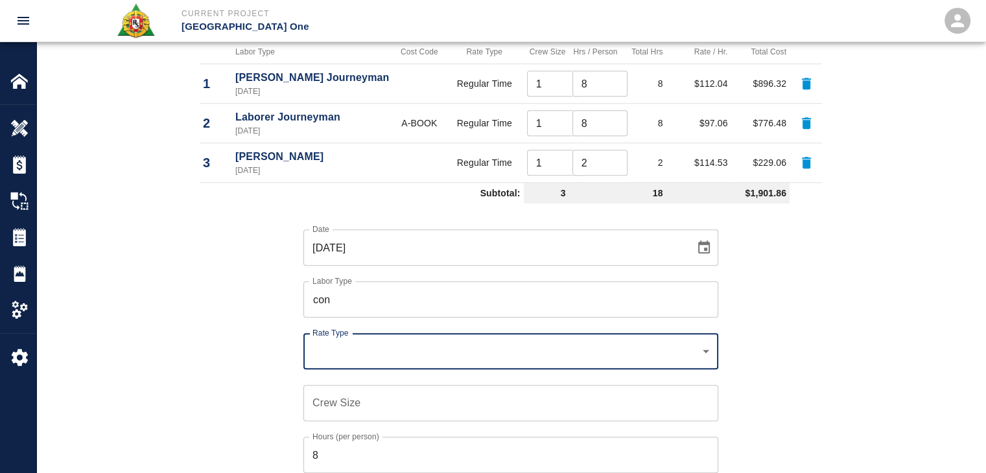
click at [350, 299] on input "con" at bounding box center [510, 299] width 403 height 25
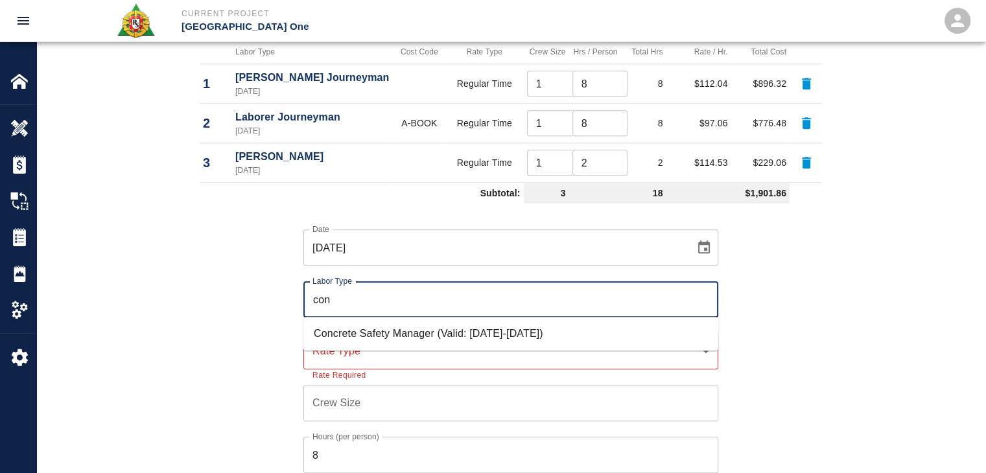
click at [370, 320] on ul "Concrete Safety Manager (Valid: [DATE]-[DATE])" at bounding box center [511, 334] width 415 height 34
click at [376, 324] on li "Concrete Safety Manager (Valid: [DATE]-[DATE])" at bounding box center [511, 333] width 415 height 23
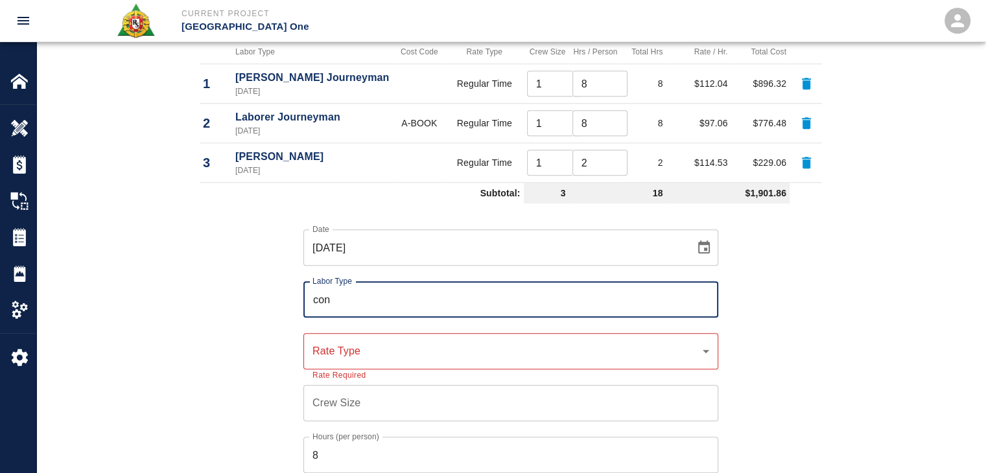
type input "Concrete Safety Manager"
click at [355, 365] on div "​ Rate Type" at bounding box center [511, 351] width 415 height 36
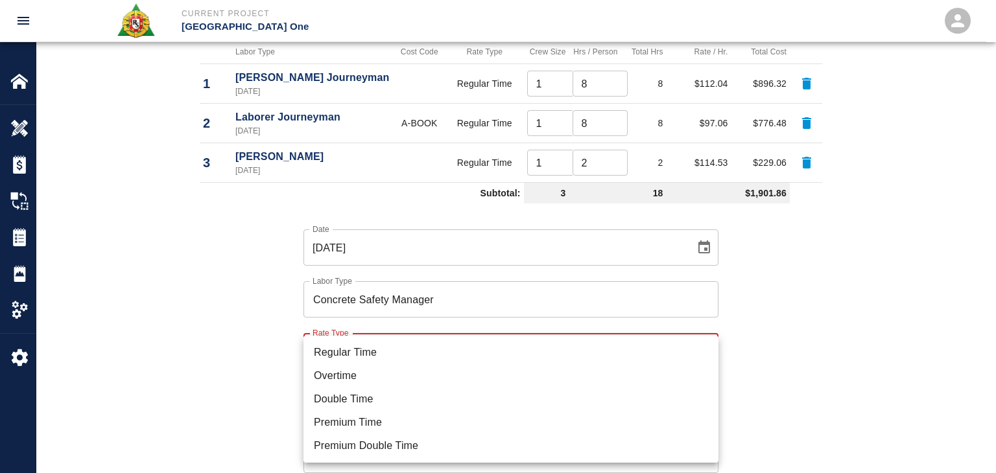
click at [354, 353] on li "Regular Time" at bounding box center [511, 352] width 415 height 23
type input "rate_rt"
type input "100.05"
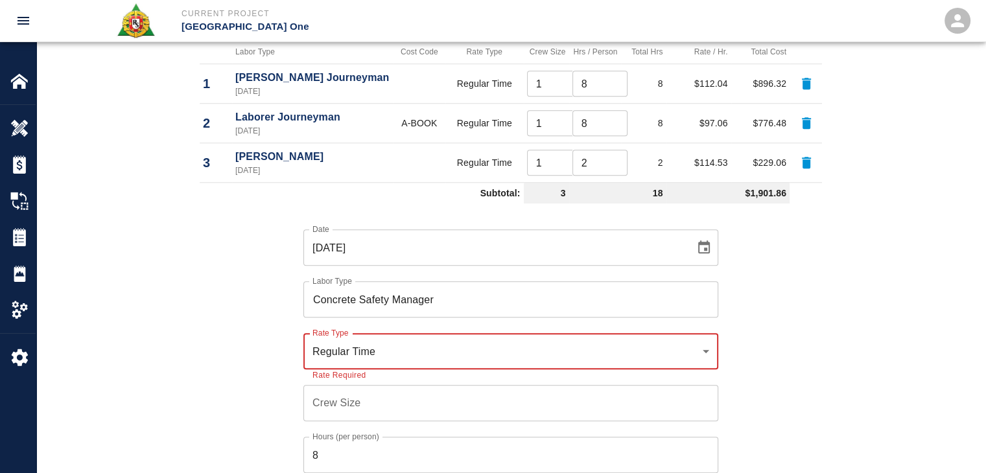
scroll to position [1269, 0]
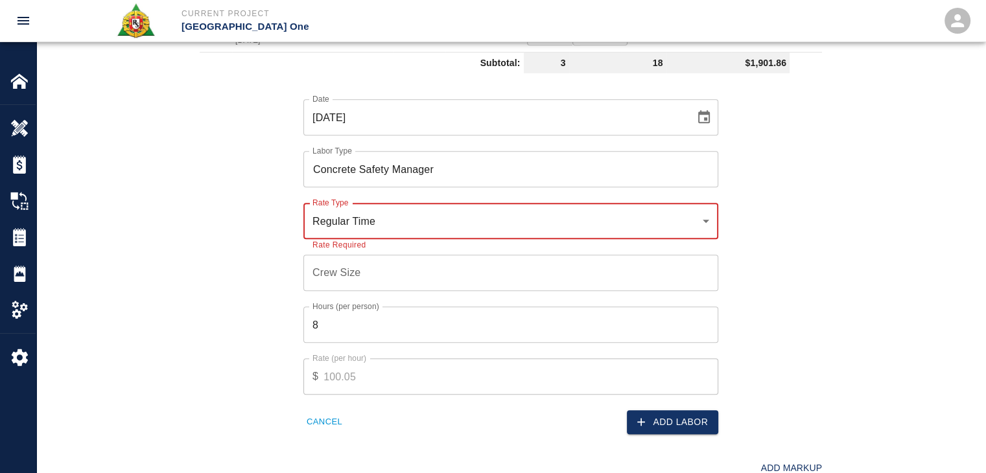
click at [337, 281] on input "Crew Size" at bounding box center [511, 273] width 415 height 36
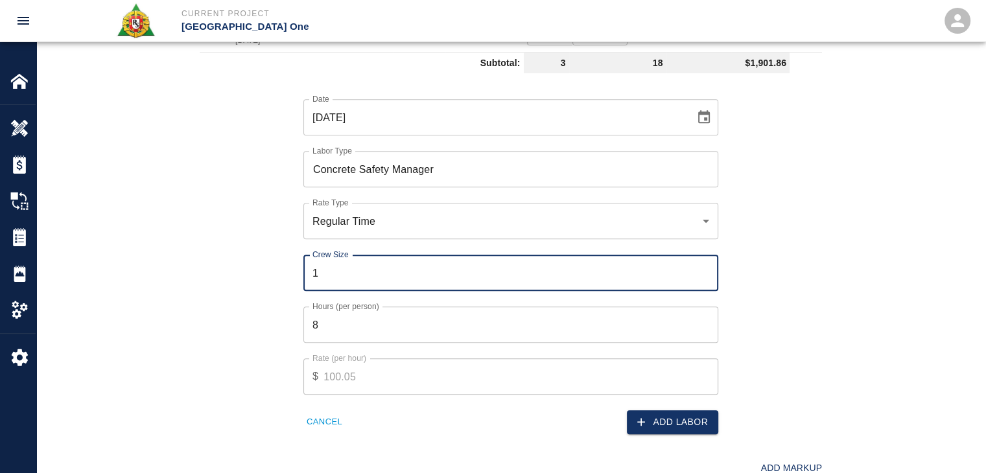
type input "1"
click at [342, 332] on input "8" at bounding box center [511, 325] width 415 height 36
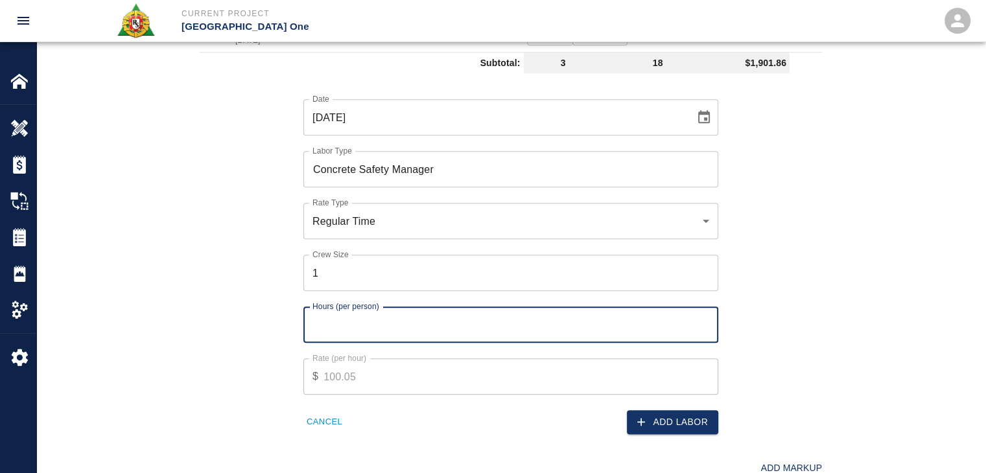
type input "2"
type input "1"
type input "2"
type input "1"
click at [661, 414] on button "Add Labor" at bounding box center [672, 423] width 91 height 24
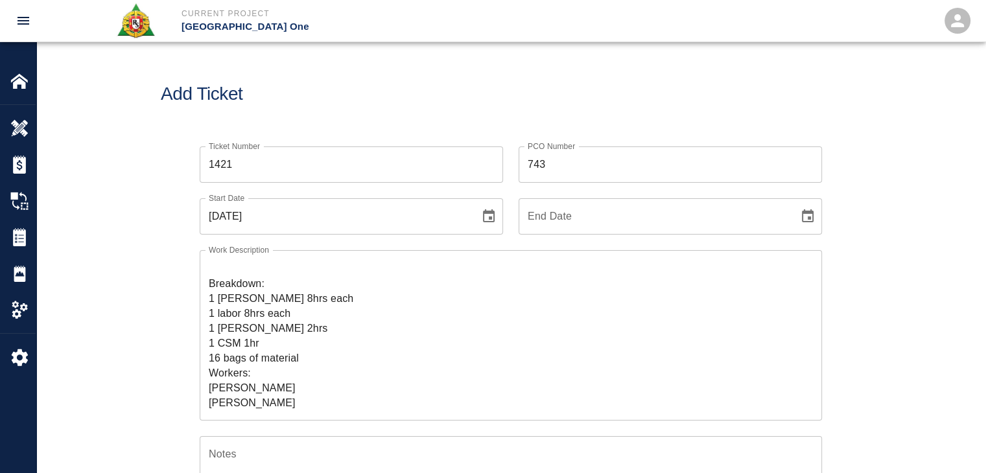
scroll to position [0, 0]
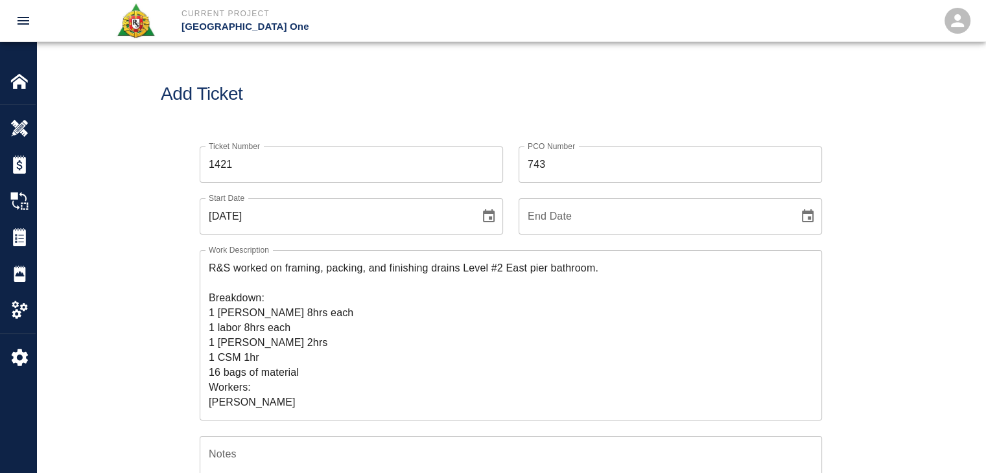
click at [383, 42] on hr at bounding box center [493, 42] width 986 height 1
click at [389, 128] on div "Add Ticket" at bounding box center [511, 94] width 950 height 104
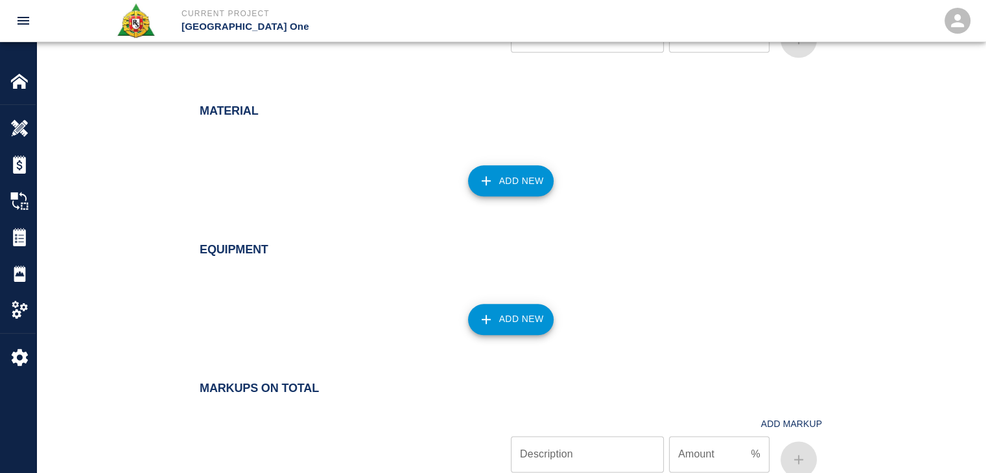
scroll to position [1647, 0]
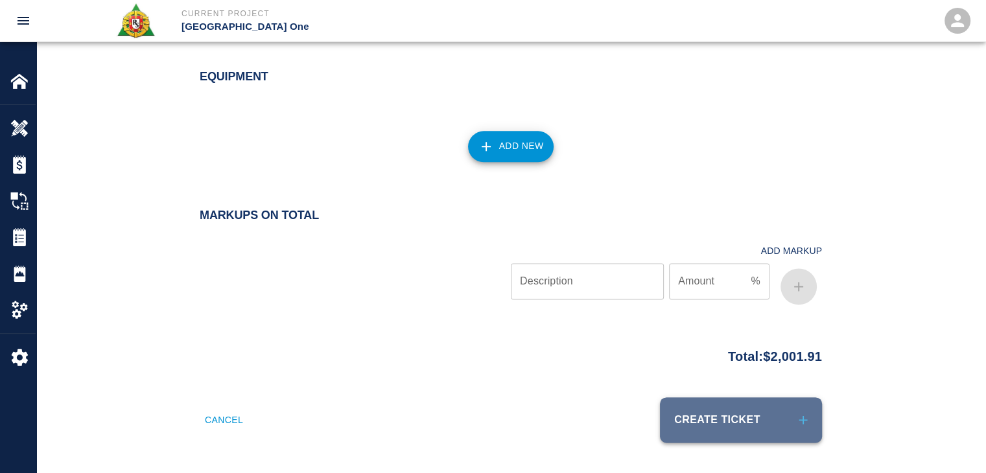
click at [686, 409] on button "Create Ticket" at bounding box center [741, 420] width 162 height 45
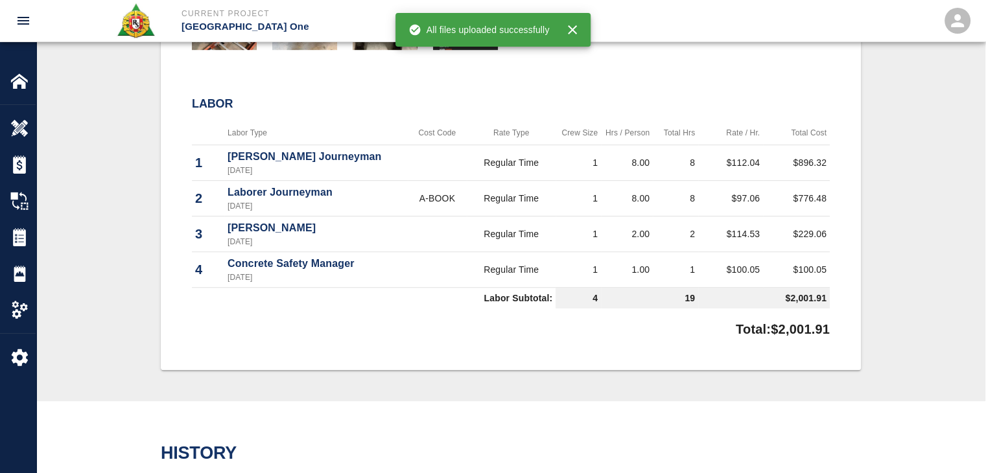
scroll to position [840, 0]
drag, startPoint x: 828, startPoint y: 331, endPoint x: 759, endPoint y: 333, distance: 68.1
copy p "$2,001.91"
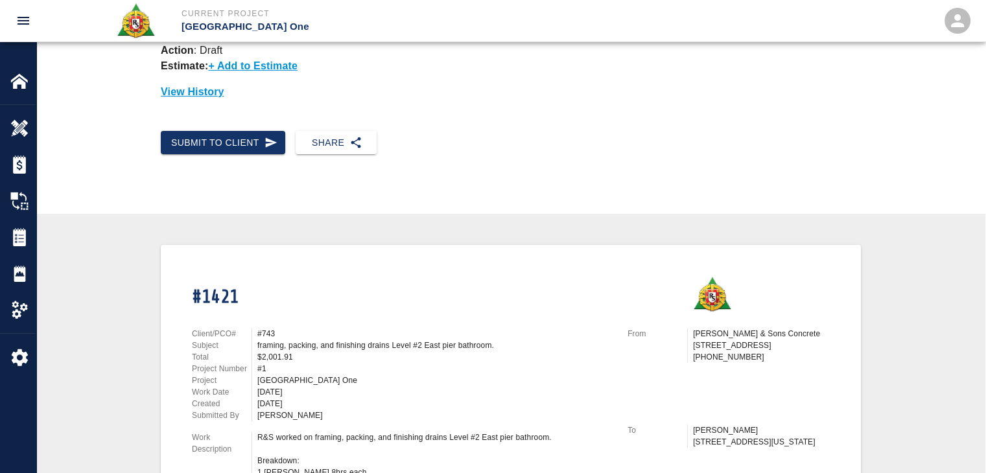
scroll to position [0, 0]
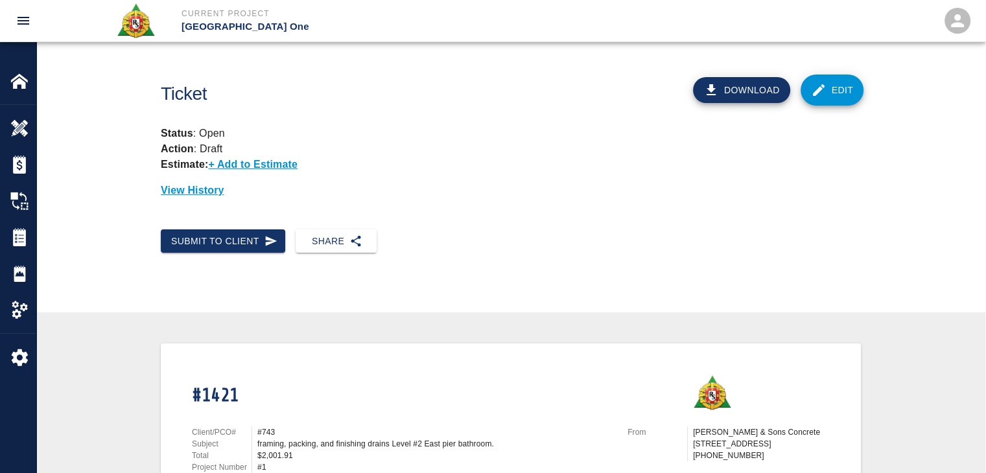
click at [388, 167] on div "Estimate: + Add to Estimate" at bounding box center [511, 165] width 700 height 16
click at [260, 254] on div "Submit to Client Share" at bounding box center [511, 252] width 950 height 66
click at [262, 247] on button "Submit to Client" at bounding box center [223, 242] width 125 height 24
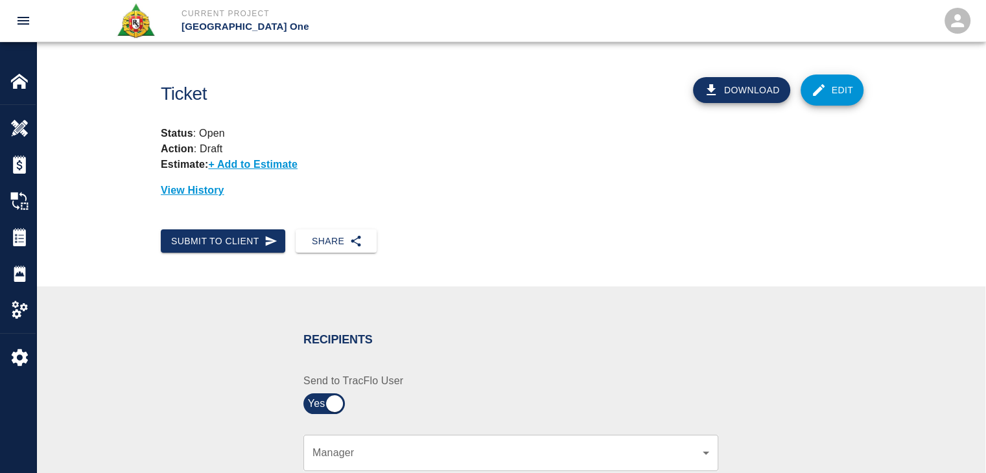
scroll to position [189, 0]
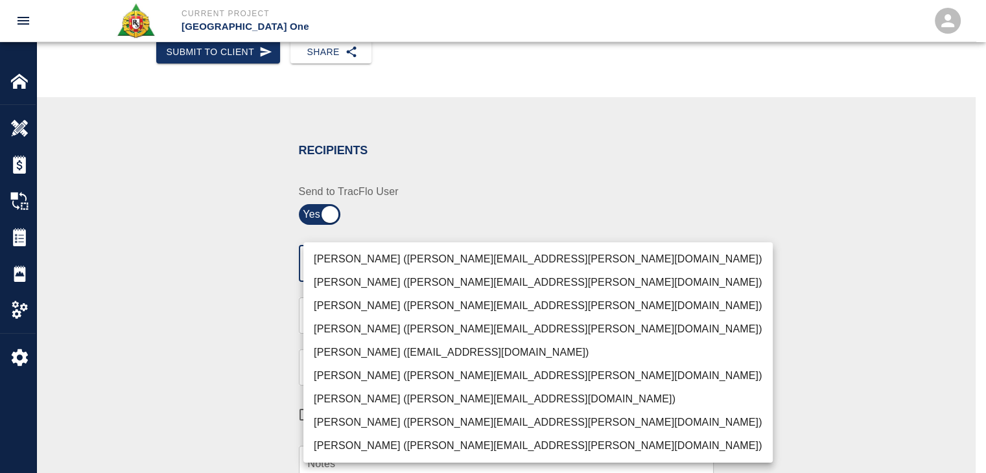
click at [388, 261] on body "Current Project [GEOGRAPHIC_DATA] One Home JFK Terminal One Overview Estimates …" at bounding box center [493, 47] width 986 height 473
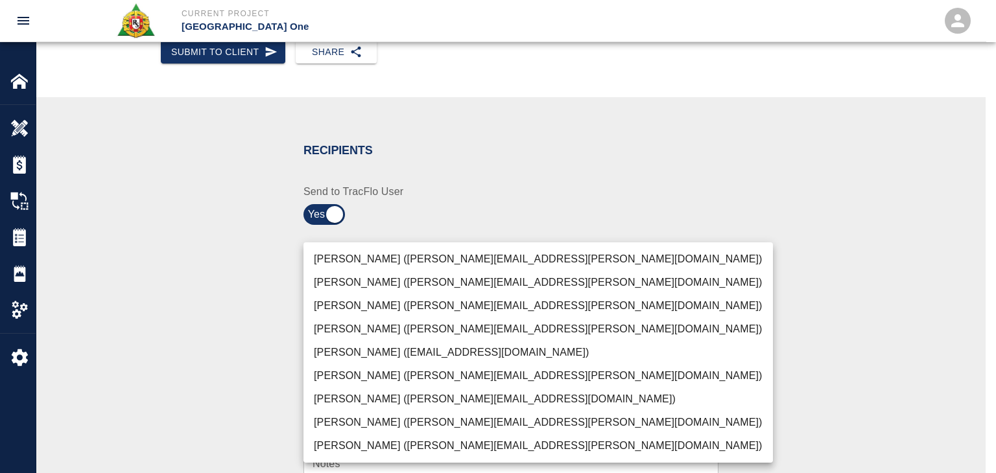
click at [363, 260] on li "[PERSON_NAME] ([PERSON_NAME][EMAIL_ADDRESS][PERSON_NAME][DOMAIN_NAME])" at bounding box center [539, 259] width 470 height 23
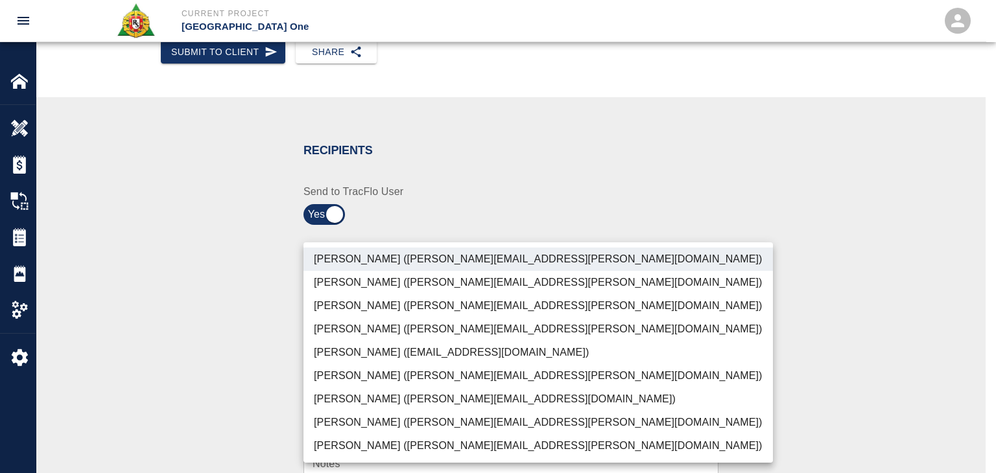
click at [370, 307] on li "[PERSON_NAME] ([PERSON_NAME][EMAIL_ADDRESS][PERSON_NAME][DOMAIN_NAME])" at bounding box center [539, 305] width 470 height 23
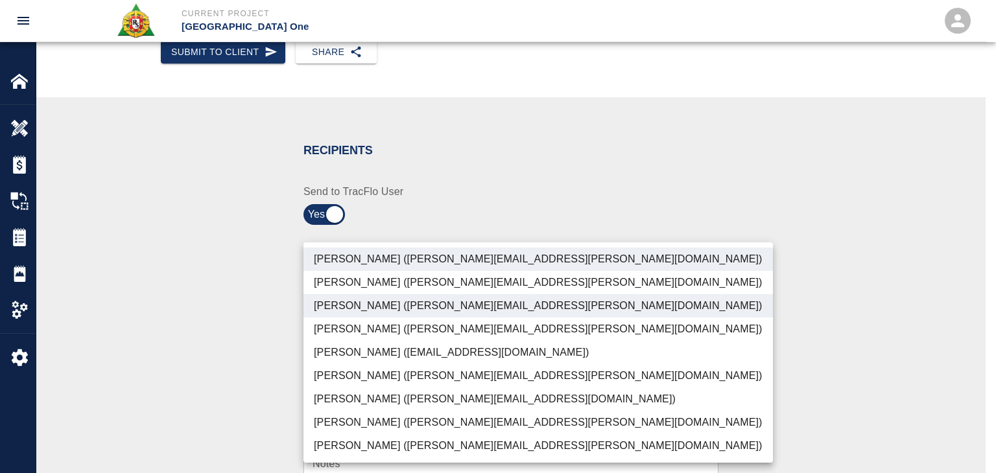
click at [388, 450] on li "[PERSON_NAME] ([PERSON_NAME][EMAIL_ADDRESS][PERSON_NAME][DOMAIN_NAME])" at bounding box center [539, 446] width 470 height 23
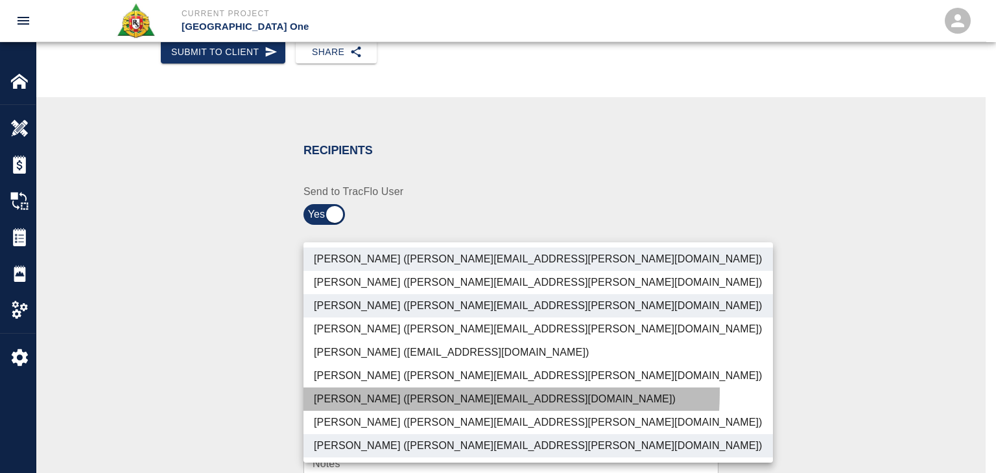
click at [374, 391] on li "[PERSON_NAME] ([PERSON_NAME][EMAIL_ADDRESS][DOMAIN_NAME])" at bounding box center [539, 399] width 470 height 23
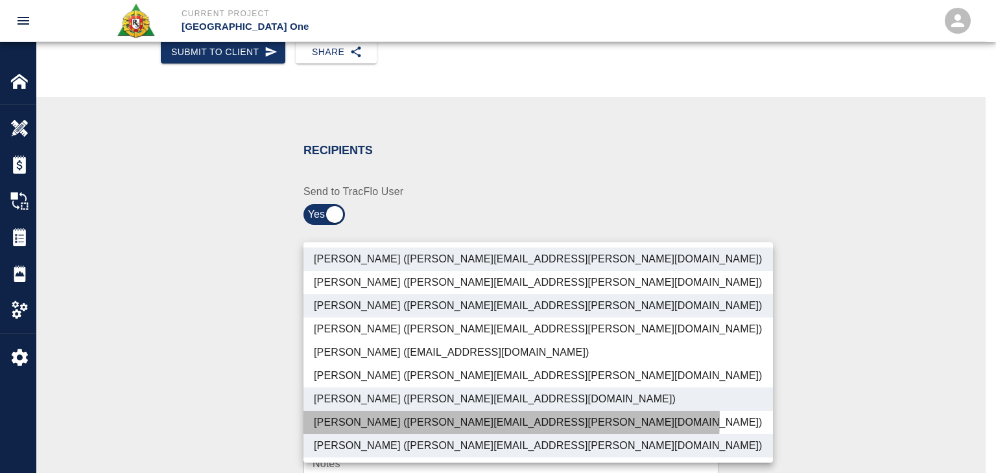
click at [400, 418] on li "[PERSON_NAME] ([PERSON_NAME][EMAIL_ADDRESS][PERSON_NAME][DOMAIN_NAME])" at bounding box center [539, 422] width 470 height 23
type input "ede96749-2565-4a65-a76c-ac2c5448e16e,69d78ca4-8a93-4c72-a988-7271956ccf0b,c39cc…"
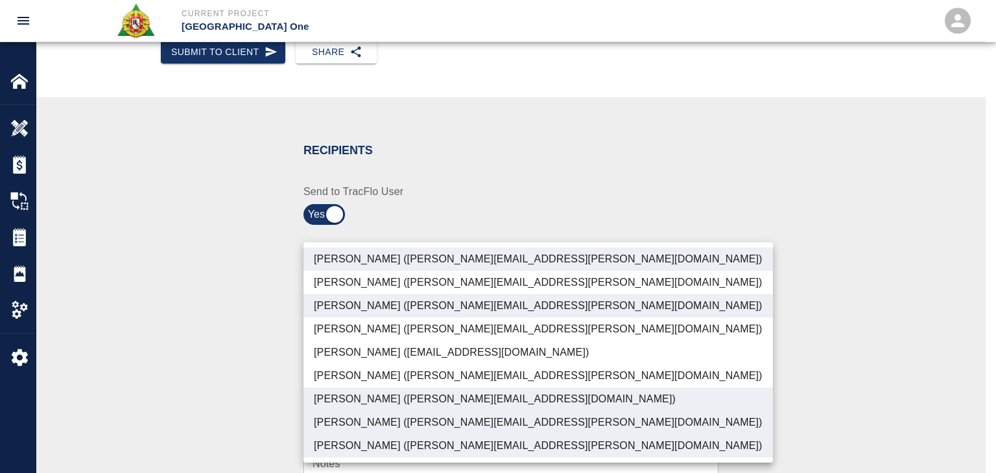
click at [237, 368] on div at bounding box center [498, 236] width 996 height 473
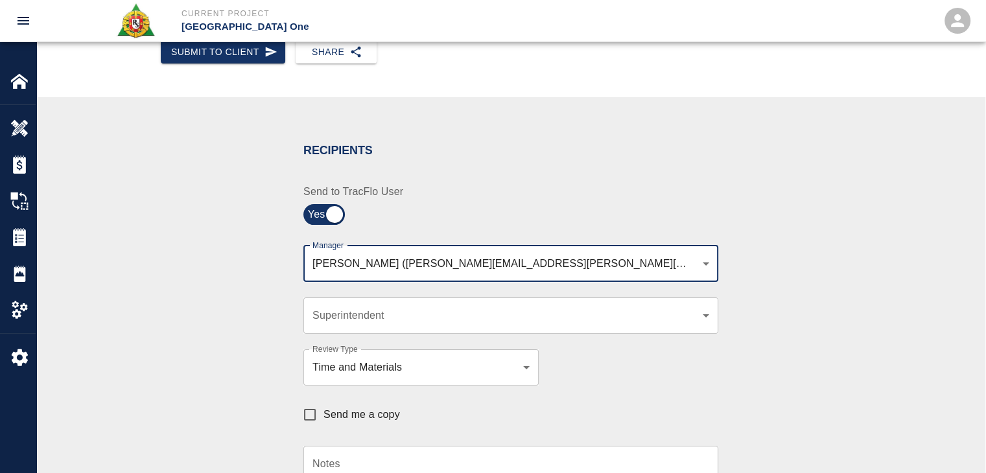
click at [345, 413] on span "Send me a copy" at bounding box center [362, 415] width 77 height 16
click at [324, 413] on input "Send me a copy" at bounding box center [309, 414] width 27 height 27
checkbox input "true"
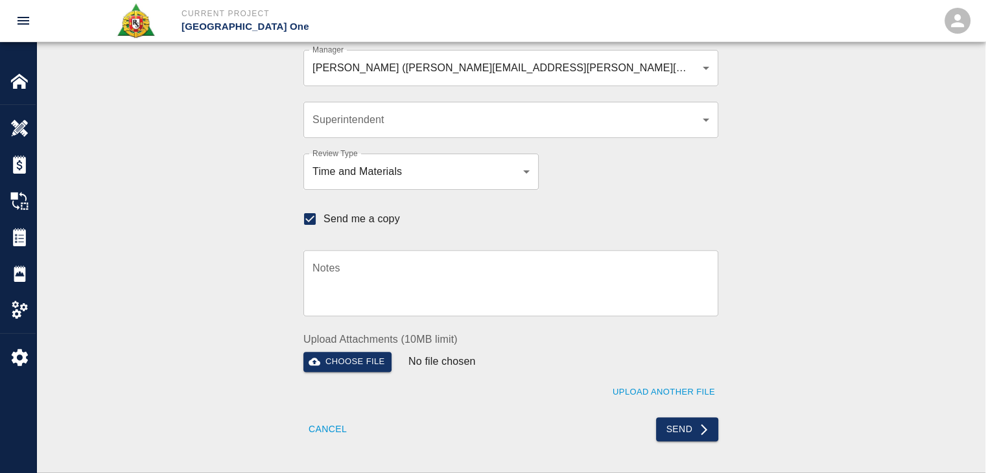
scroll to position [384, 0]
click at [675, 436] on button "Send" at bounding box center [687, 431] width 63 height 24
checkbox input "false"
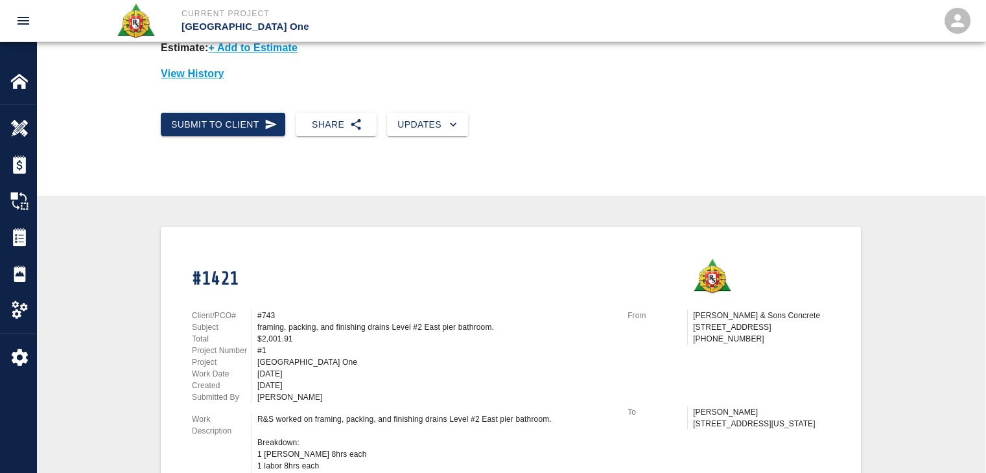
scroll to position [0, 0]
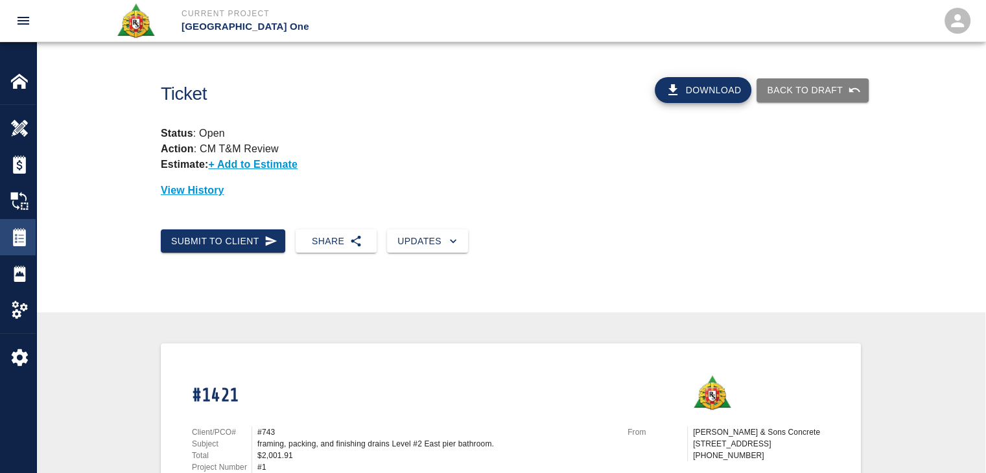
click at [19, 222] on div "Tickets" at bounding box center [18, 237] width 36 height 36
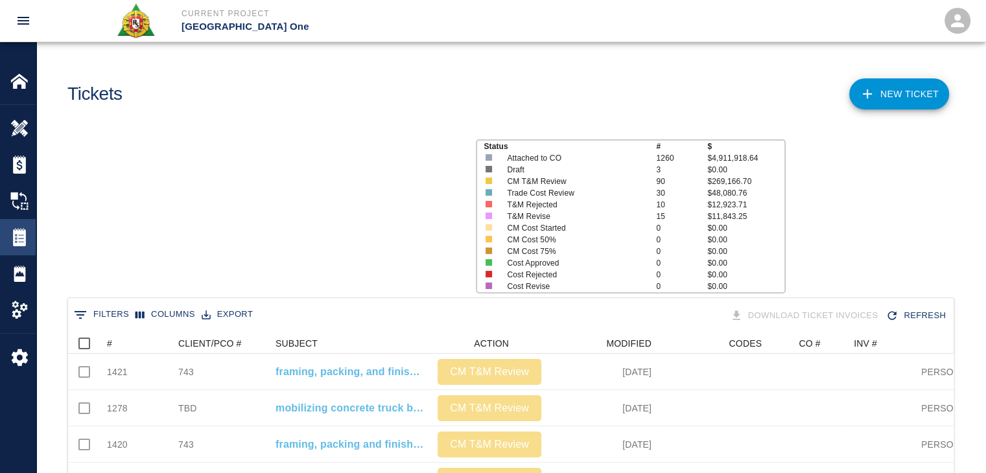
scroll to position [747, 876]
